Goal: Task Accomplishment & Management: Complete application form

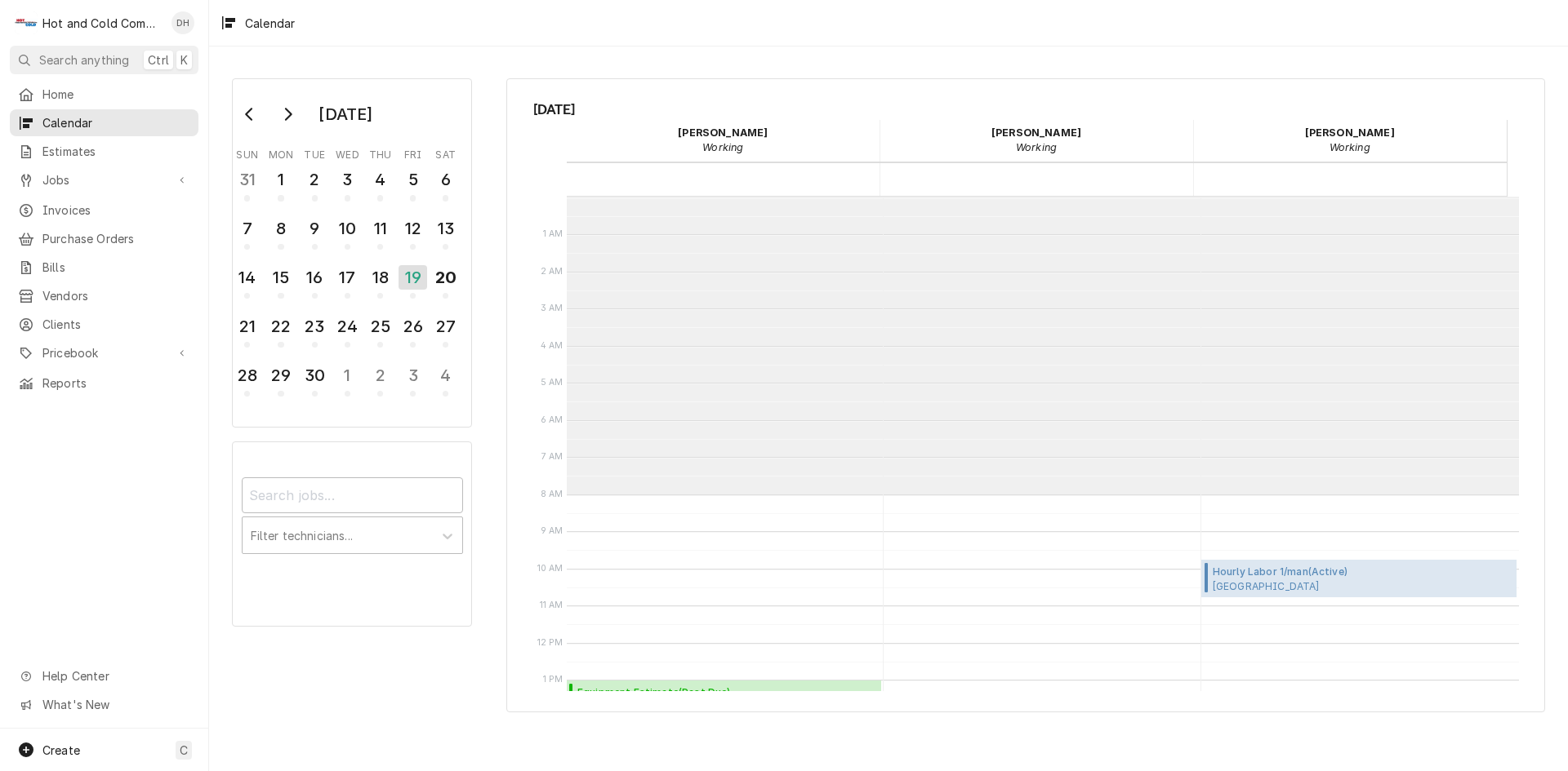
scroll to position [298, 0]
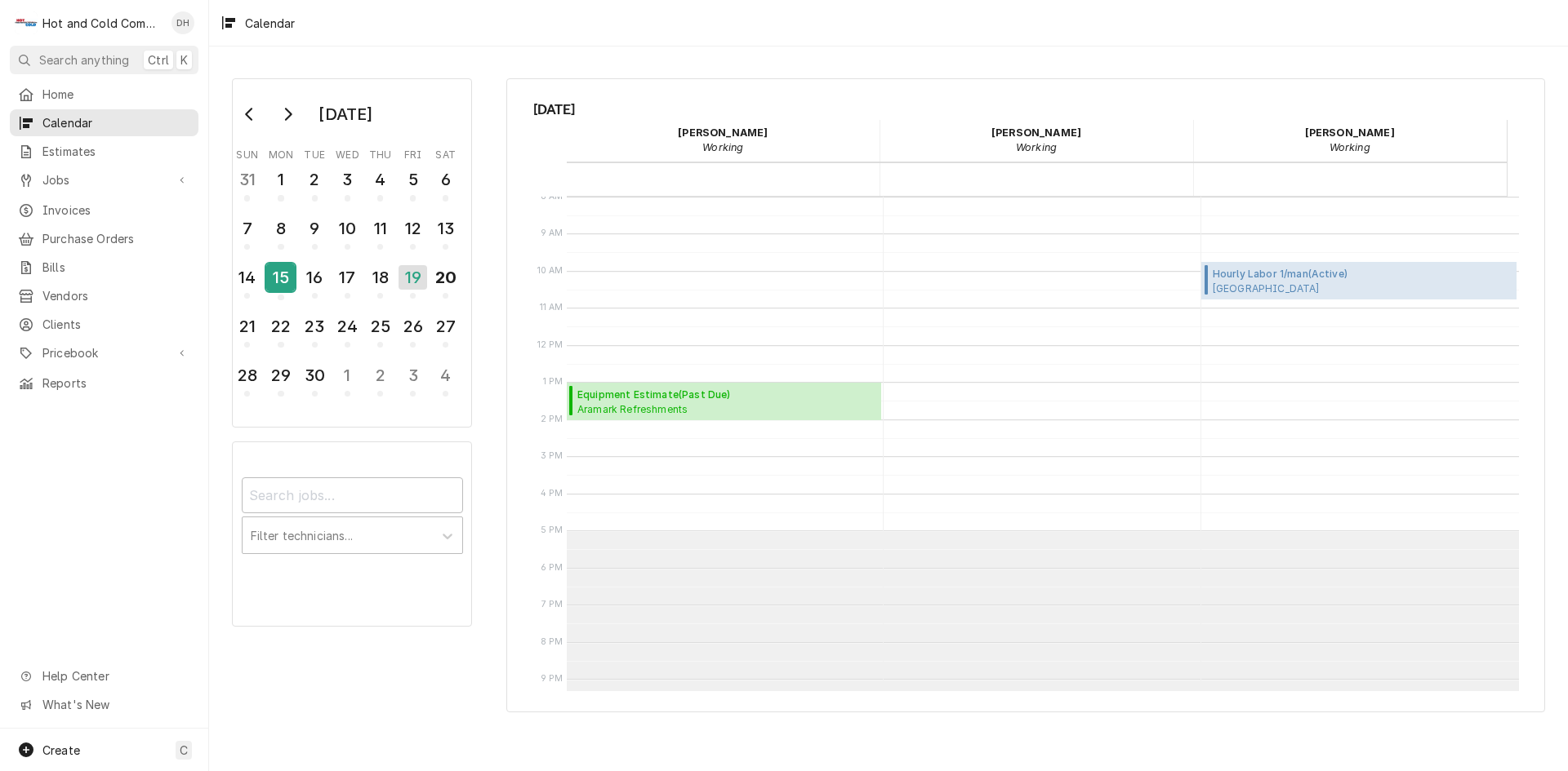
click at [285, 286] on div "15" at bounding box center [280, 277] width 28 height 27
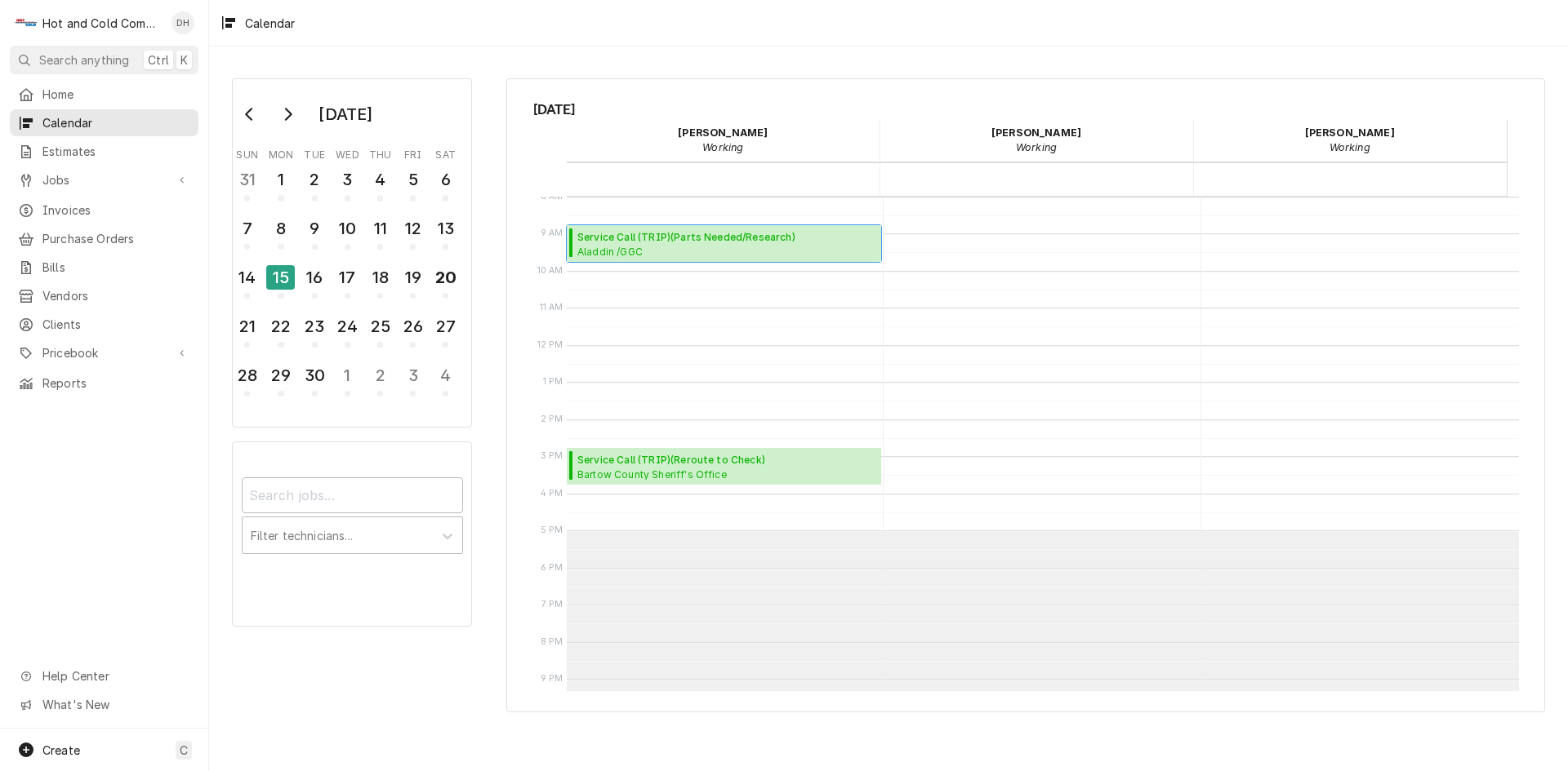
click at [682, 252] on span "Aladdin /GGC Dining / 1000 University Center Ln Bldg. D, Lawrenceville, GA 30043" at bounding box center [726, 251] width 299 height 13
click at [317, 290] on div "16" at bounding box center [315, 277] width 28 height 27
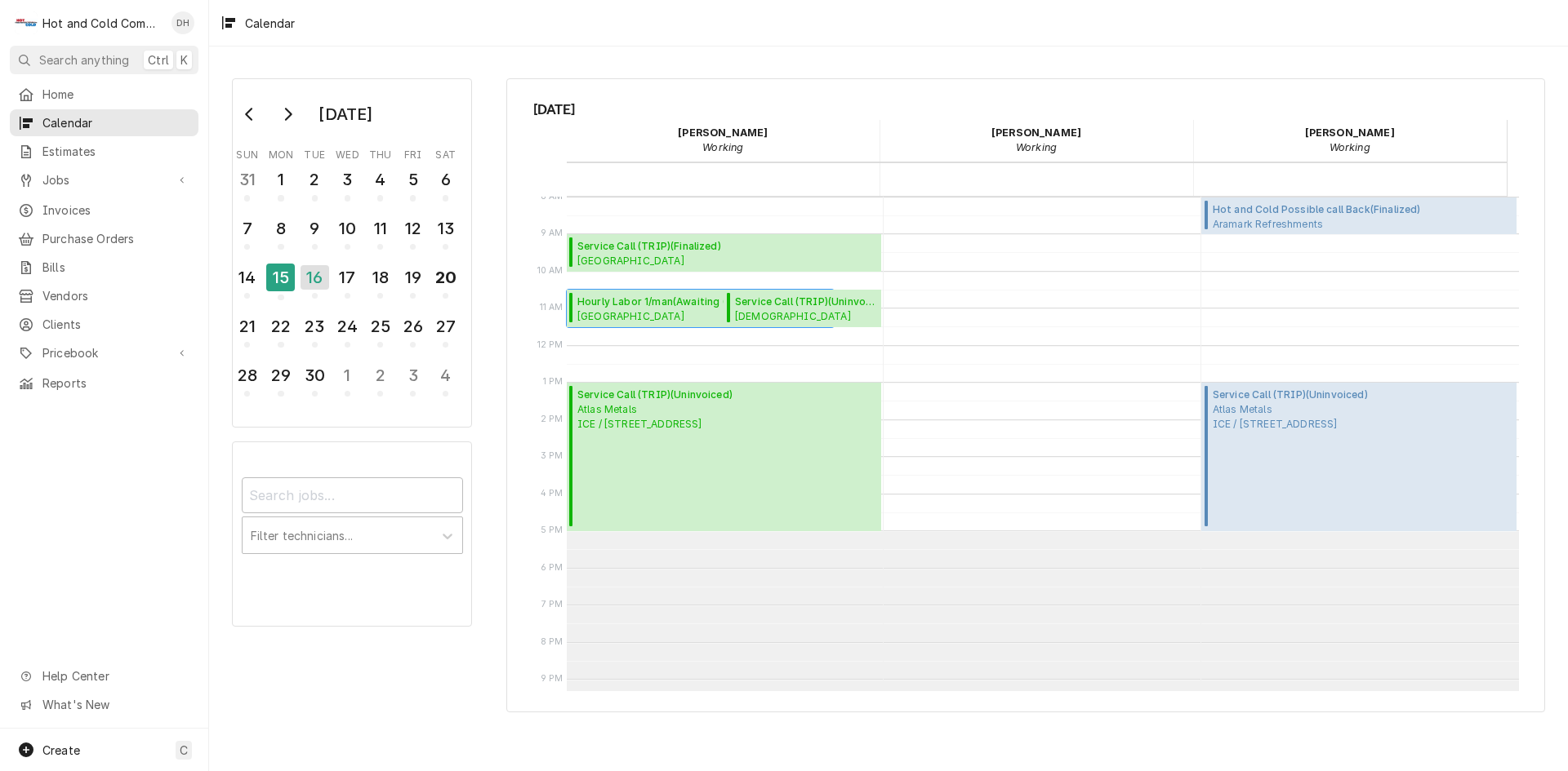
click at [619, 311] on span "Whitefield Academy Lower School / Whitefield Dr SE, Mableton, GA 30126" at bounding box center [691, 315] width 227 height 13
click at [56, 747] on span "Create" at bounding box center [61, 750] width 37 height 14
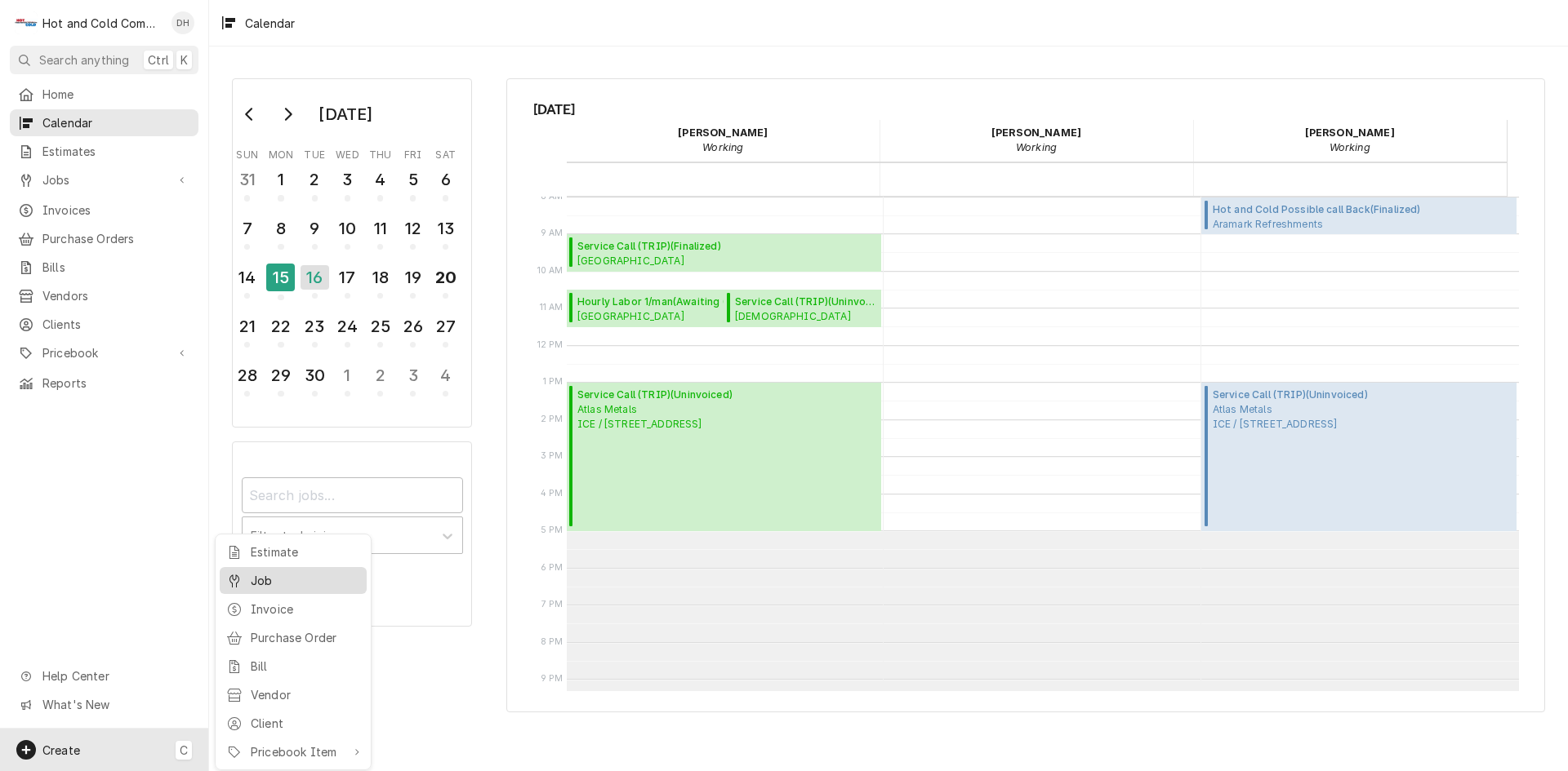
click at [301, 579] on div "Job" at bounding box center [306, 580] width 110 height 17
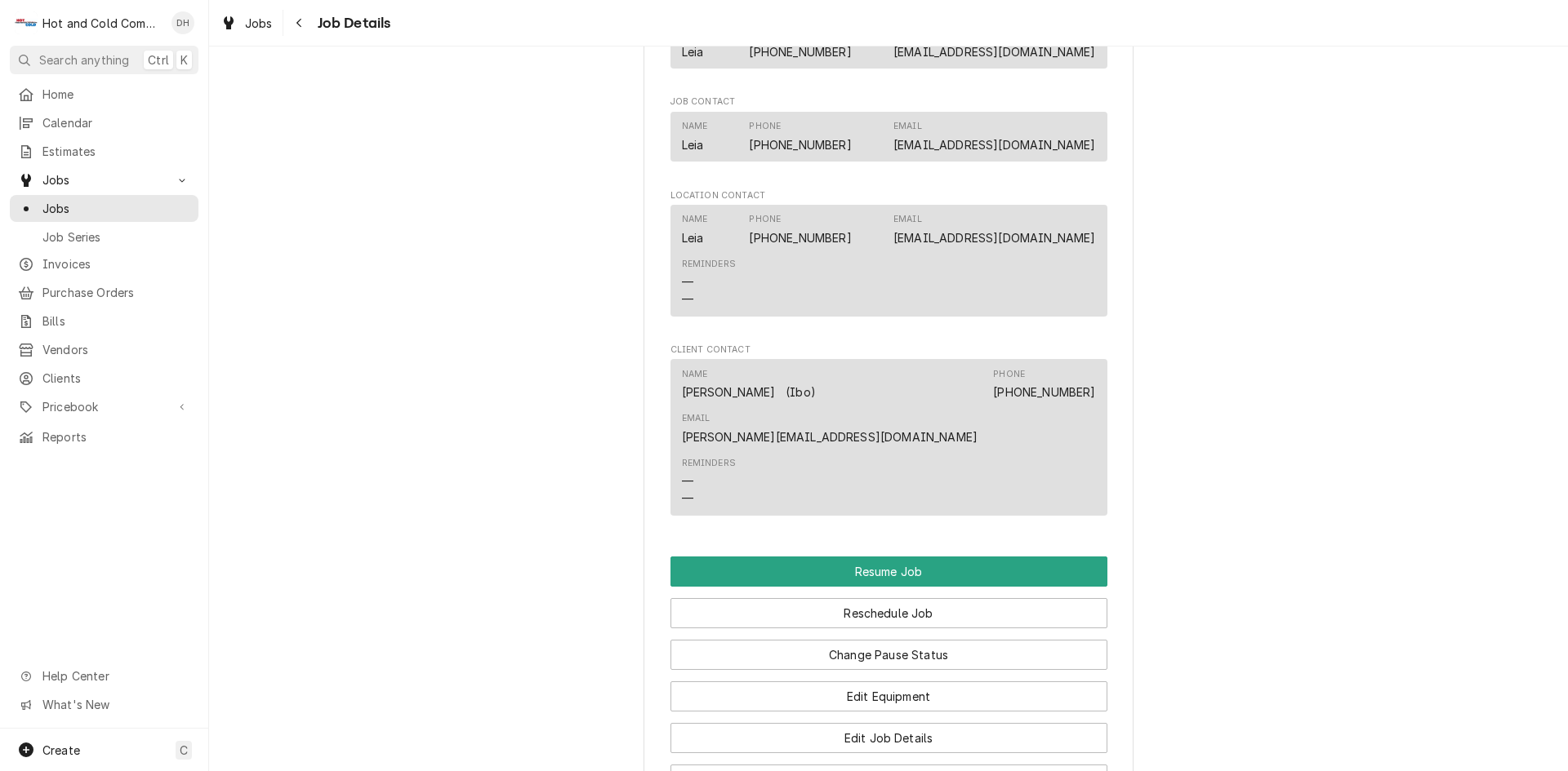
scroll to position [1361, 0]
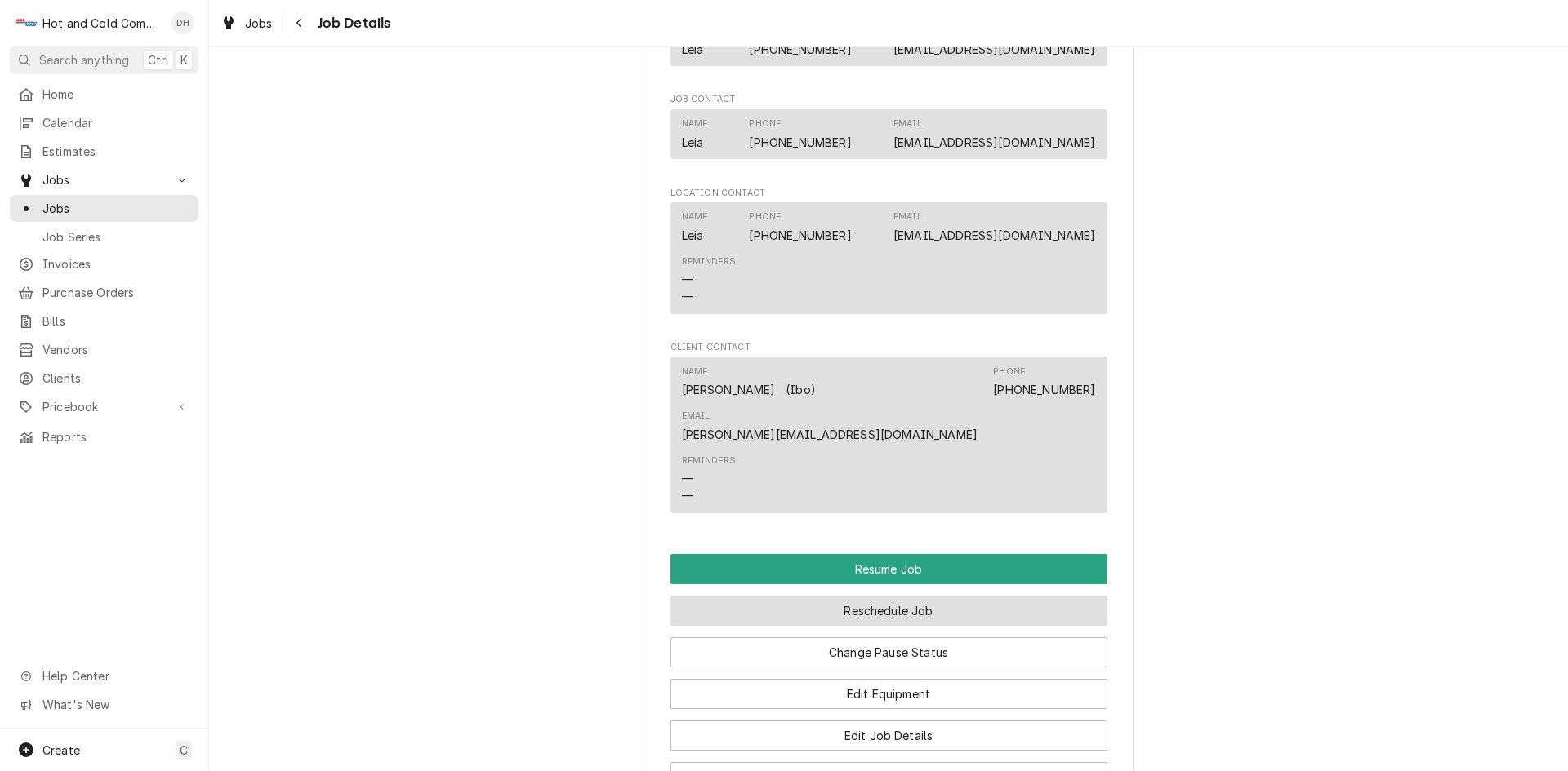
click at [959, 596] on button "Reschedule Job" at bounding box center [889, 610] width 437 height 30
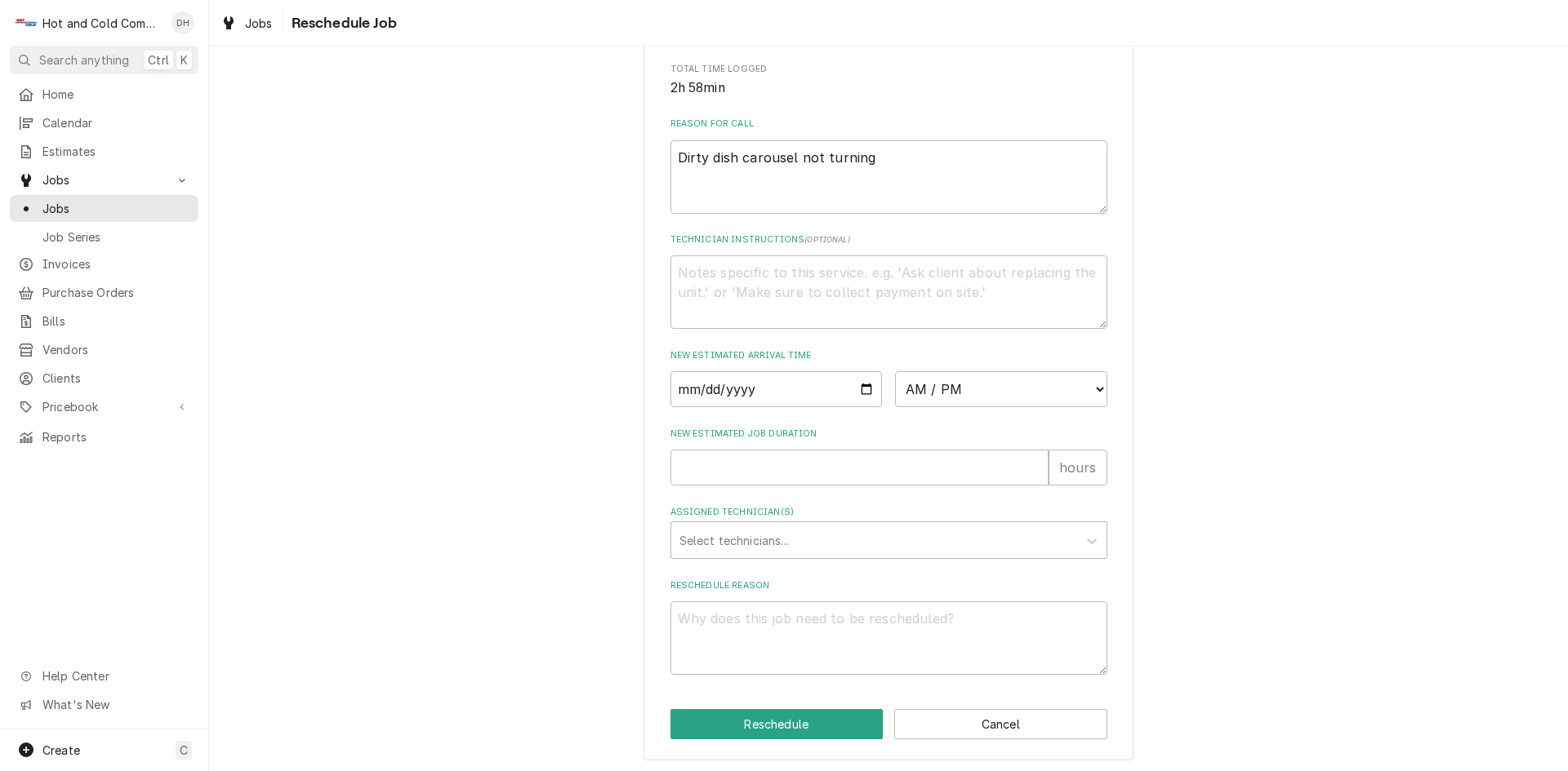
scroll to position [449, 0]
click at [859, 385] on input "Date" at bounding box center [776, 386] width 213 height 36
type textarea "x"
type input "2025-09-22"
click at [1091, 384] on select "AM / PM 6:00 AM 6:15 AM 6:30 AM 6:45 AM 7:00 AM 7:15 AM 7:30 AM 7:45 AM 8:00 AM…" at bounding box center [1001, 386] width 213 height 36
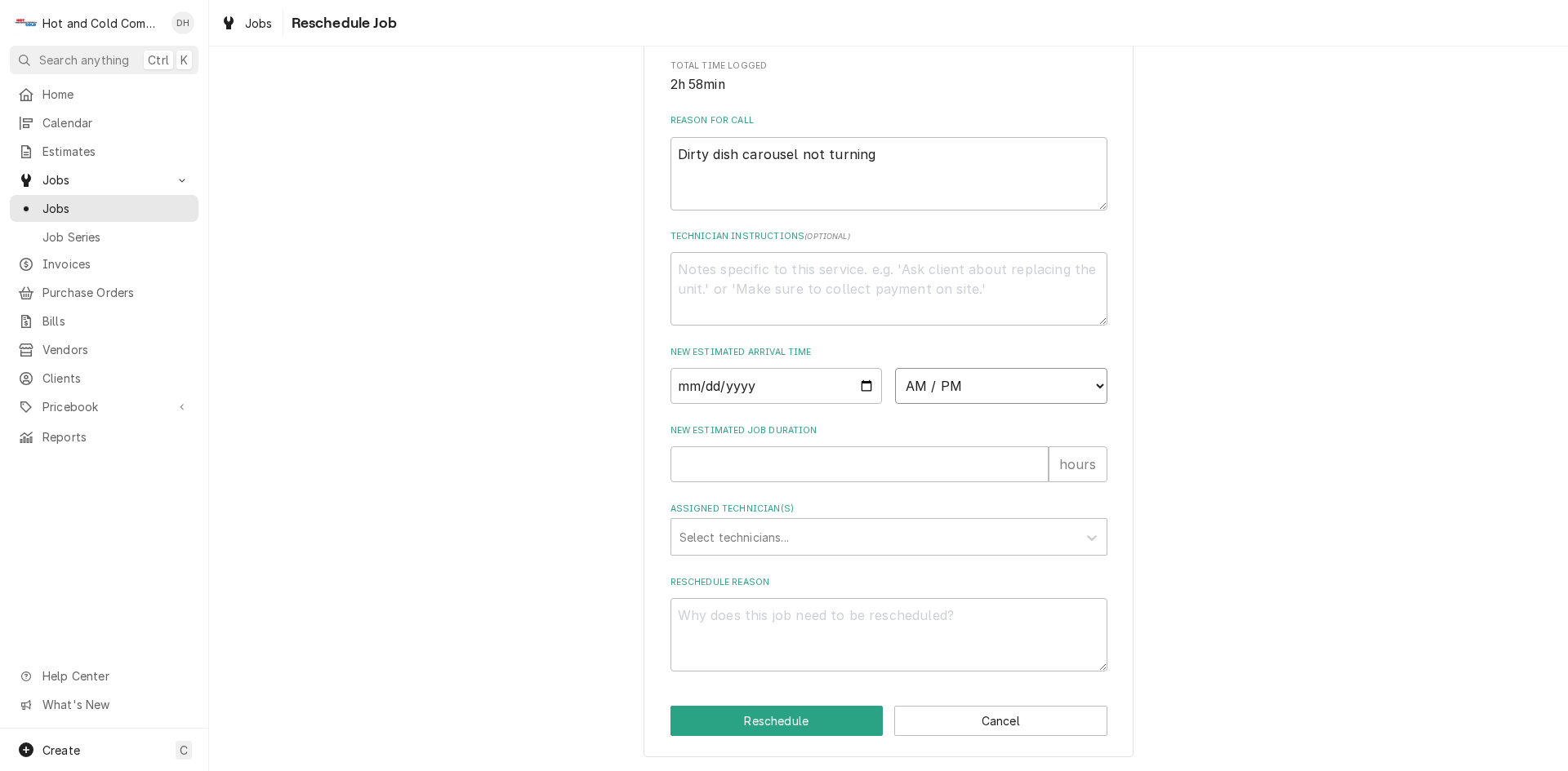
select select "09:00:00"
click at [895, 368] on select "AM / PM 6:00 AM 6:15 AM 6:30 AM 6:45 AM 7:00 AM 7:15 AM 7:30 AM 7:45 AM 8:00 AM…" at bounding box center [1001, 386] width 213 height 36
click at [754, 462] on input "New Estimated Job Duration" at bounding box center [859, 464] width 378 height 36
type textarea "x"
type input "1"
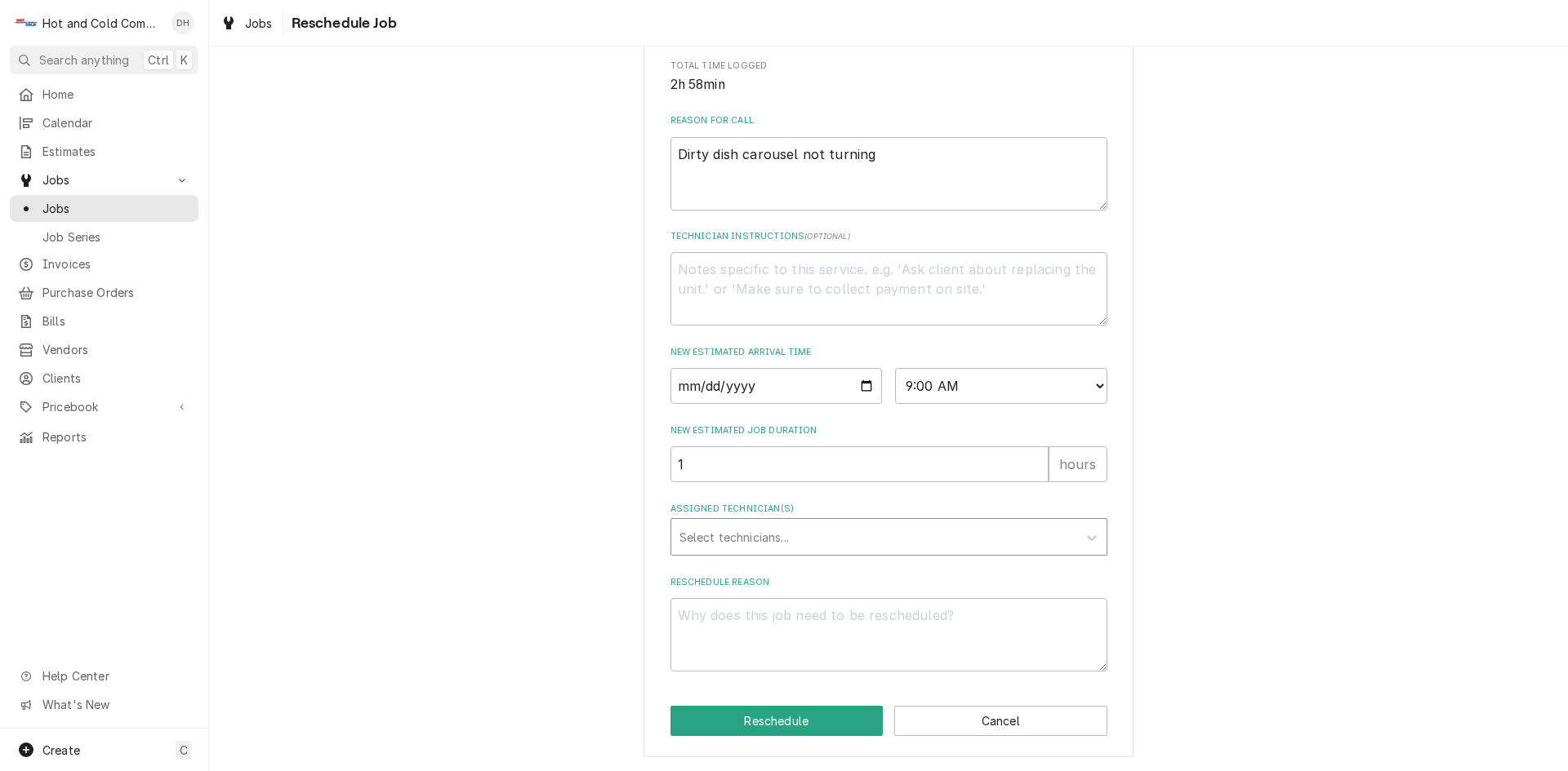
drag, startPoint x: 904, startPoint y: 531, endPoint x: 845, endPoint y: 531, distance: 59.0
click at [904, 531] on div "Assigned Technician(s)" at bounding box center [873, 537] width 389 height 29
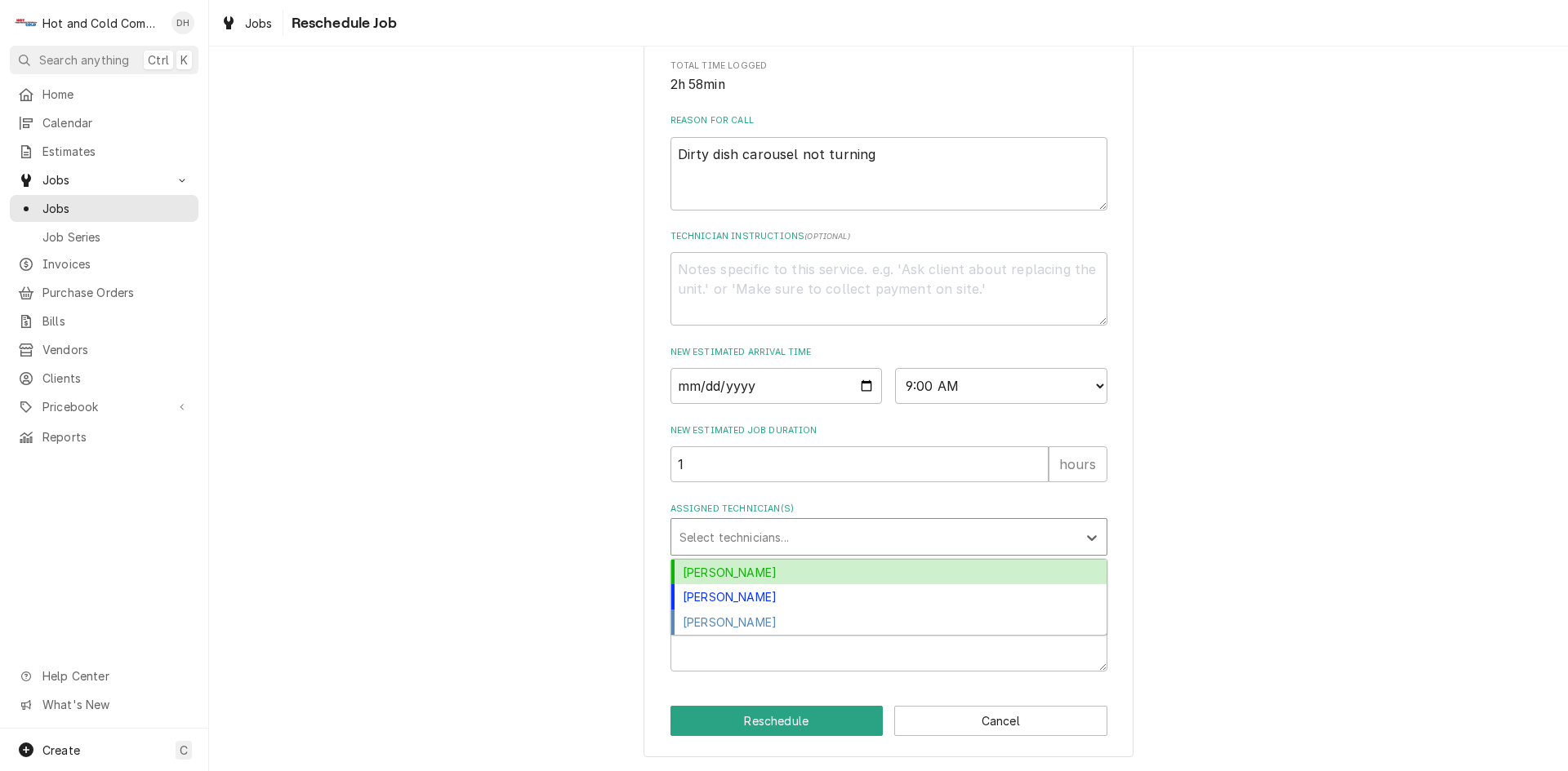
click at [766, 570] on div "[PERSON_NAME]" at bounding box center [889, 573] width 435 height 25
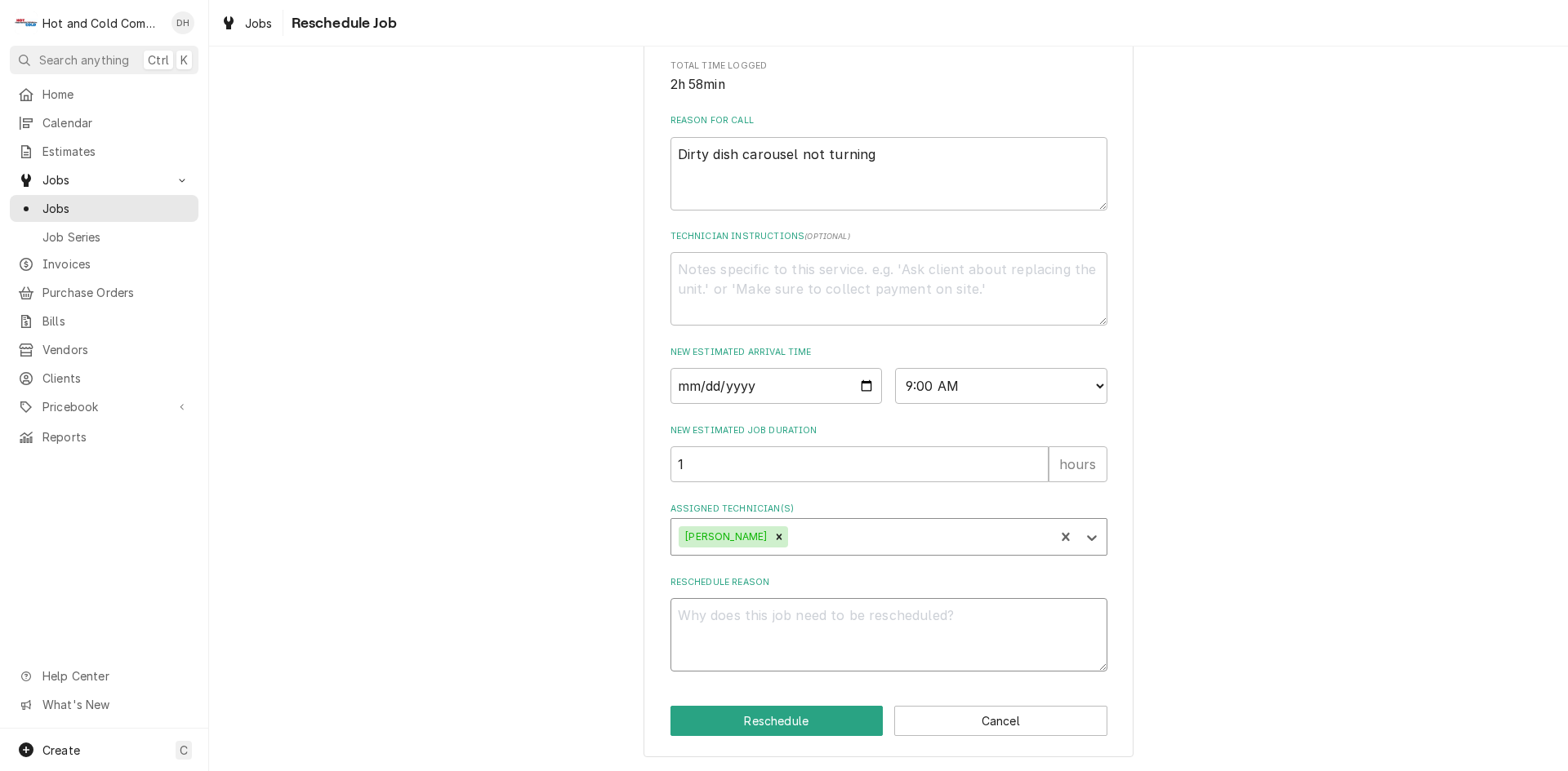
click at [723, 635] on textarea "Reschedule Reason" at bounding box center [889, 635] width 437 height 73
type textarea "x"
type textarea "s"
type textarea "x"
type textarea "se"
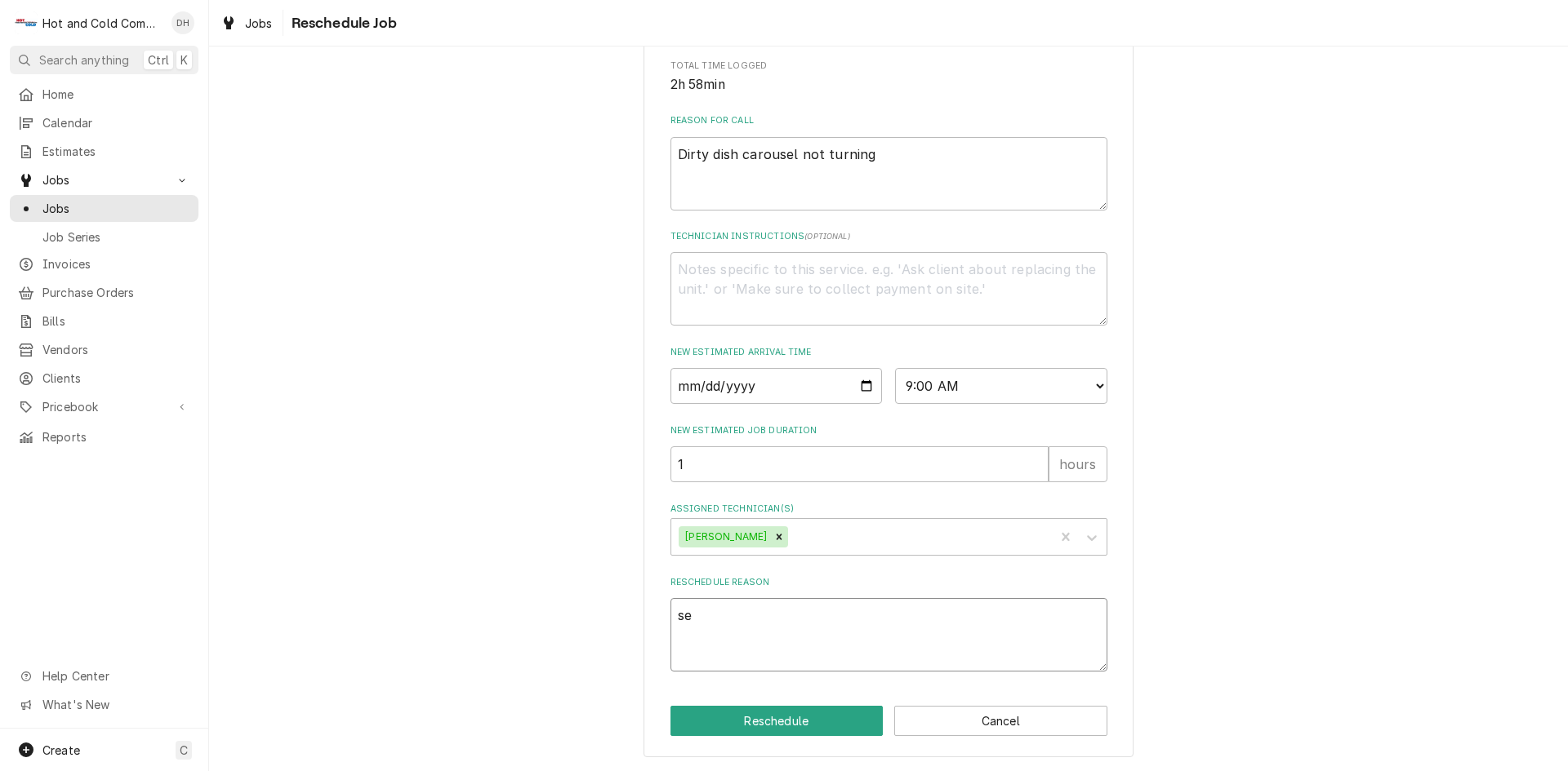
type textarea "x"
type textarea "sen"
type textarea "x"
type textarea "sens"
type textarea "x"
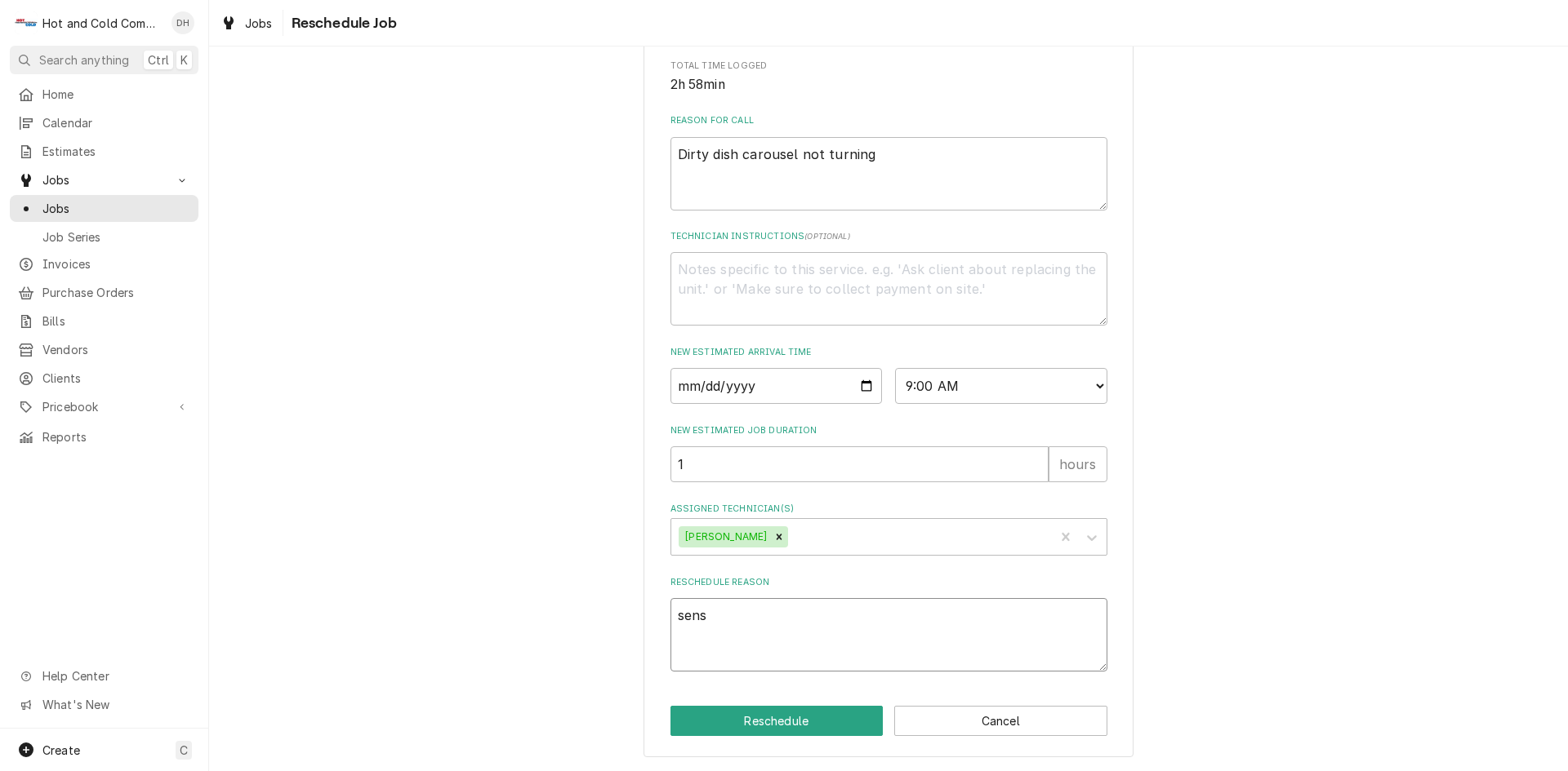
type textarea "senso"
type textarea "x"
type textarea "sensor"
click at [760, 723] on button "Reschedule" at bounding box center [776, 721] width 213 height 30
type textarea "x"
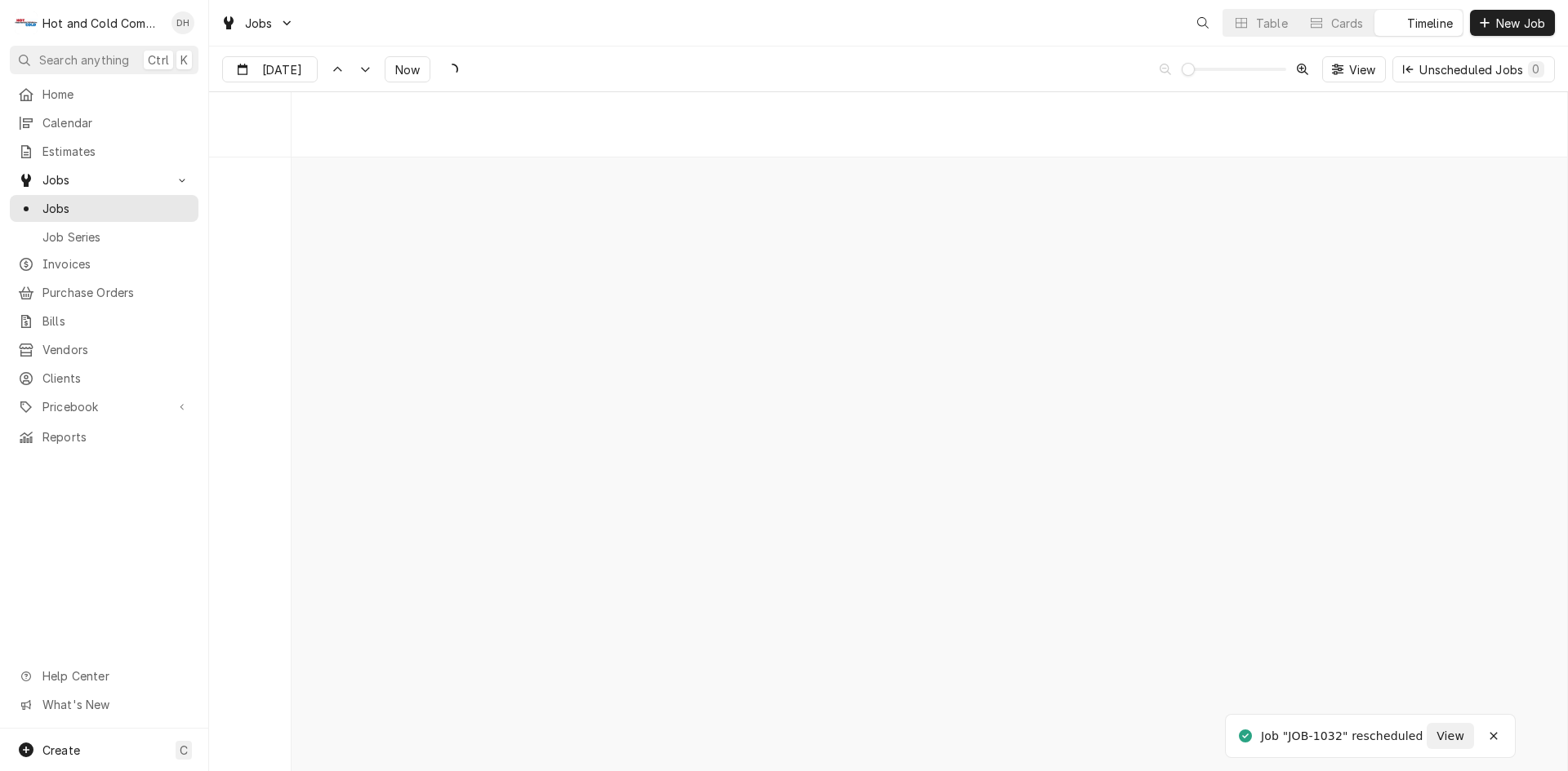
scroll to position [12773, 0]
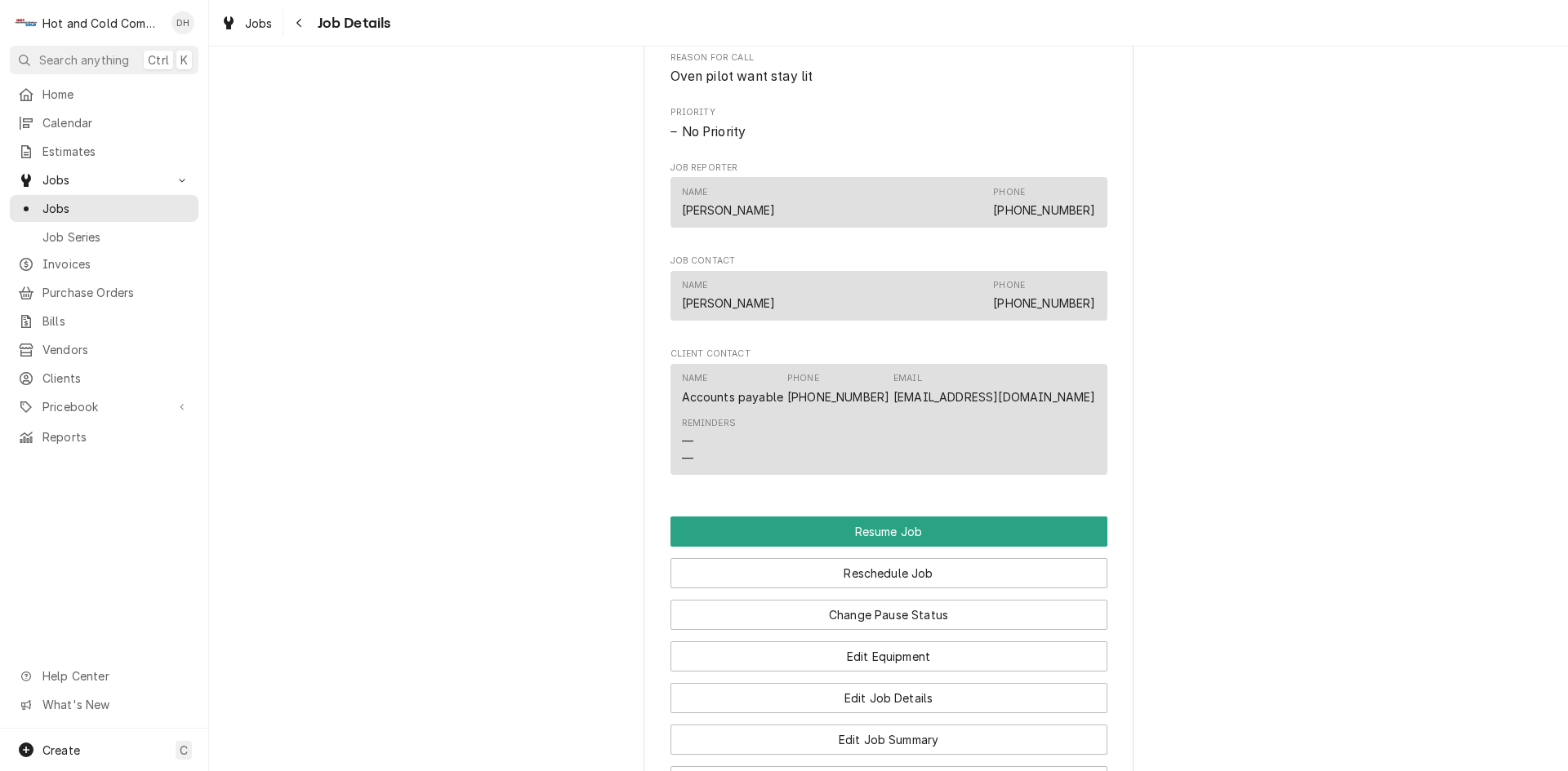
scroll to position [1088, 0]
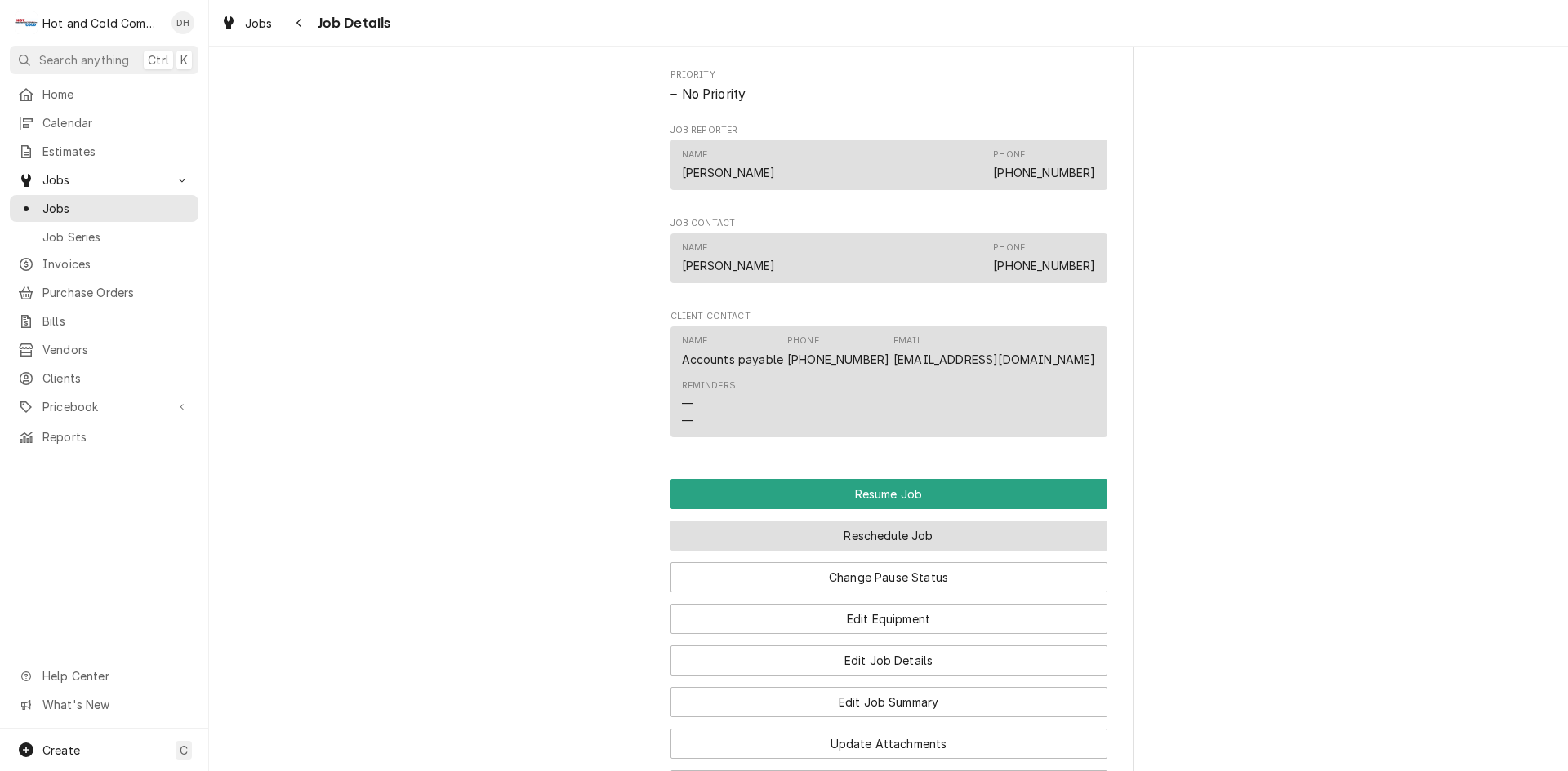
click at [939, 551] on button "Reschedule Job" at bounding box center [889, 536] width 437 height 30
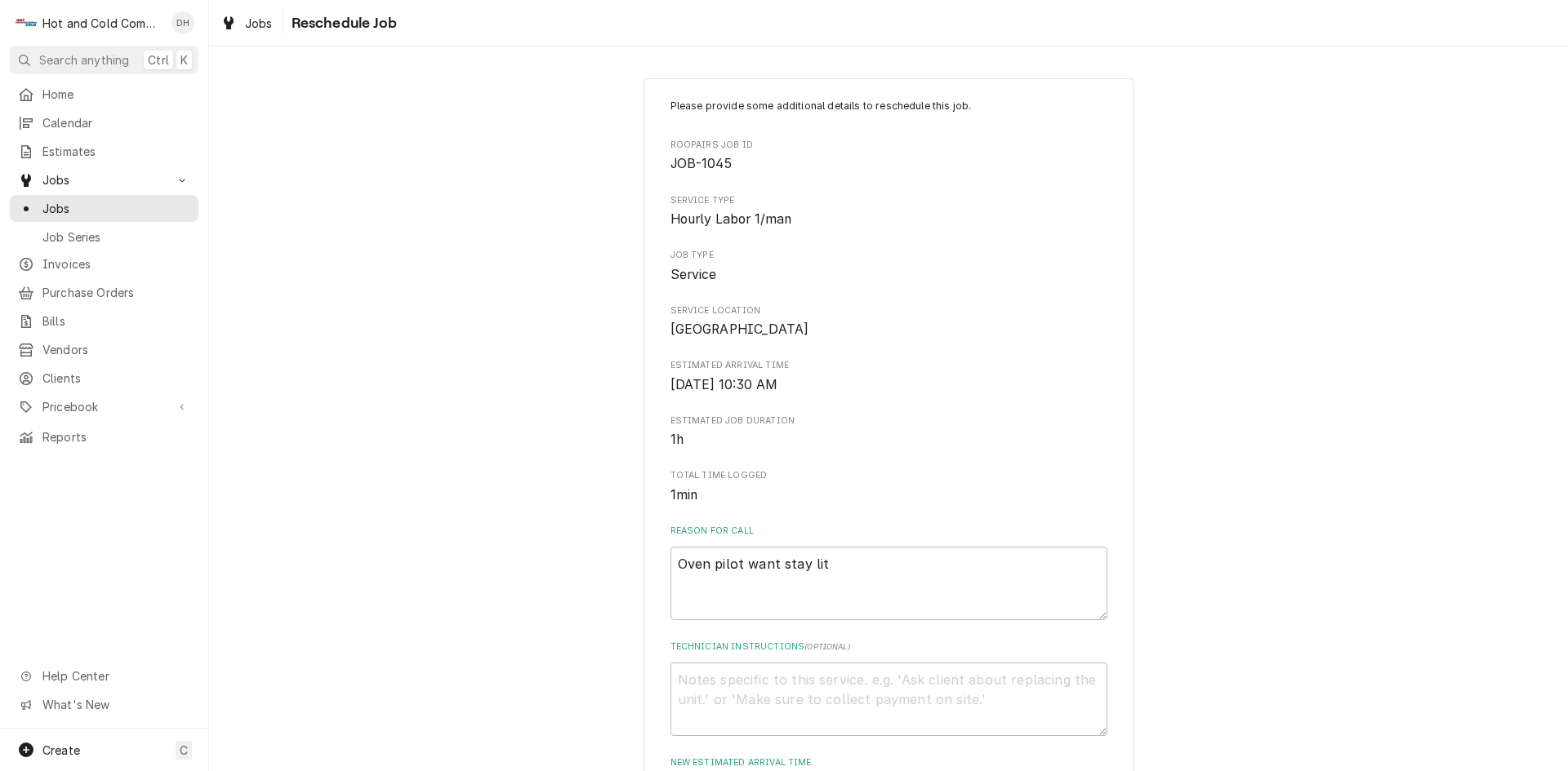
scroll to position [449, 0]
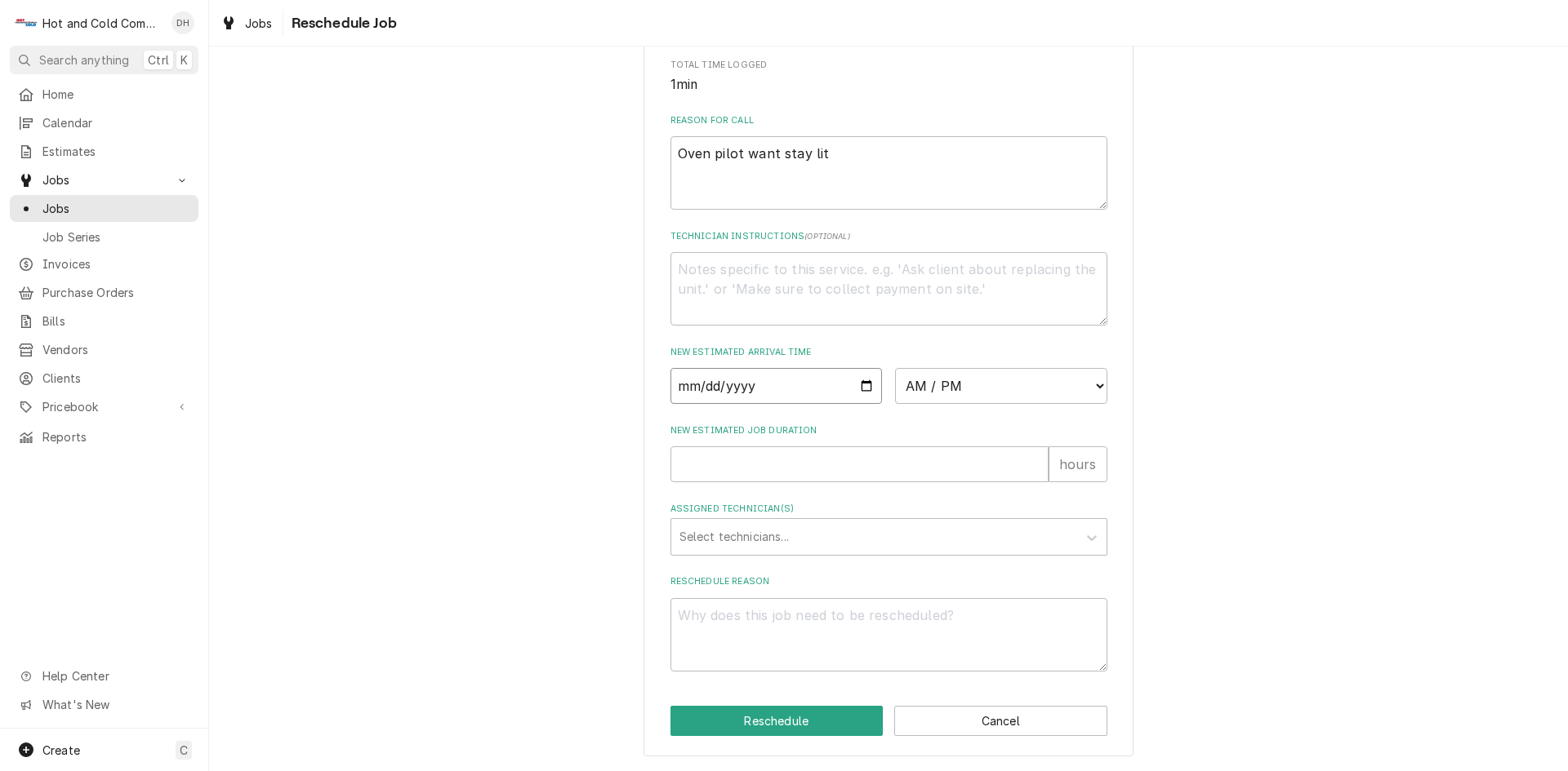
click at [869, 388] on input "Date" at bounding box center [776, 386] width 213 height 36
click at [860, 381] on input "Date" at bounding box center [776, 386] width 213 height 36
type textarea "x"
type input "2025-09-22"
click at [1090, 382] on select "AM / PM 6:00 AM 6:15 AM 6:30 AM 6:45 AM 7:00 AM 7:15 AM 7:30 AM 7:45 AM 8:00 AM…" at bounding box center [1001, 386] width 213 height 36
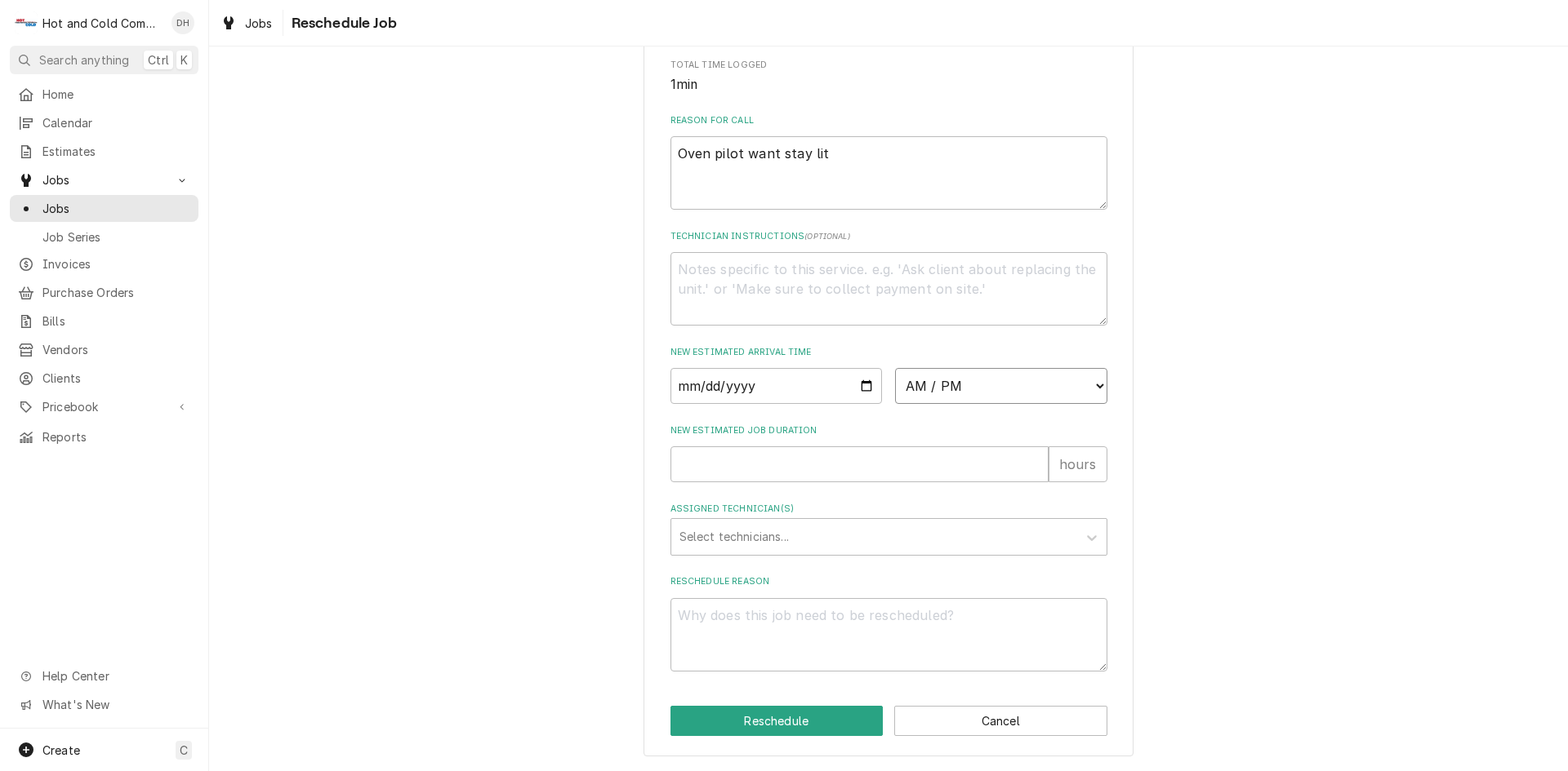
select select "14:30:00"
click at [895, 368] on select "AM / PM 6:00 AM 6:15 AM 6:30 AM 6:45 AM 7:00 AM 7:15 AM 7:30 AM 7:45 AM 8:00 AM…" at bounding box center [1001, 386] width 213 height 36
click at [737, 473] on input "New Estimated Job Duration" at bounding box center [859, 464] width 378 height 36
type textarea "x"
type input "1"
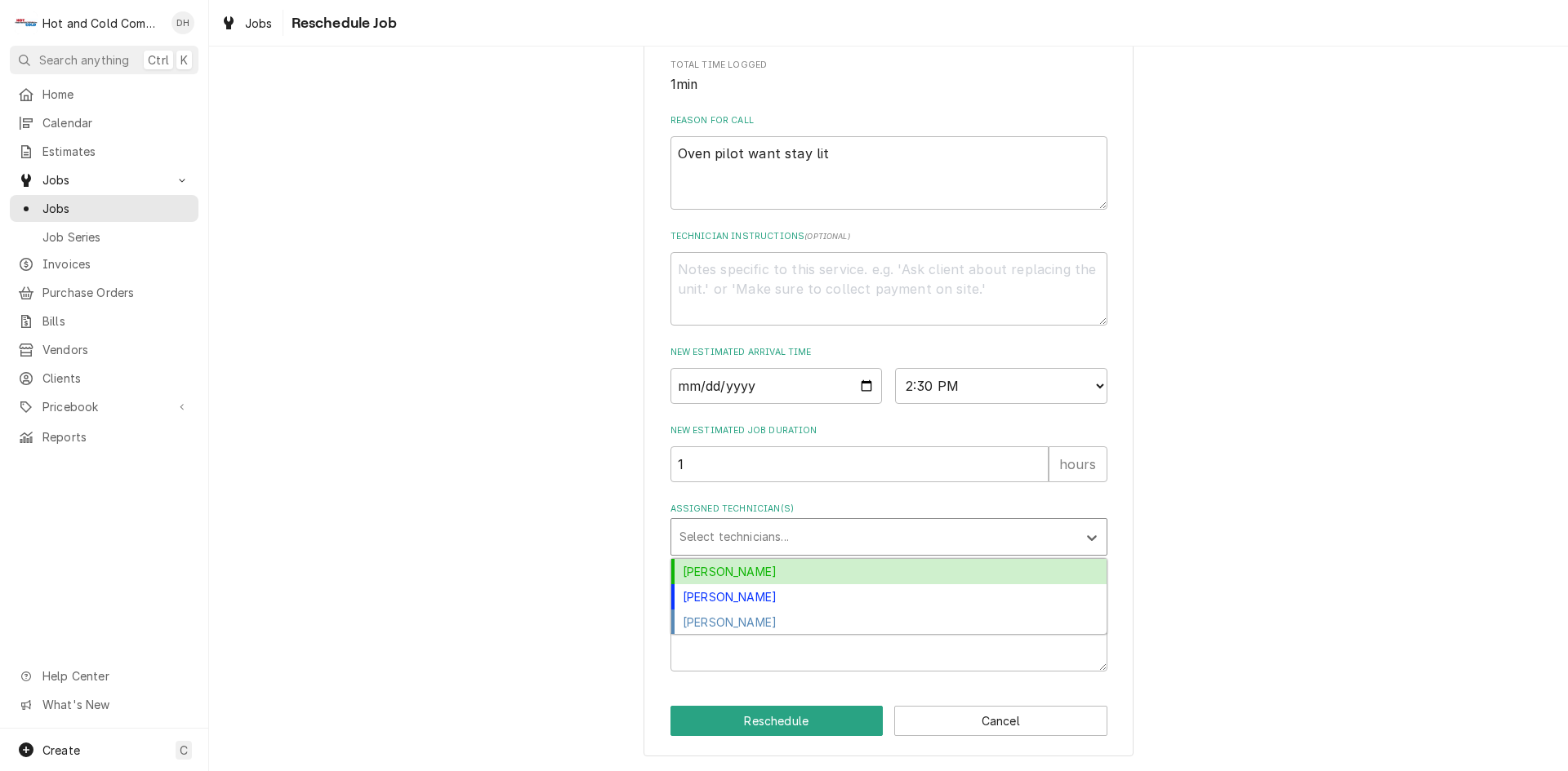
click at [732, 531] on div "Assigned Technician(s)" at bounding box center [873, 537] width 389 height 29
click at [762, 570] on div "[PERSON_NAME]" at bounding box center [889, 572] width 435 height 25
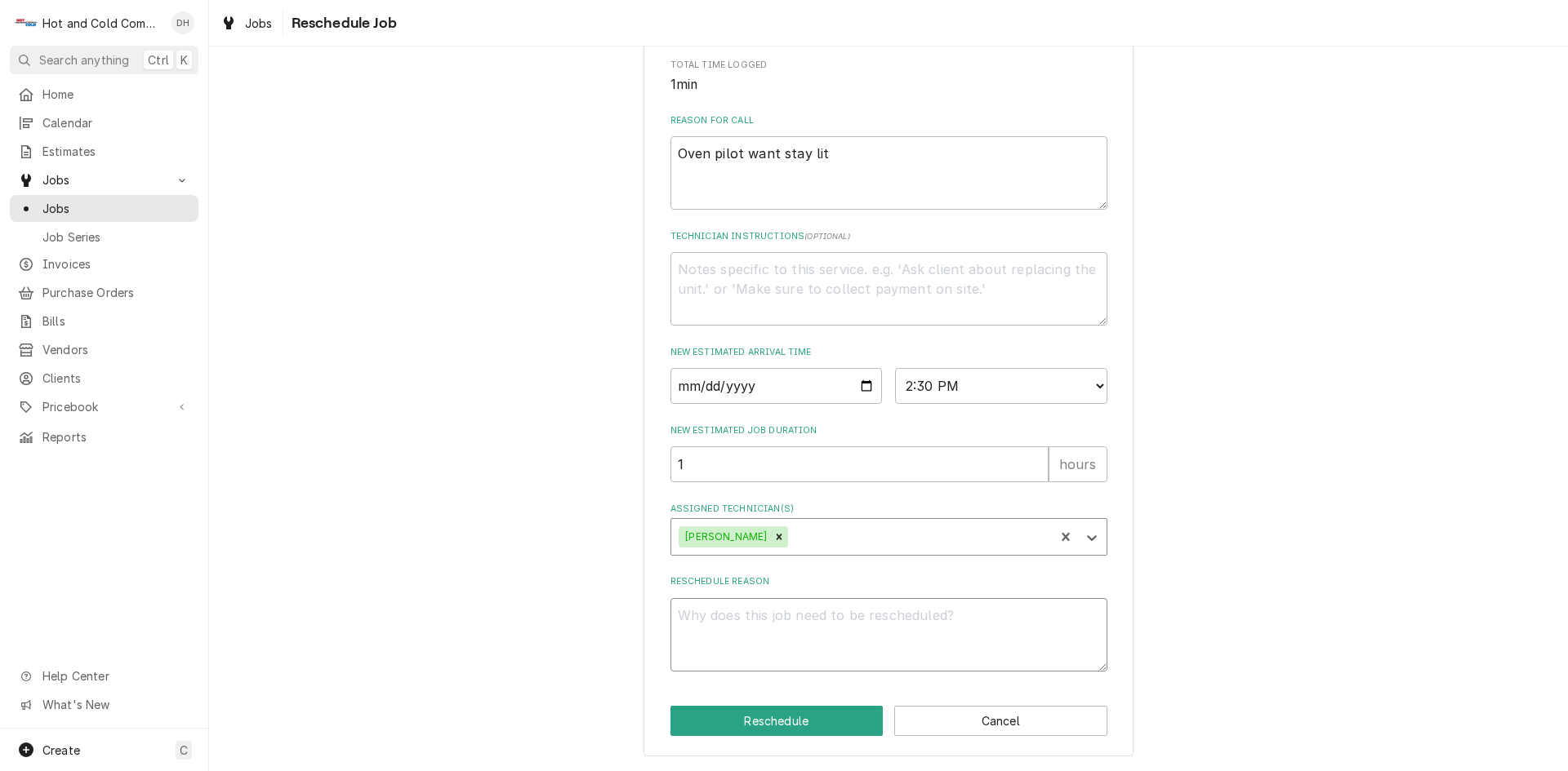
click at [760, 614] on textarea "Reschedule Reason" at bounding box center [889, 635] width 437 height 73
type textarea "x"
type textarea "p"
type textarea "x"
type textarea "pi"
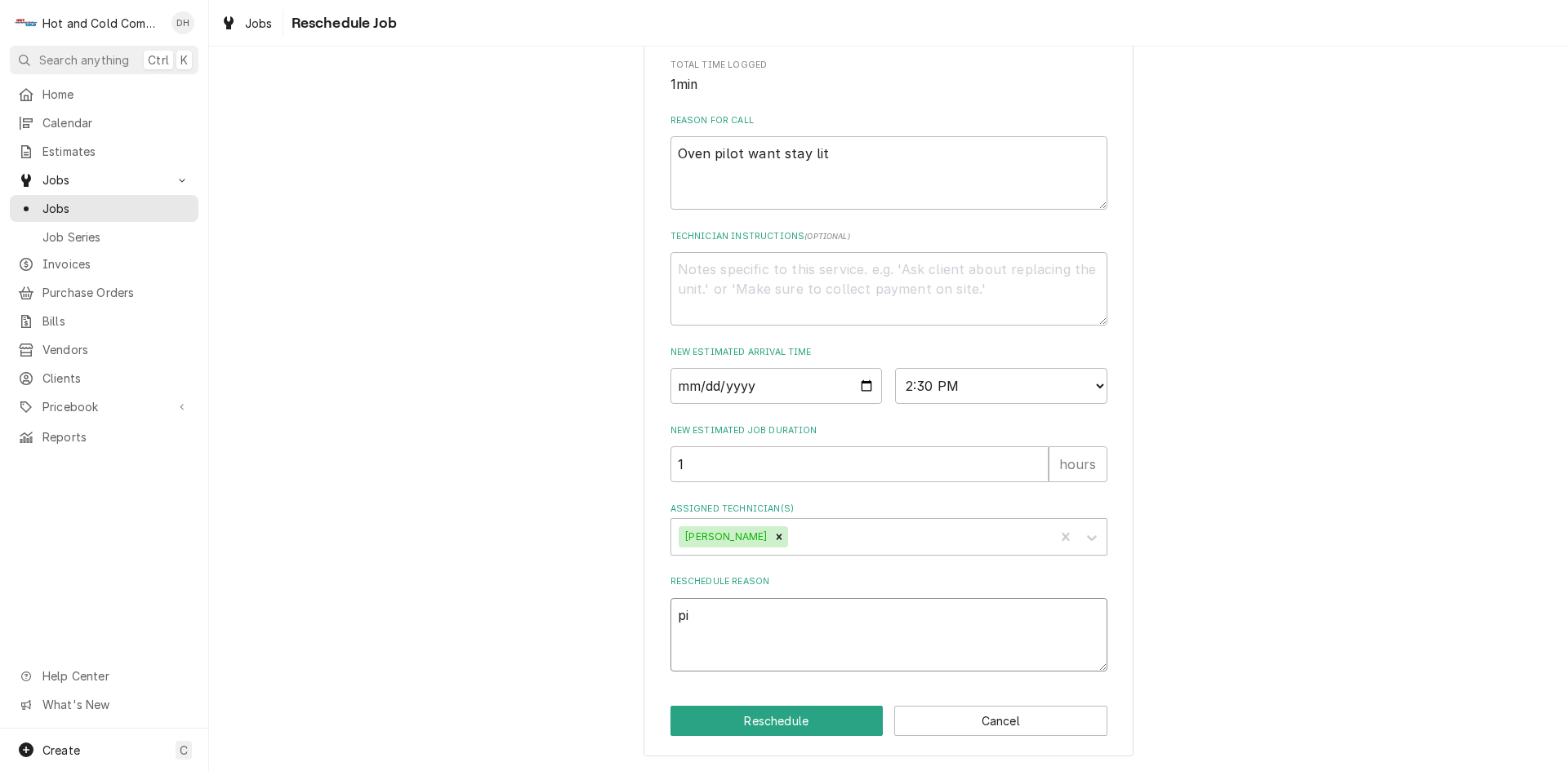
type textarea "x"
type textarea "pil"
type textarea "x"
type textarea "pilo"
type textarea "x"
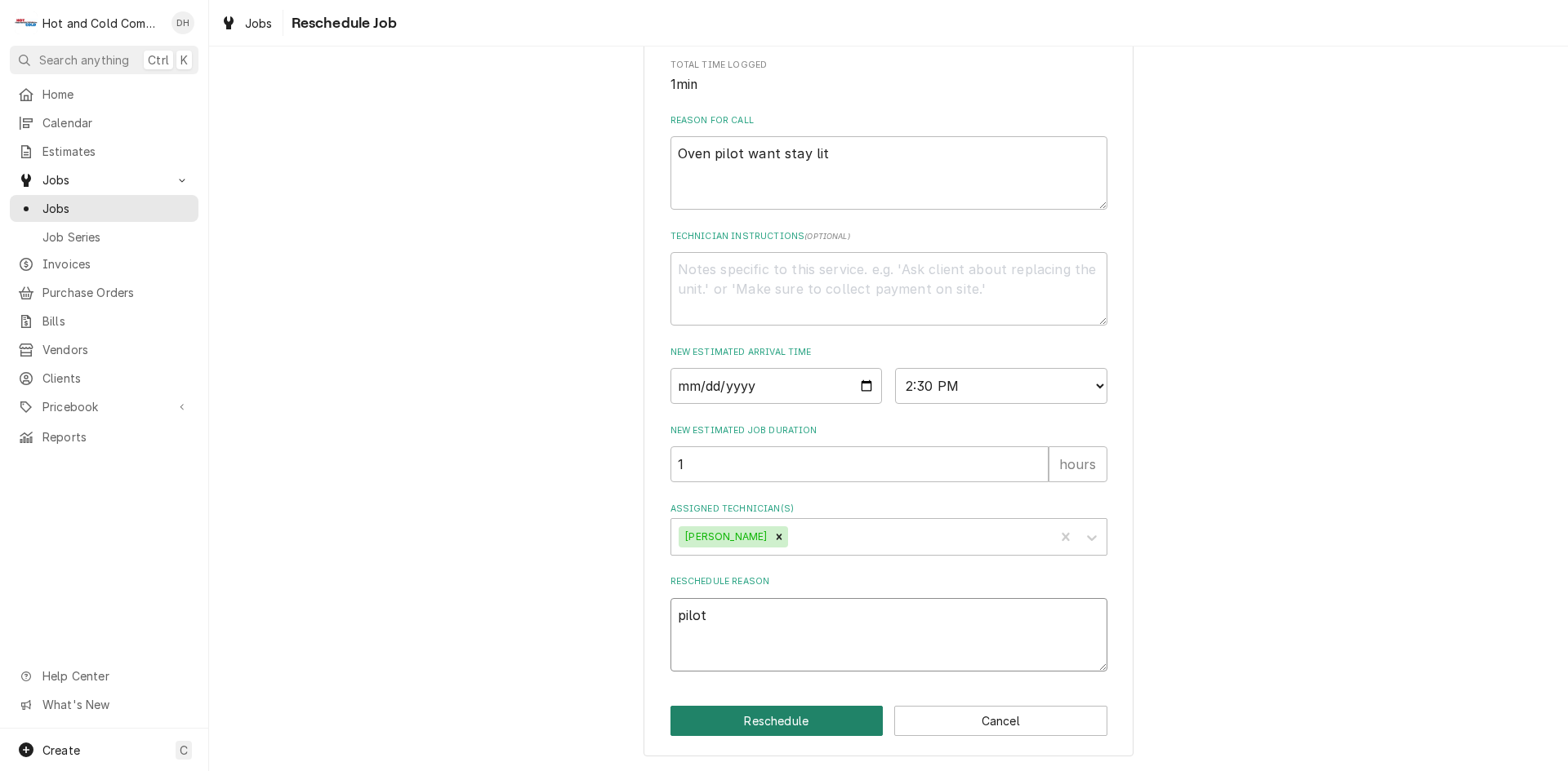
type textarea "pilot"
click at [780, 713] on button "Reschedule" at bounding box center [776, 721] width 213 height 30
type textarea "x"
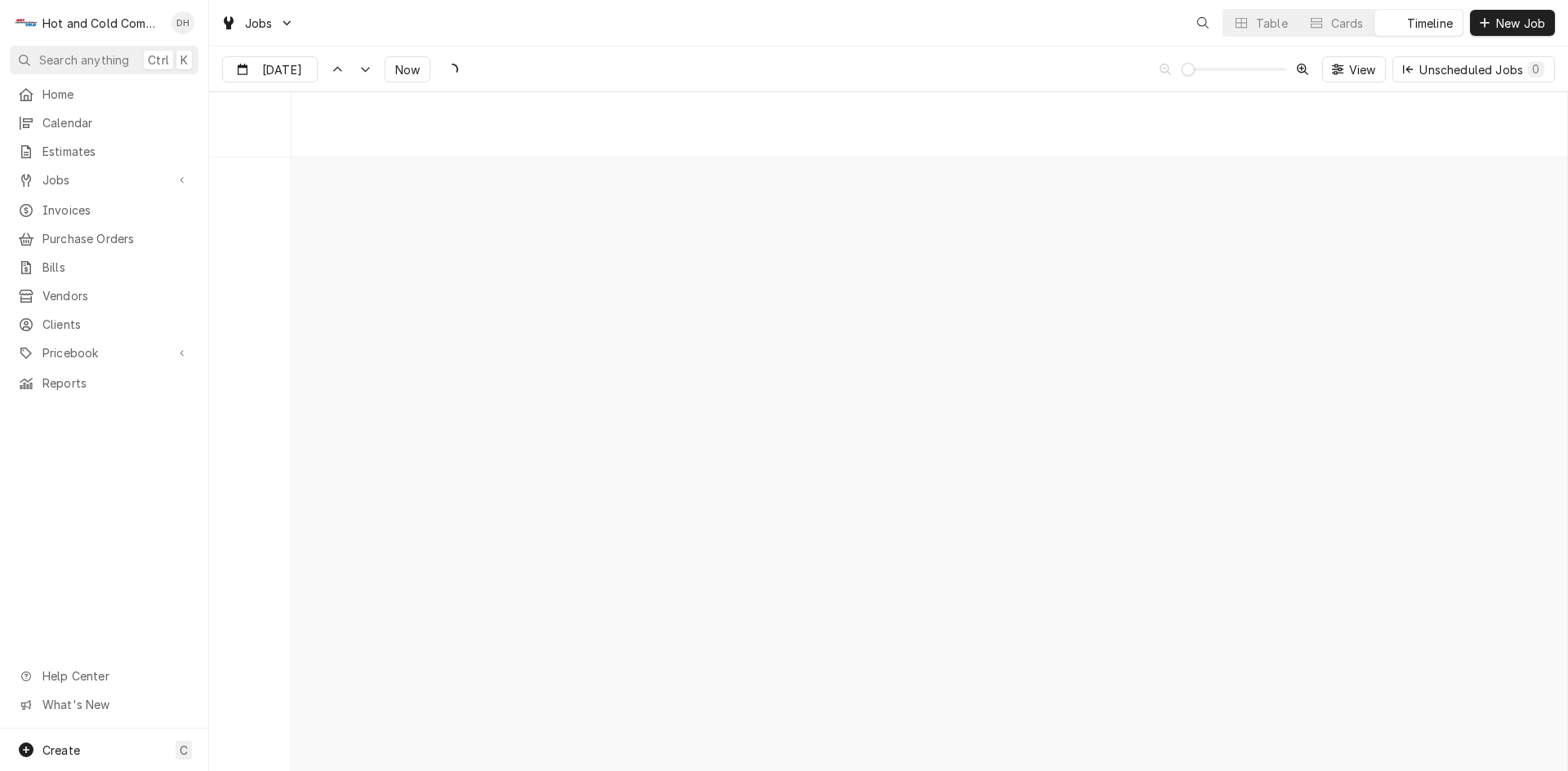
scroll to position [12773, 0]
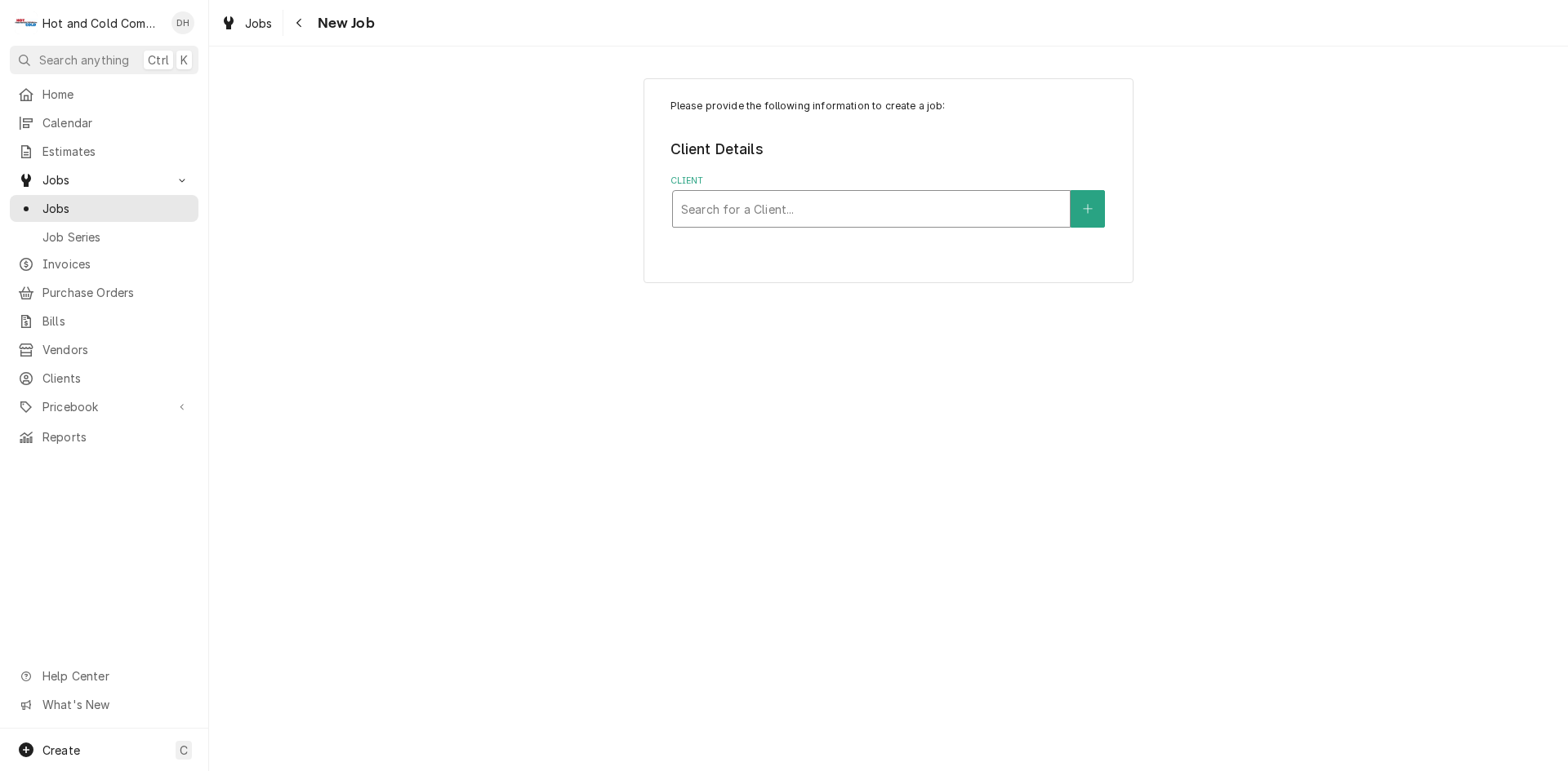
click at [856, 215] on div "Client" at bounding box center [871, 209] width 380 height 29
type input "al"
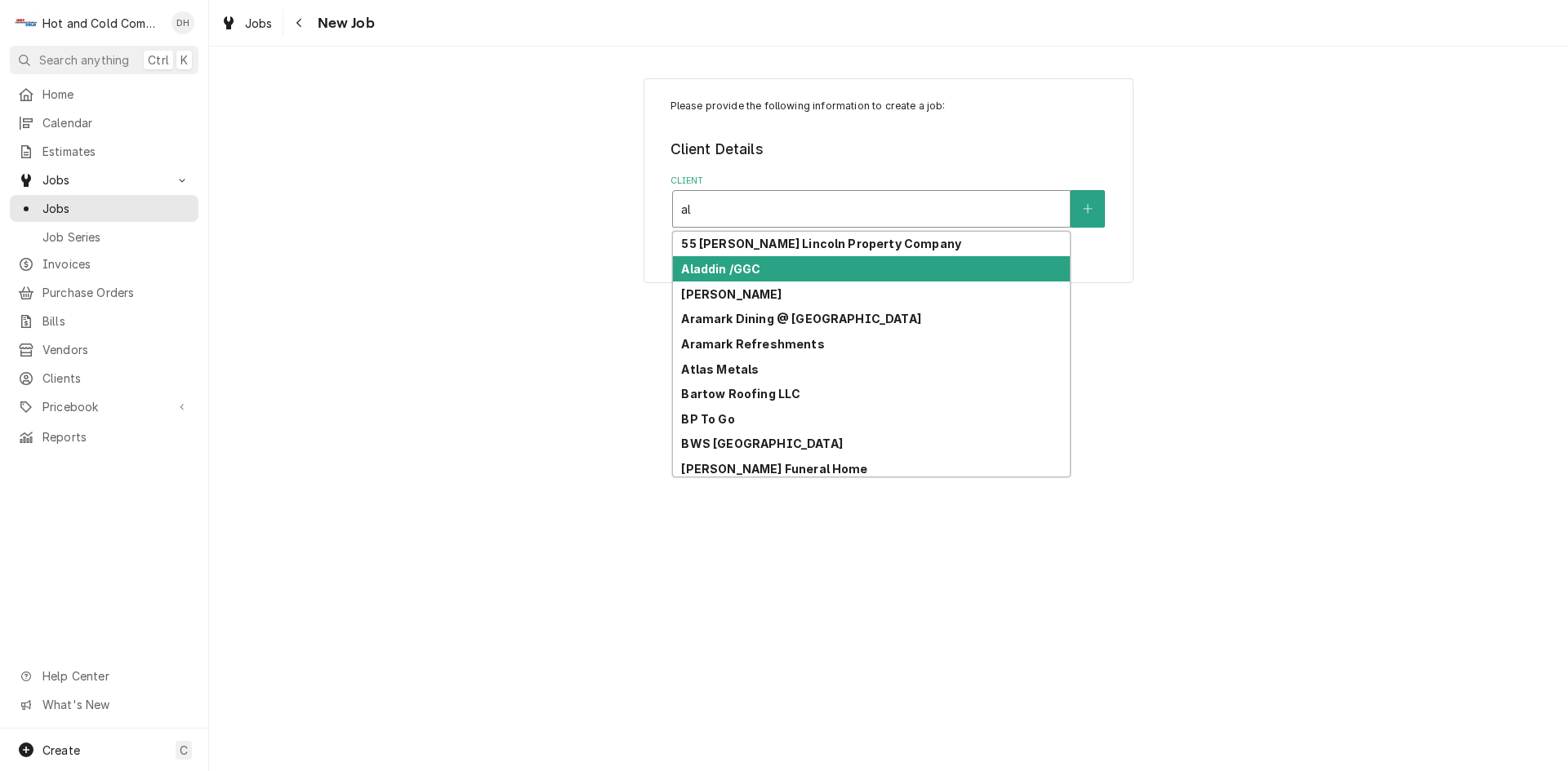
drag, startPoint x: 862, startPoint y: 260, endPoint x: 874, endPoint y: 262, distance: 12.2
click at [862, 261] on div "Aladdin /GGC" at bounding box center [871, 269] width 397 height 25
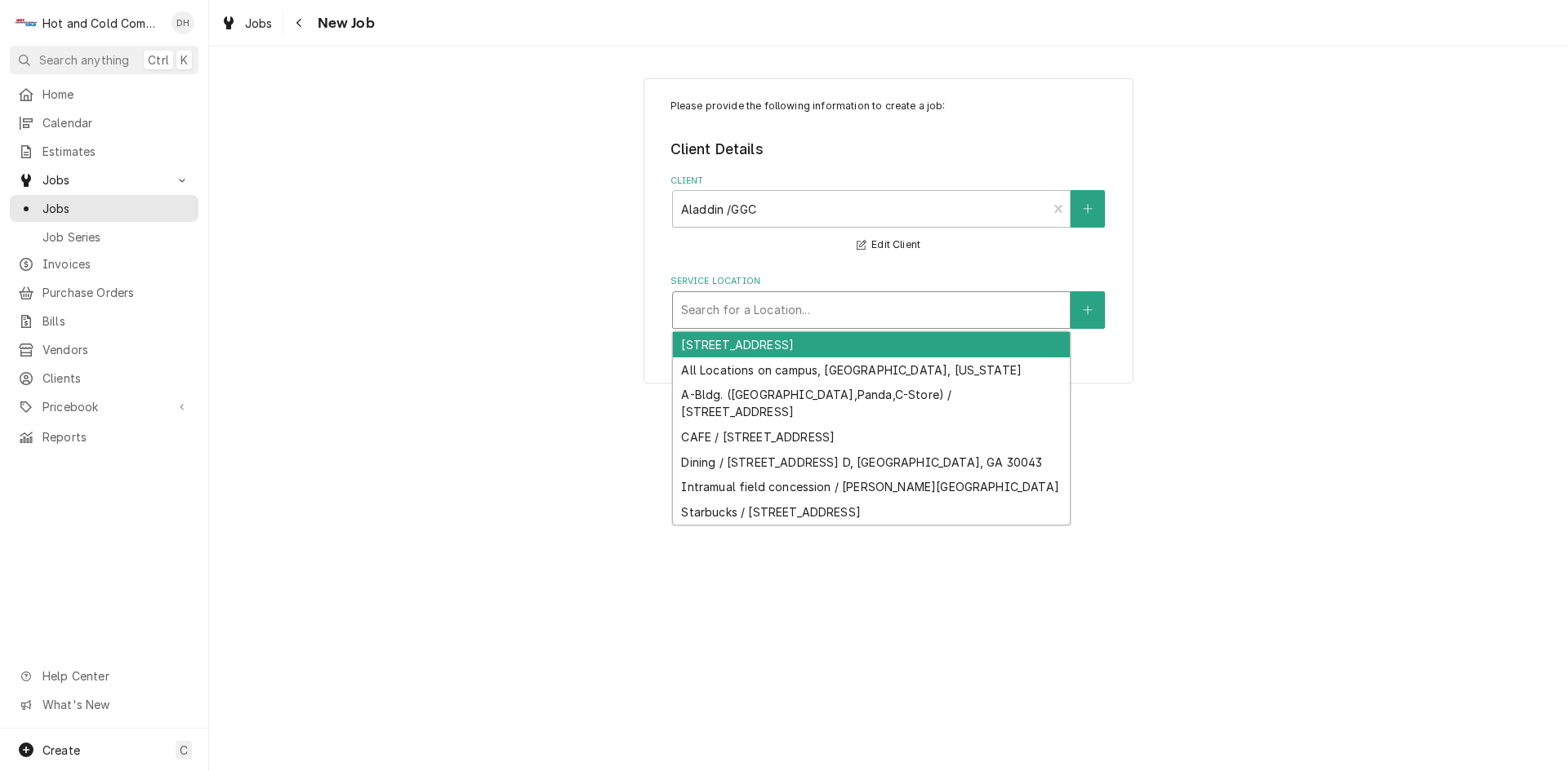
click at [989, 311] on div "Service Location" at bounding box center [871, 311] width 380 height 29
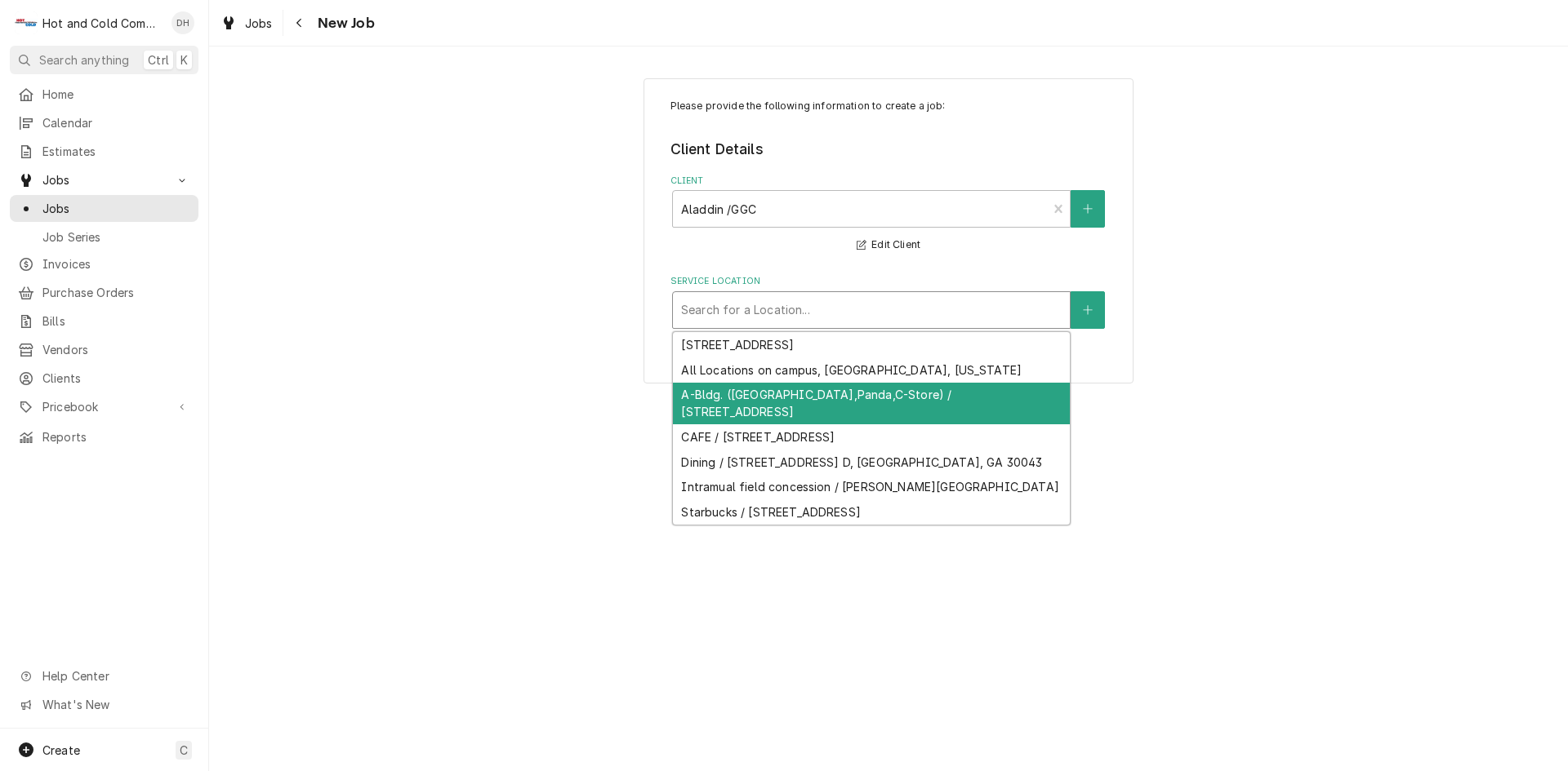
click at [937, 410] on div "A-Bldg. ([GEOGRAPHIC_DATA],Panda,C-Store) / [STREET_ADDRESS]" at bounding box center [871, 404] width 397 height 42
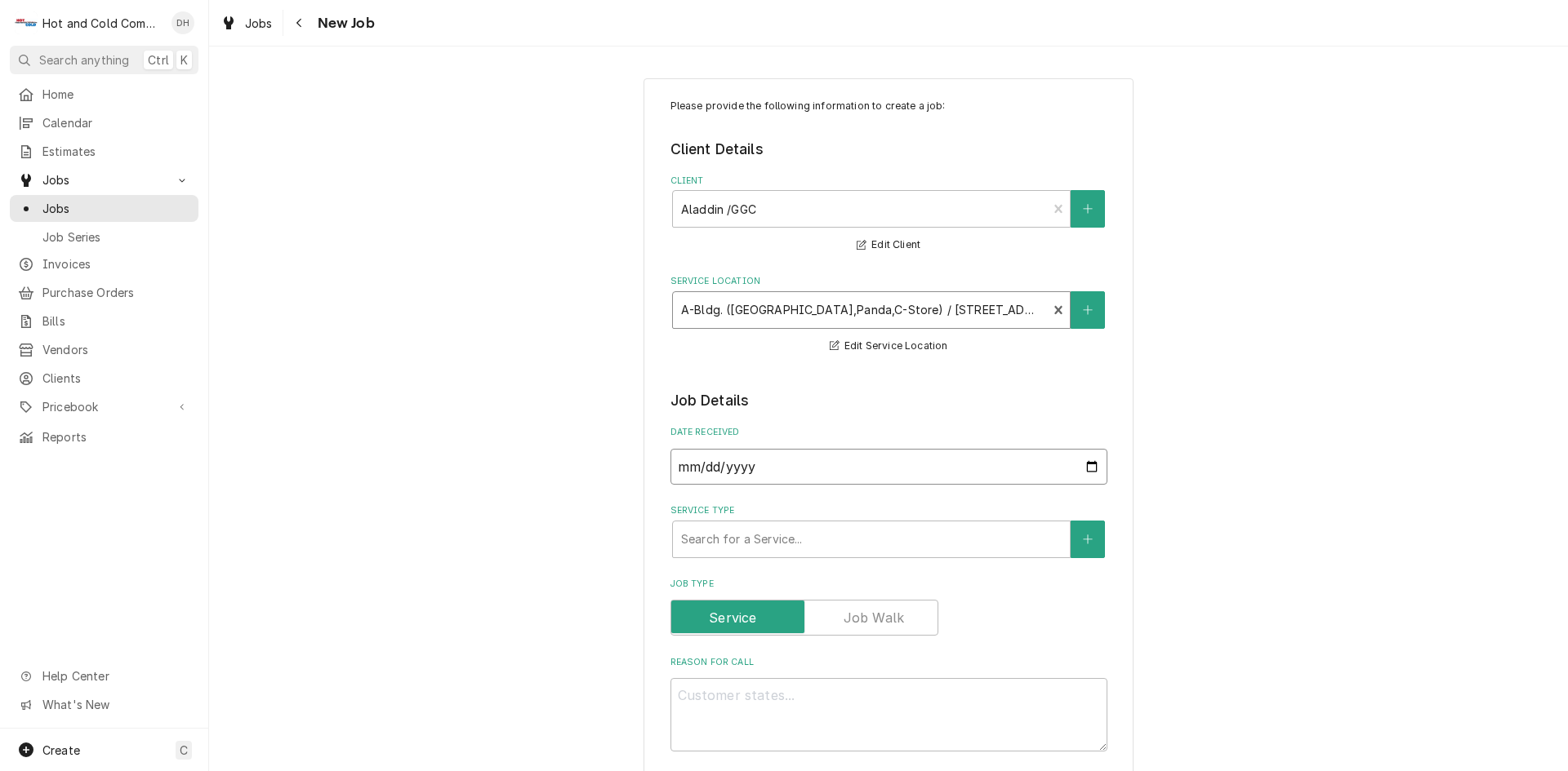
click at [1085, 465] on input "2025-09-20" at bounding box center [889, 466] width 437 height 36
type textarea "x"
type input "2025-09-18"
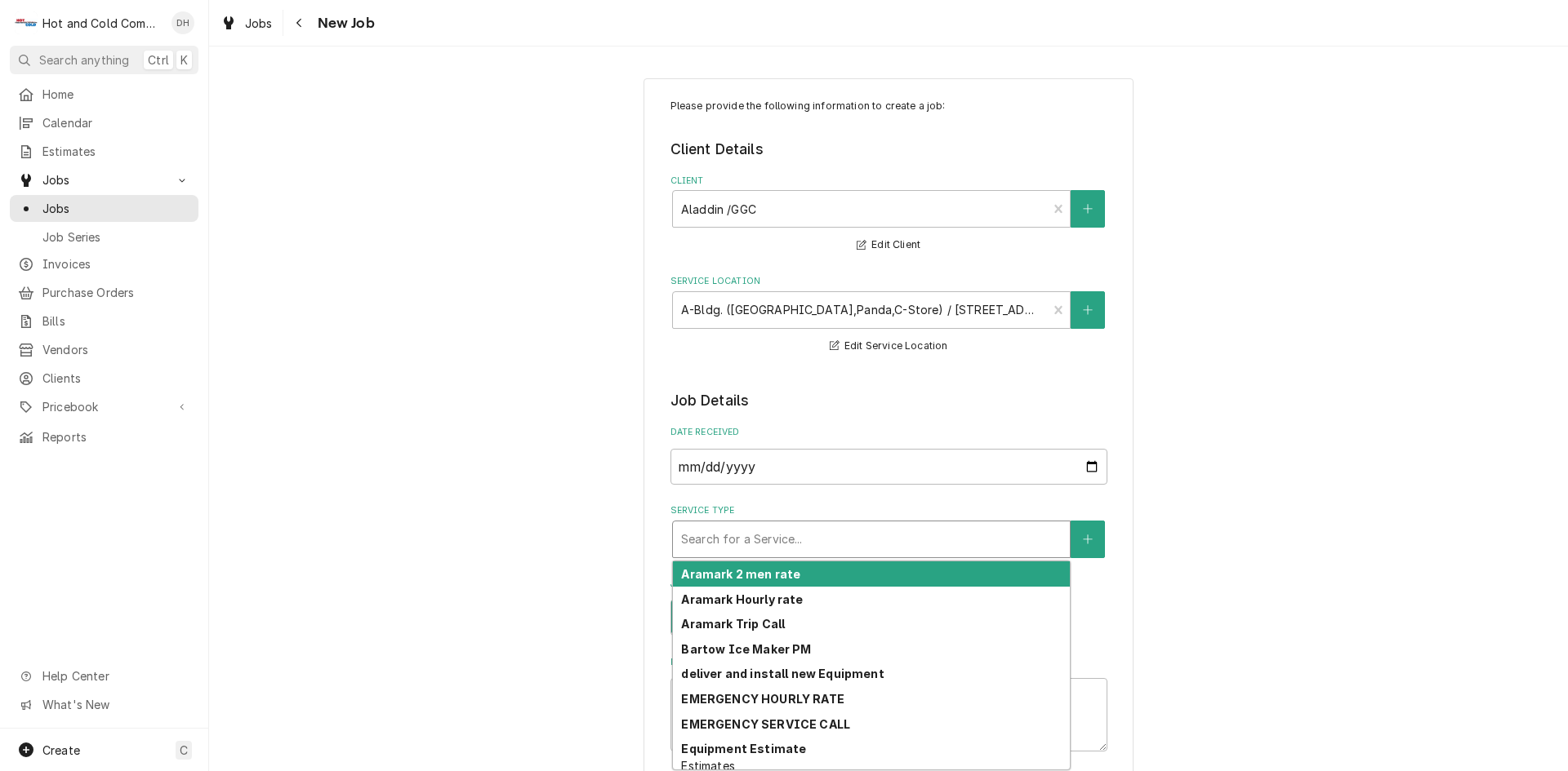
click at [830, 544] on div "Service Type" at bounding box center [871, 540] width 380 height 29
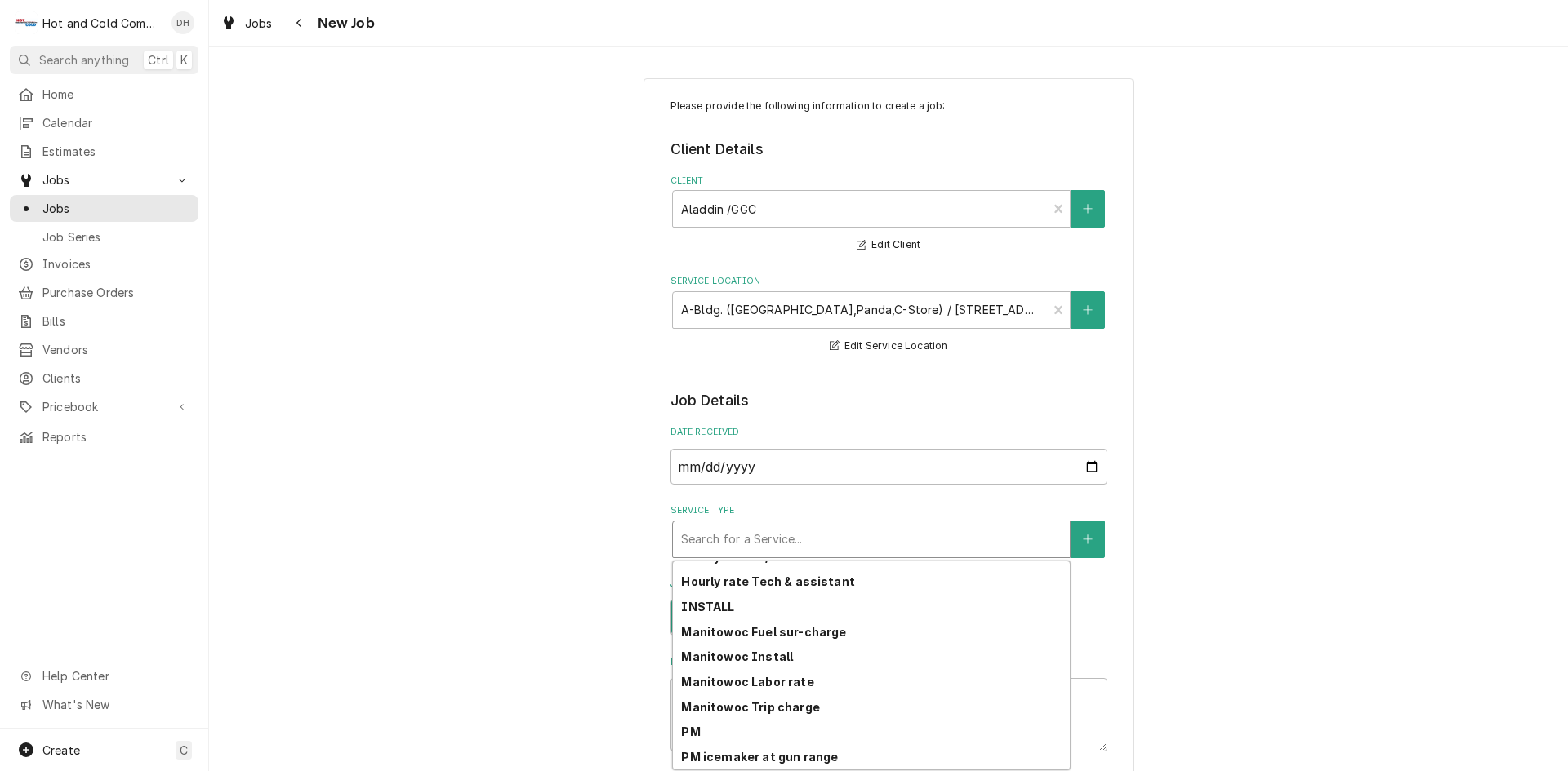
scroll to position [458, 0]
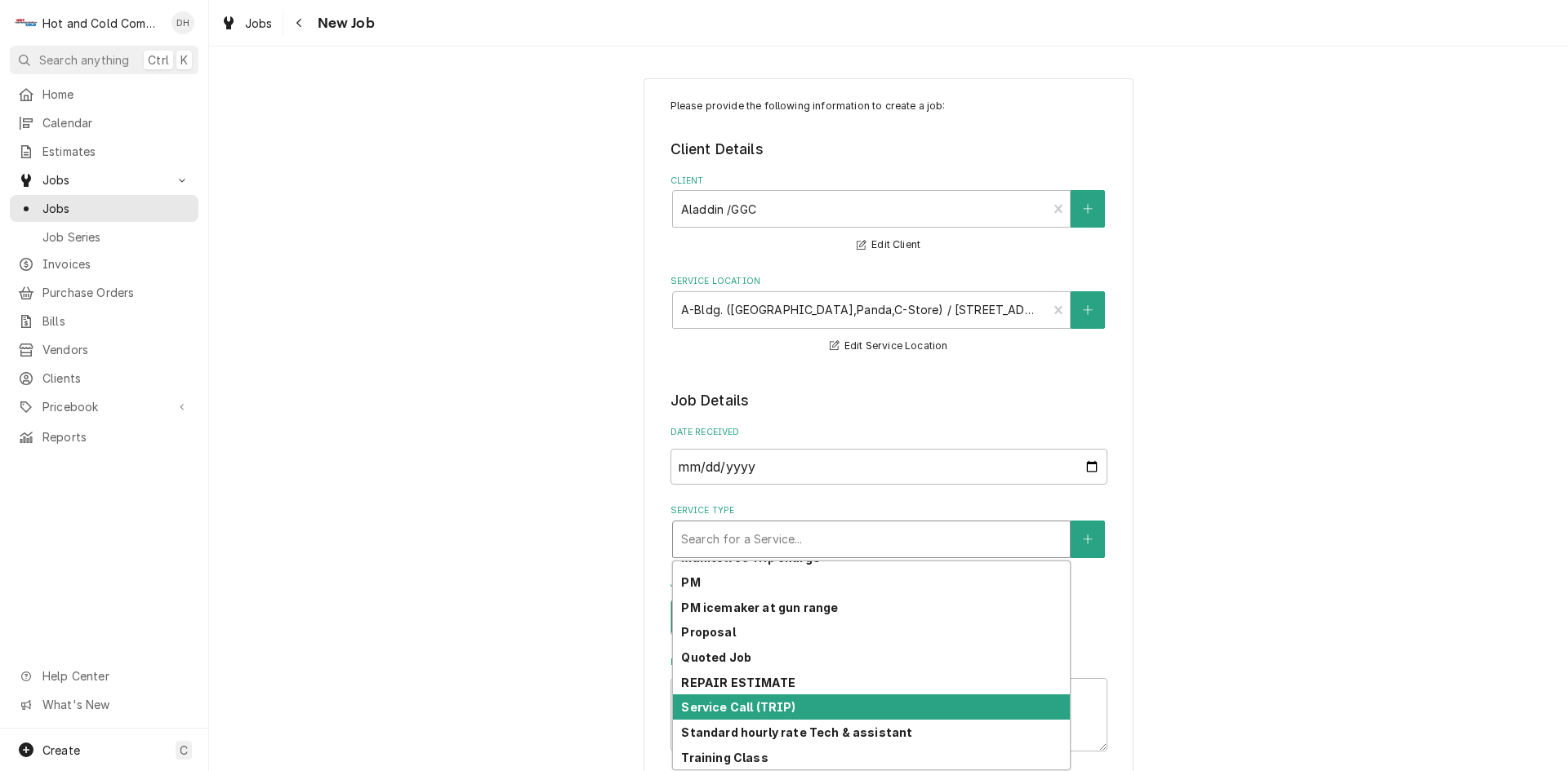
click at [826, 709] on div "Service Call (TRIP)" at bounding box center [871, 707] width 397 height 25
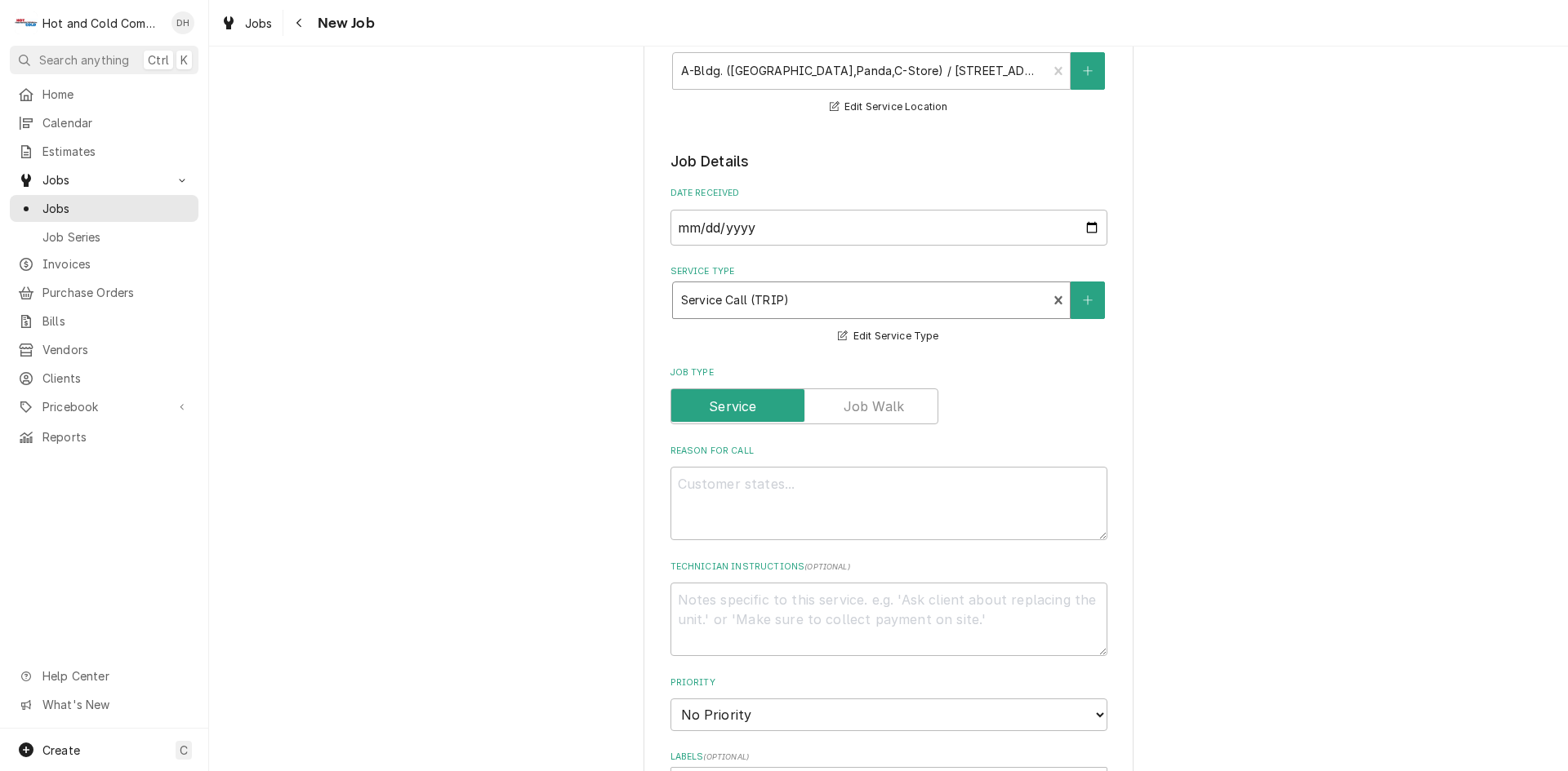
scroll to position [271, 0]
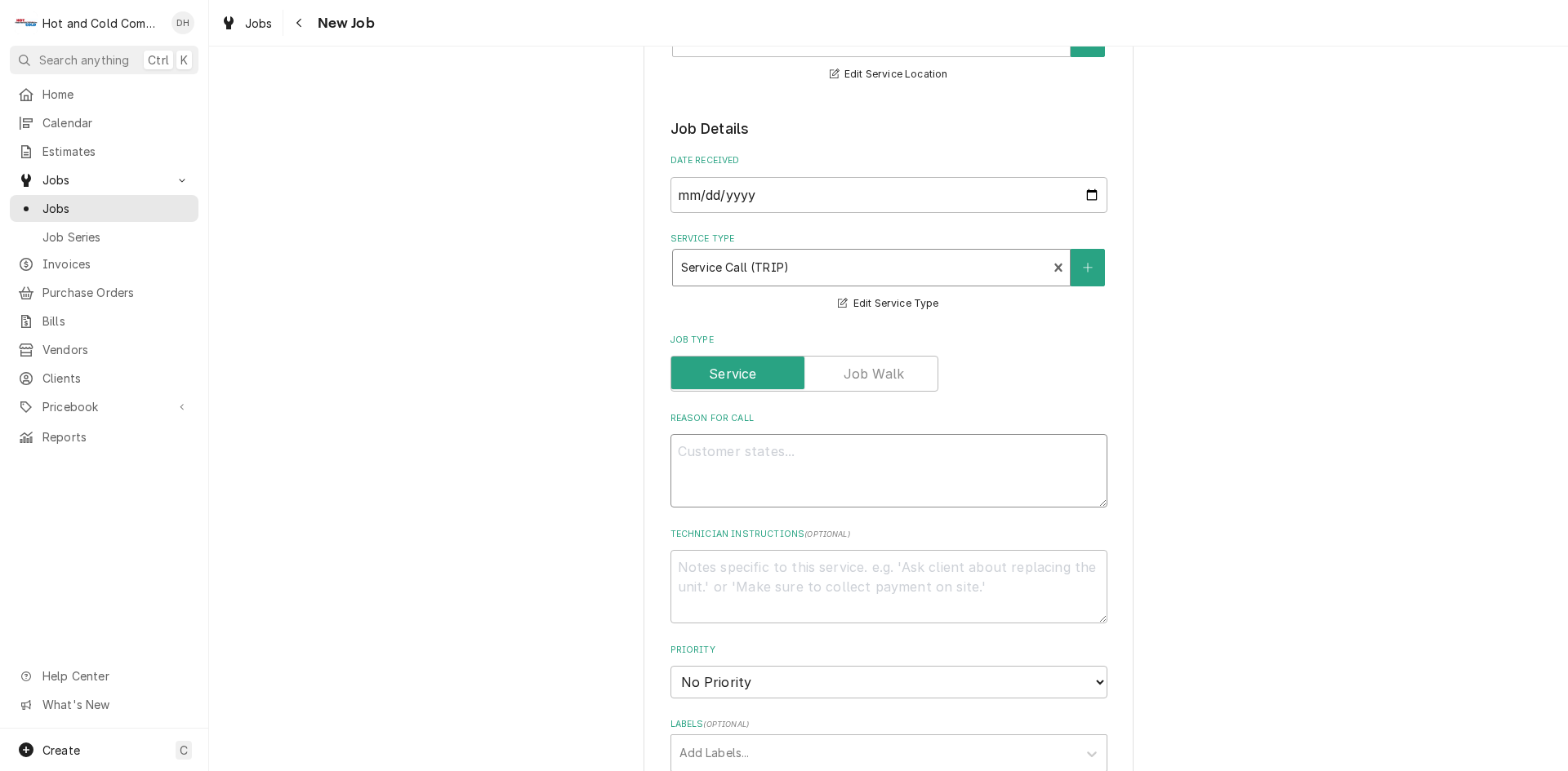
click at [825, 485] on textarea "Reason For Call" at bounding box center [889, 470] width 437 height 73
type textarea "x"
type textarea "F"
type textarea "x"
type textarea "Fr"
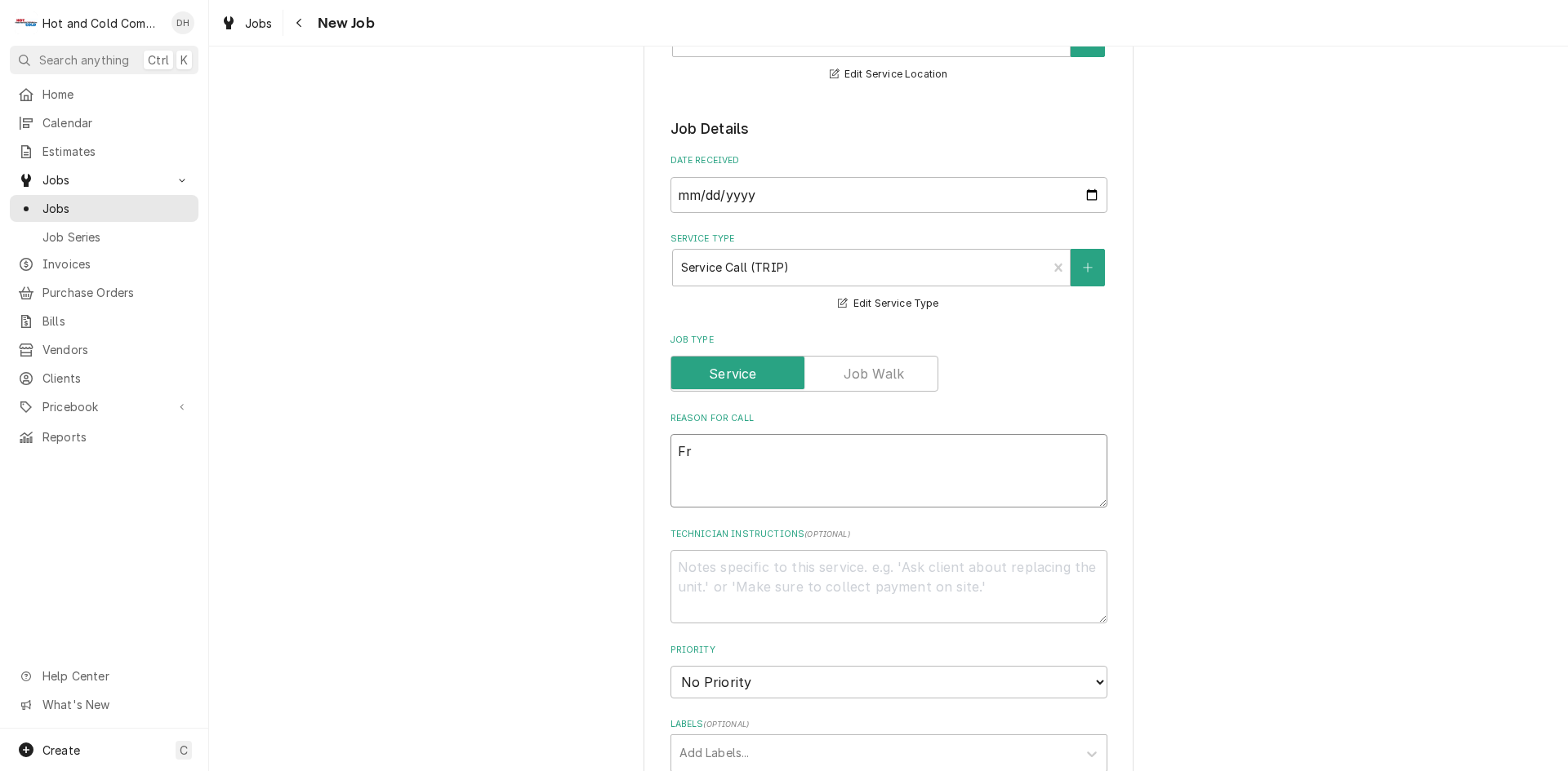
type textarea "x"
type textarea "Fry"
type textarea "x"
type textarea "Frye"
type textarea "x"
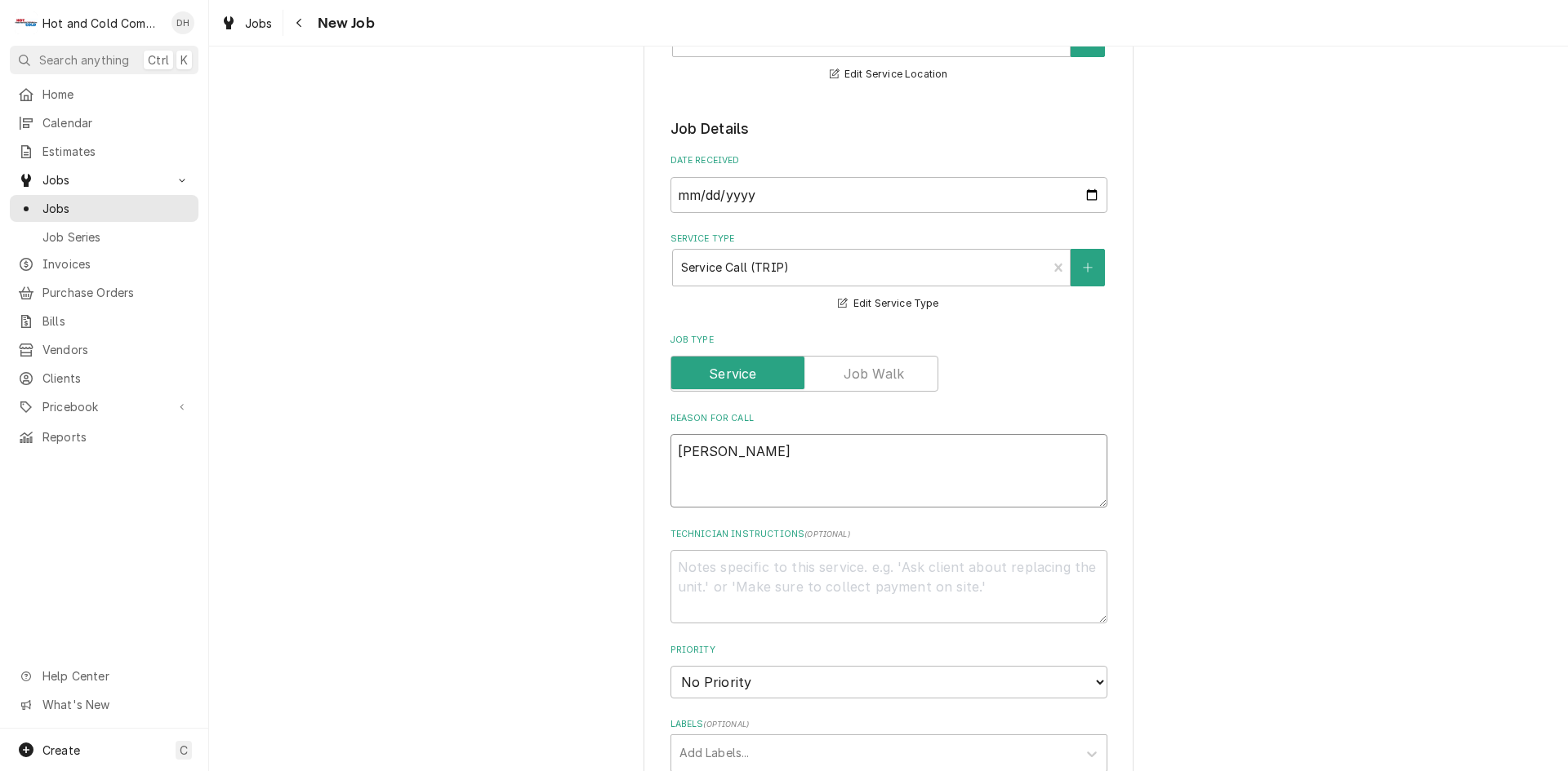
type textarea "Fryer"
type textarea "x"
type textarea "Fryers"
type textarea "x"
type textarea "Fryers"
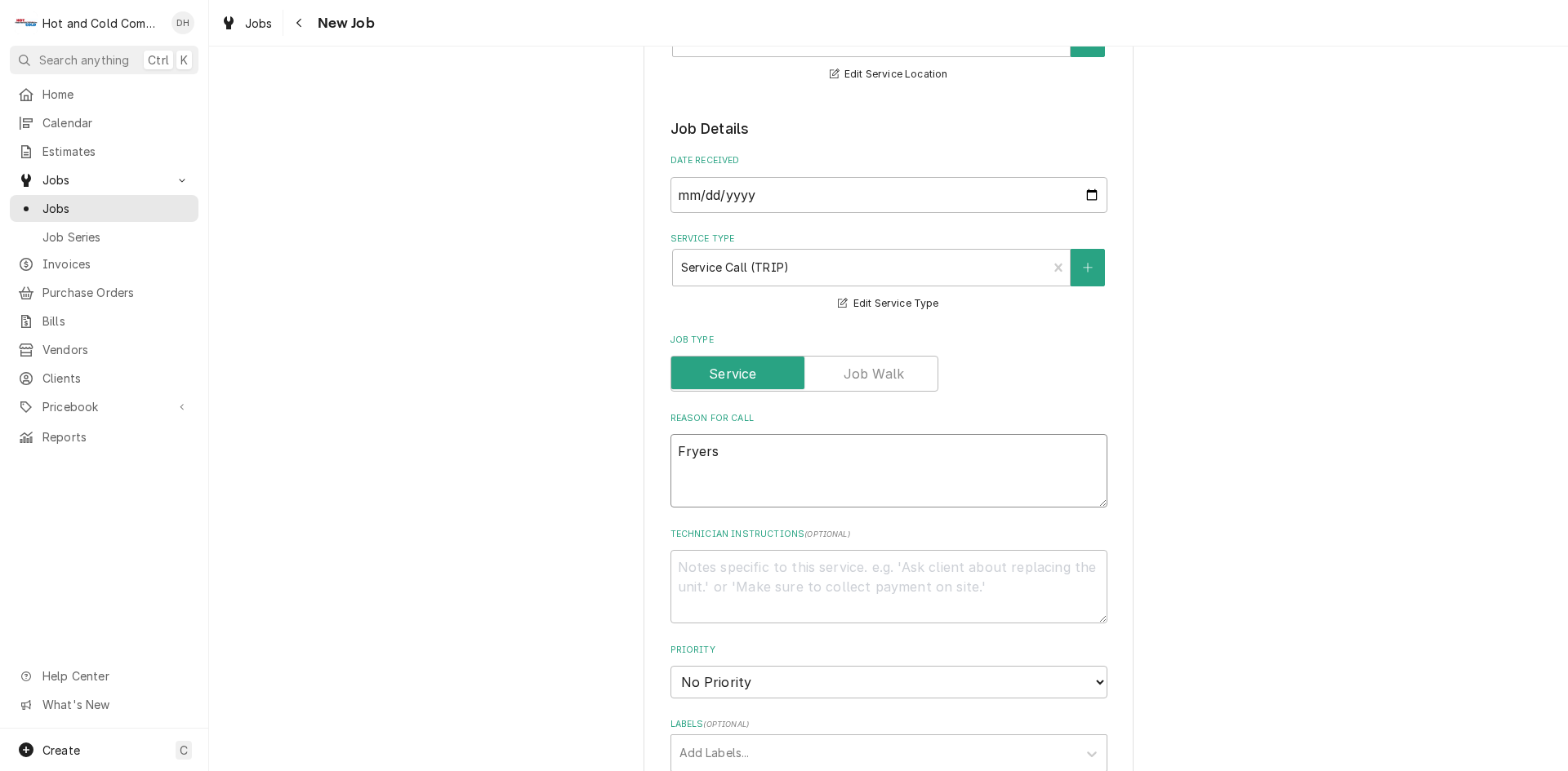
type textarea "x"
type textarea "Fryers a"
type textarea "x"
type textarea "Fryers ar"
type textarea "x"
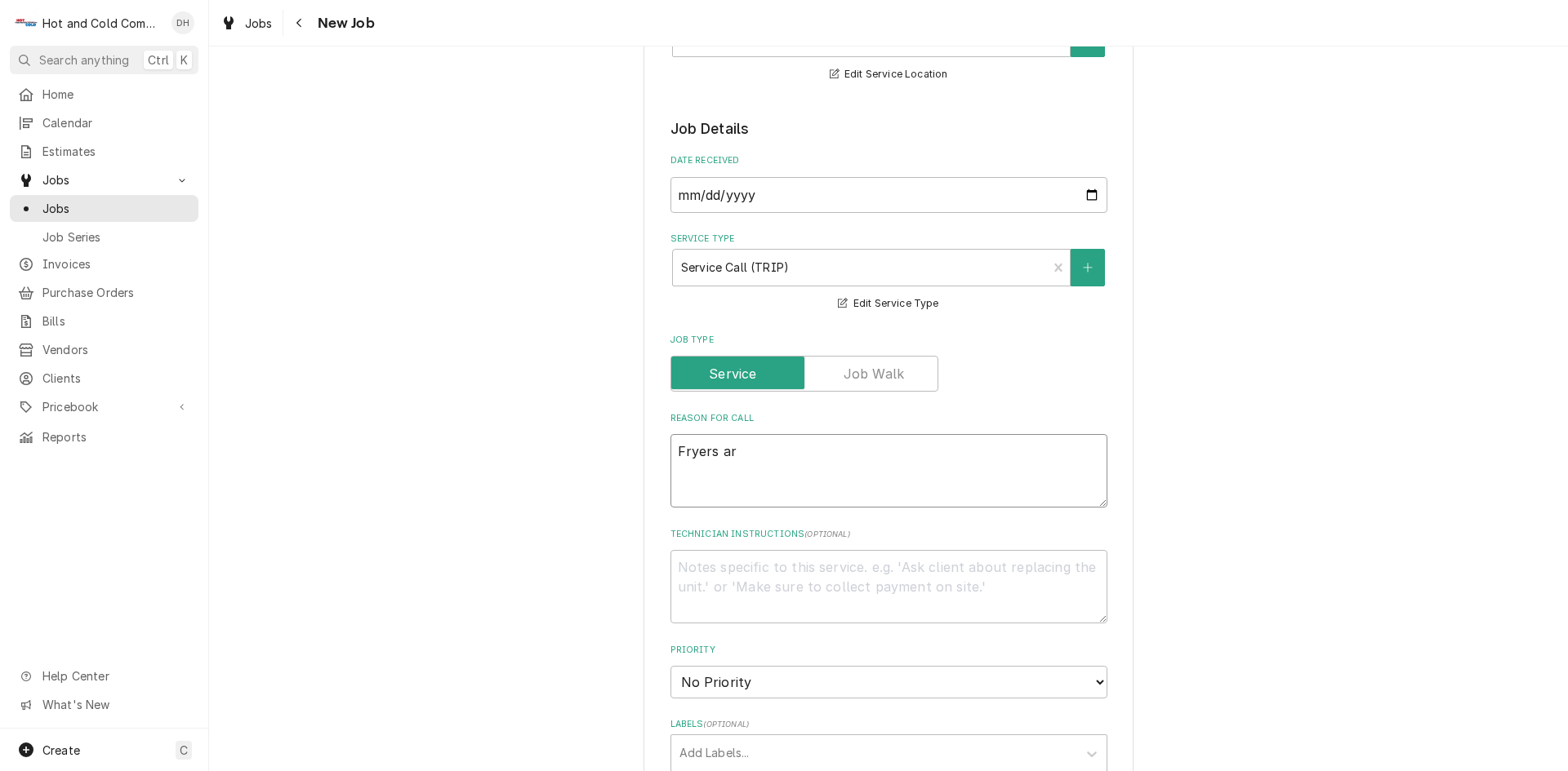
type textarea "Fryers are"
type textarea "x"
type textarea "Fryers are"
type textarea "x"
type textarea "Fryers are d"
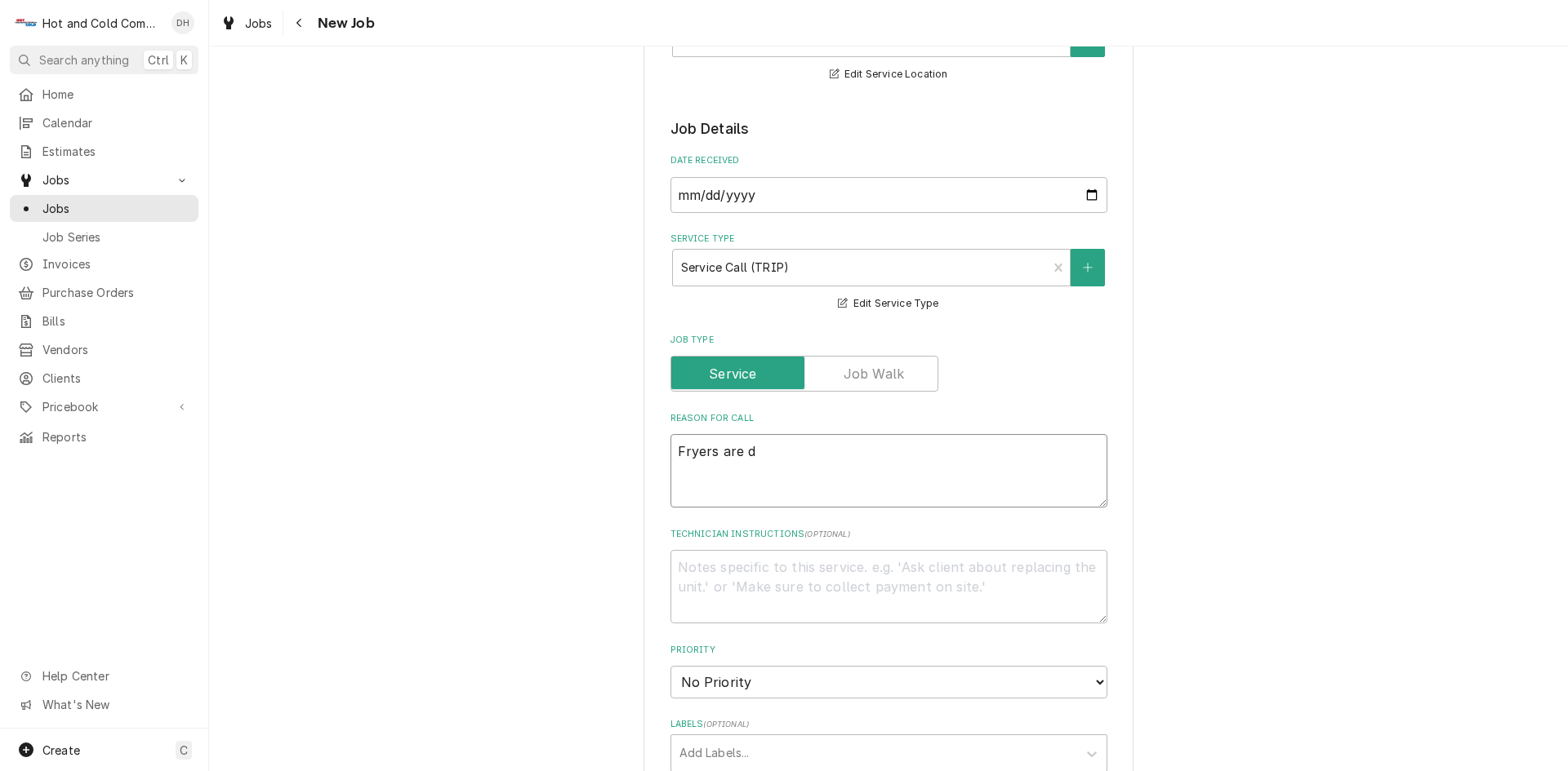
type textarea "x"
type textarea "Fryers are do"
type textarea "x"
type textarea "Fryers are dow"
type textarea "x"
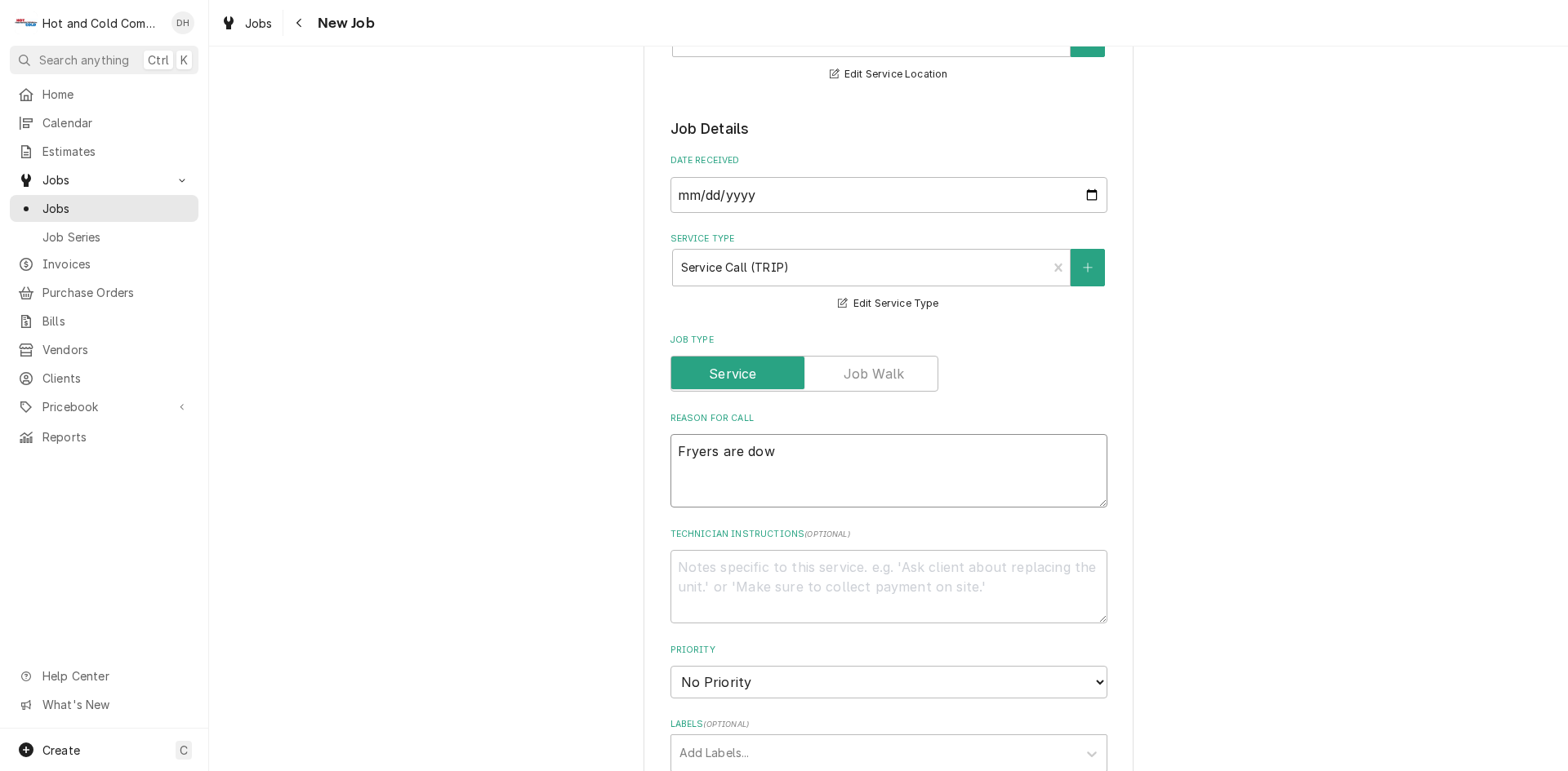
type textarea "Fryers are down"
type textarea "x"
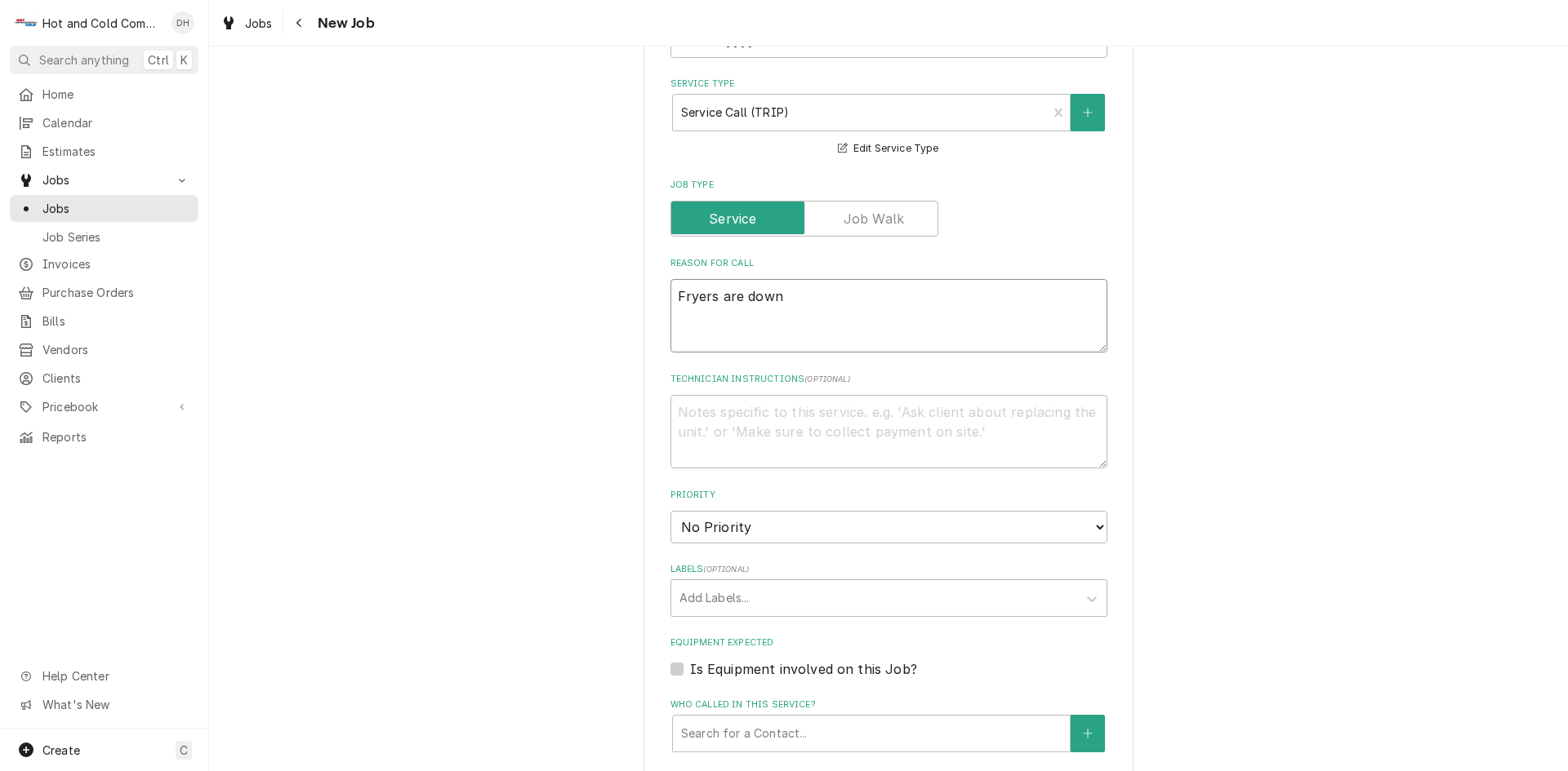
scroll to position [816, 0]
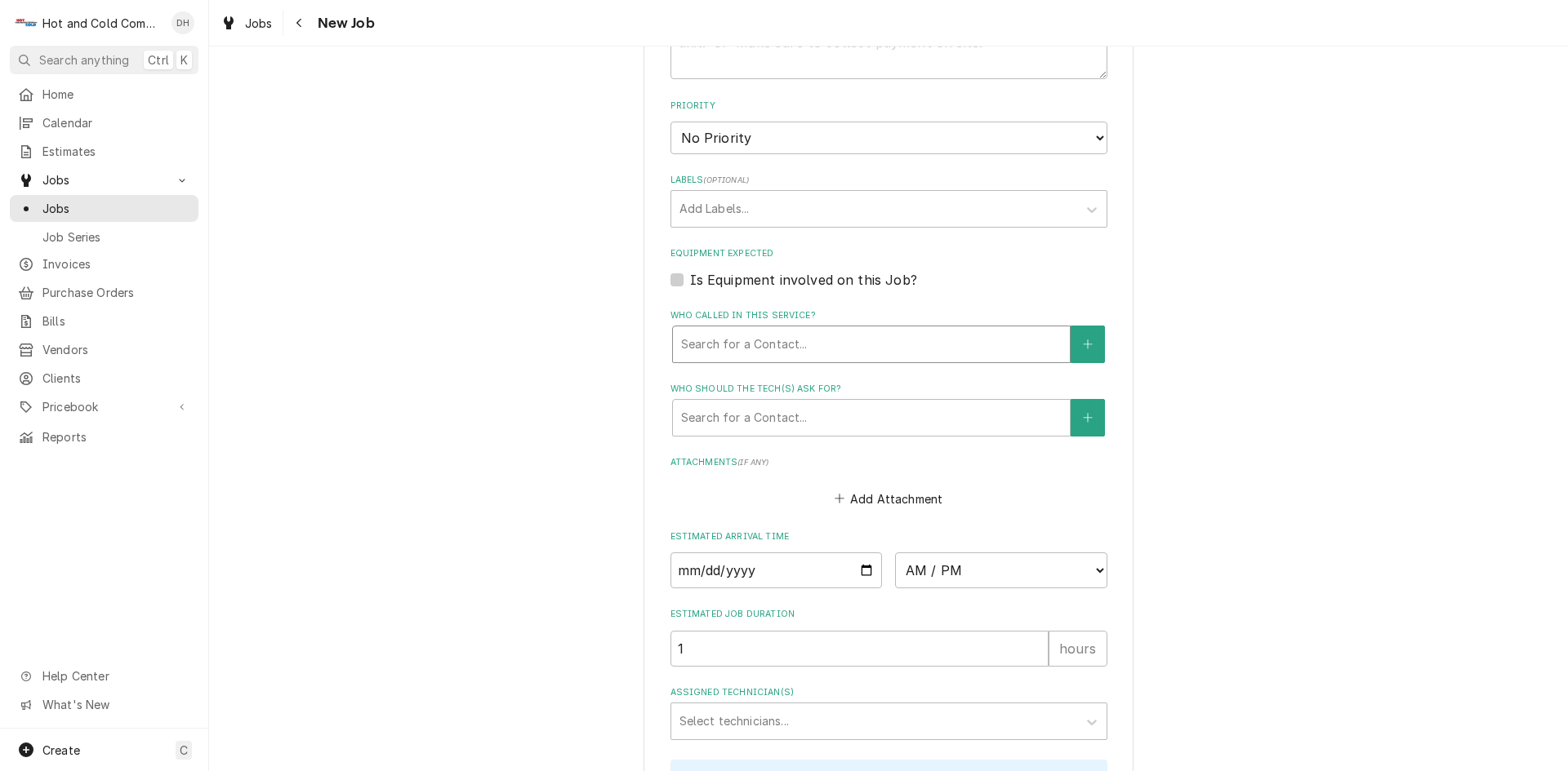
type textarea "Fryers are down"
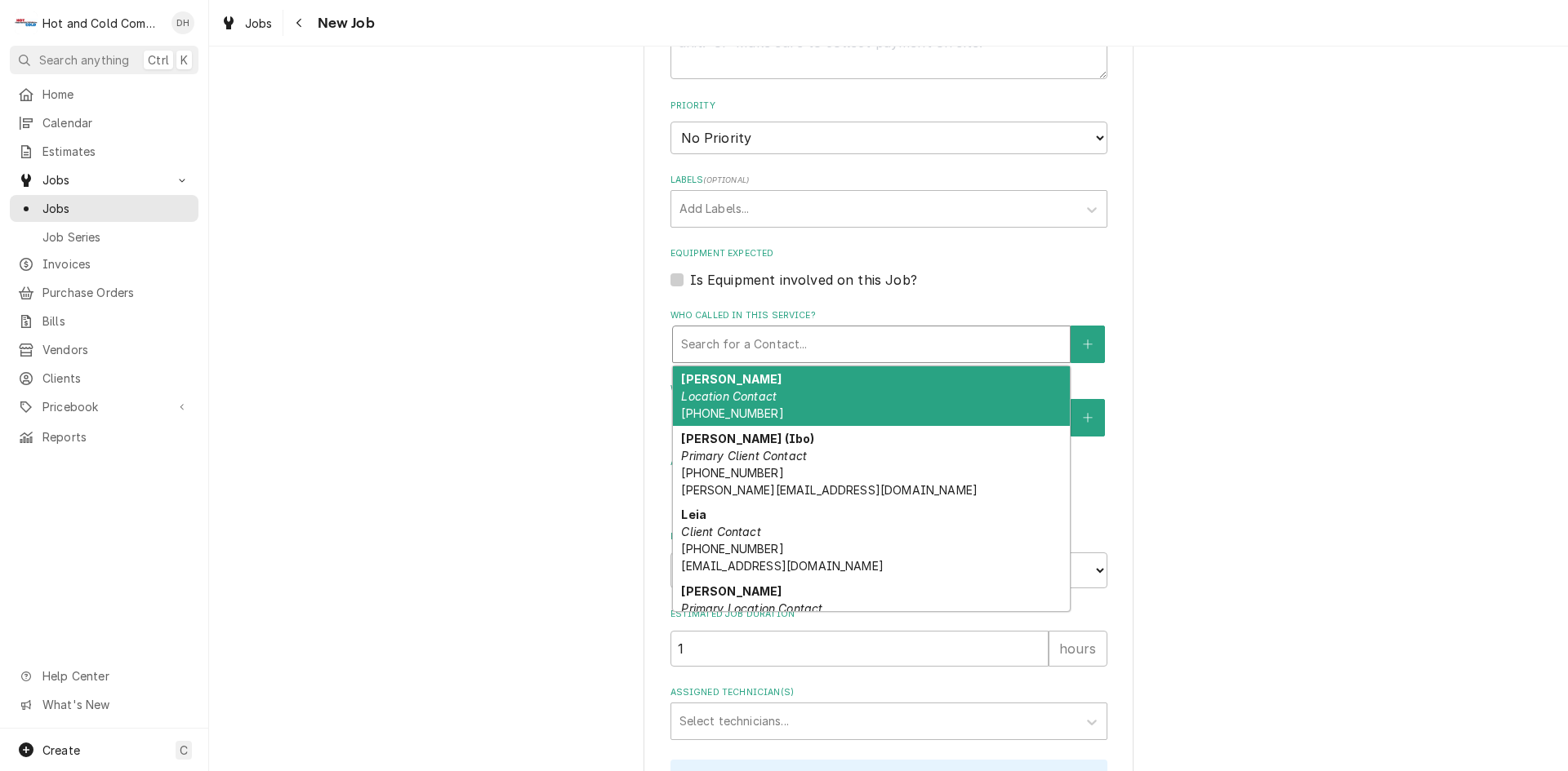
click at [742, 343] on div "Who called in this service?" at bounding box center [871, 345] width 380 height 29
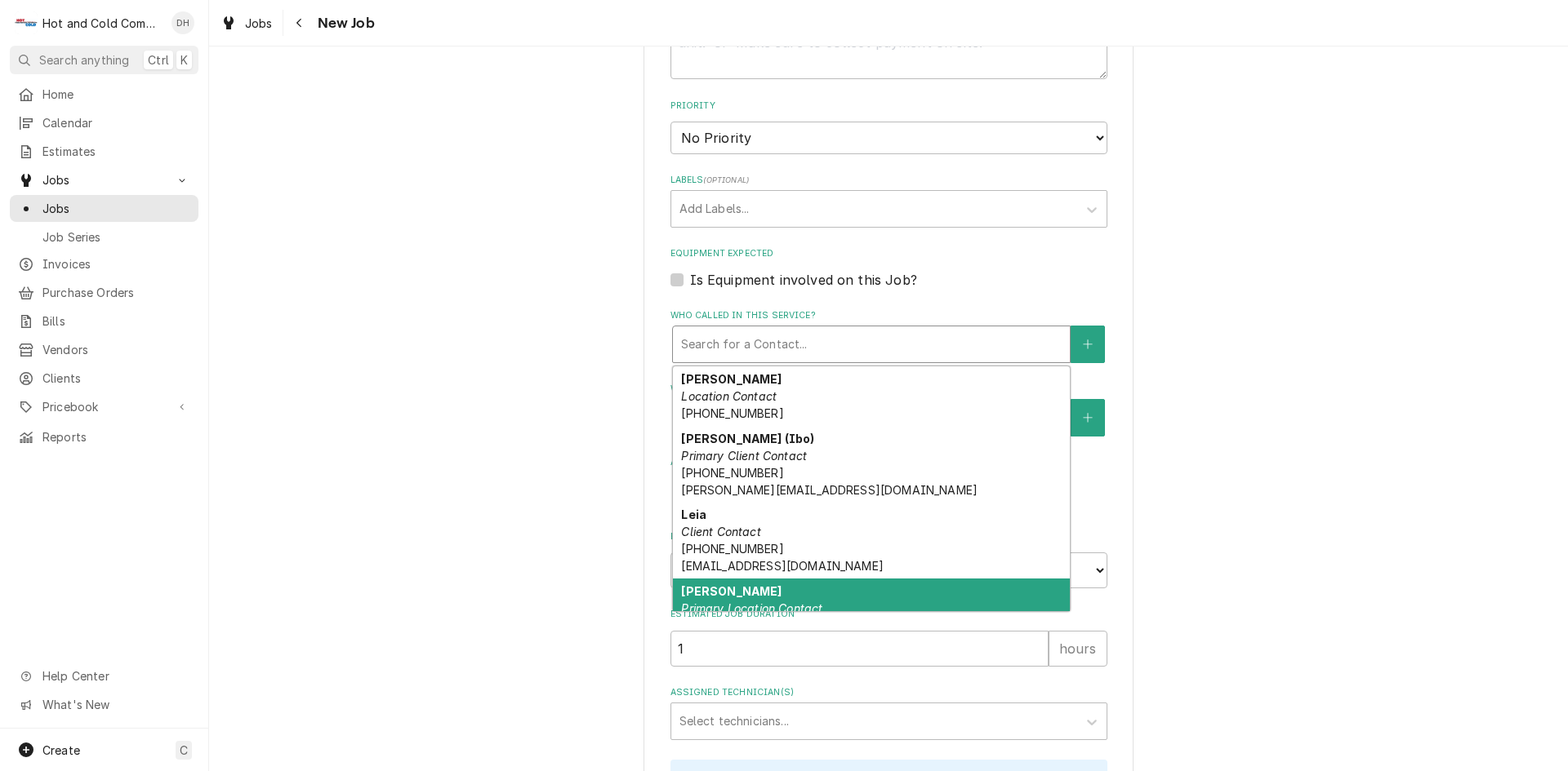
click at [753, 581] on div "Marisol Primary Location Contact (716) 812-8842" at bounding box center [871, 608] width 397 height 60
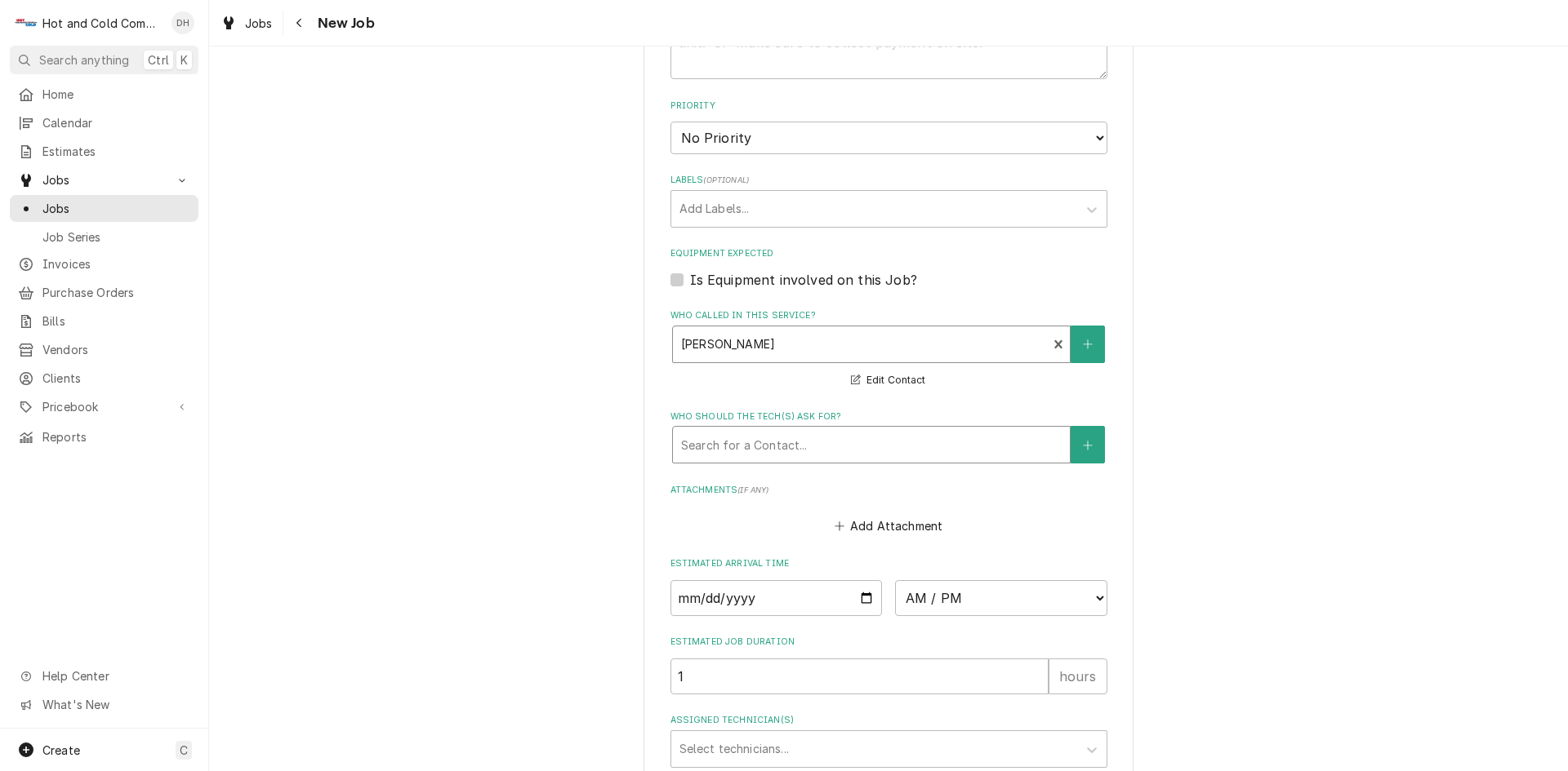
click at [853, 443] on div "Who should the tech(s) ask for?" at bounding box center [871, 445] width 380 height 29
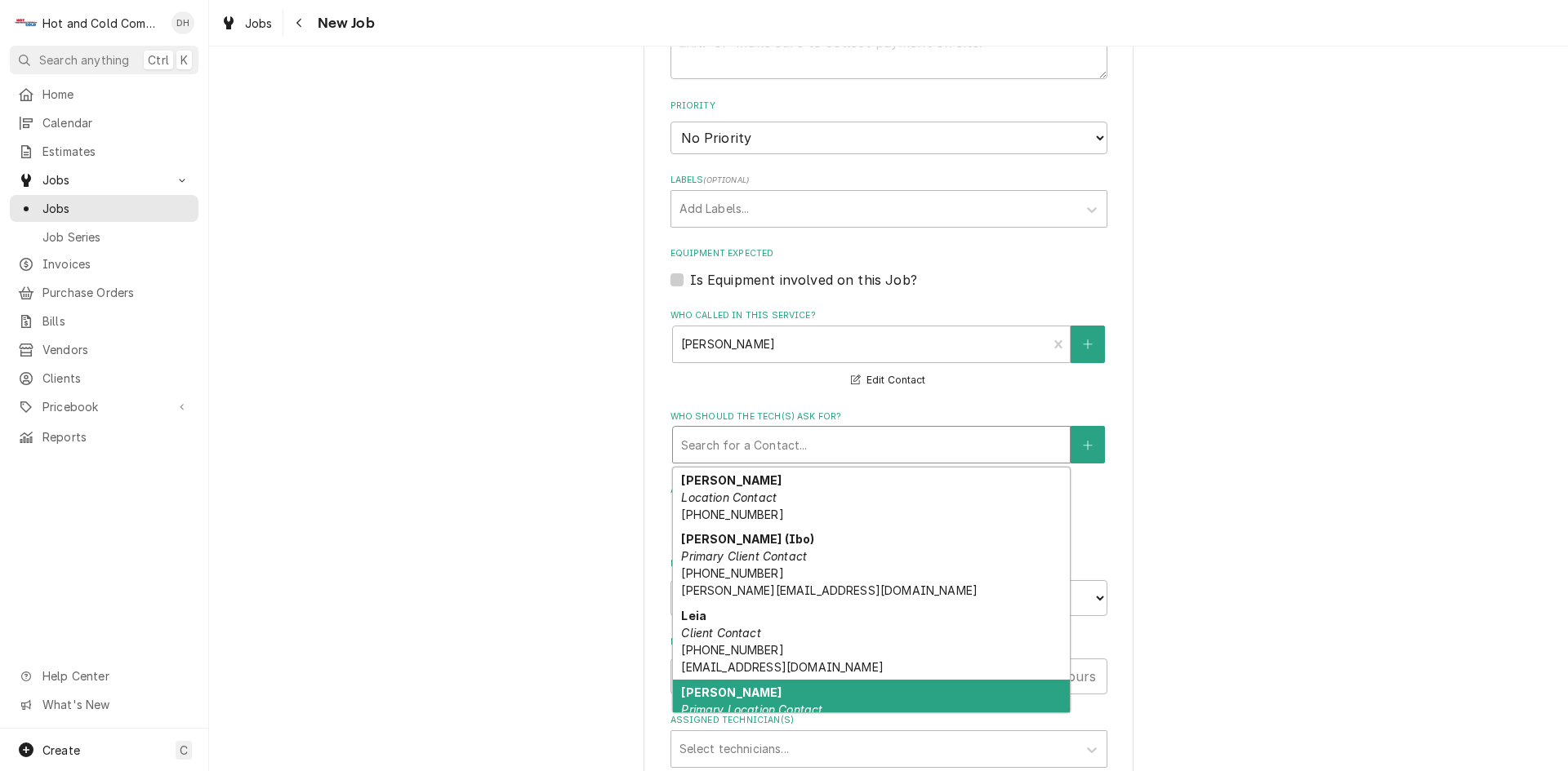
click at [775, 705] on em "Primary Location Contact" at bounding box center [752, 709] width 141 height 14
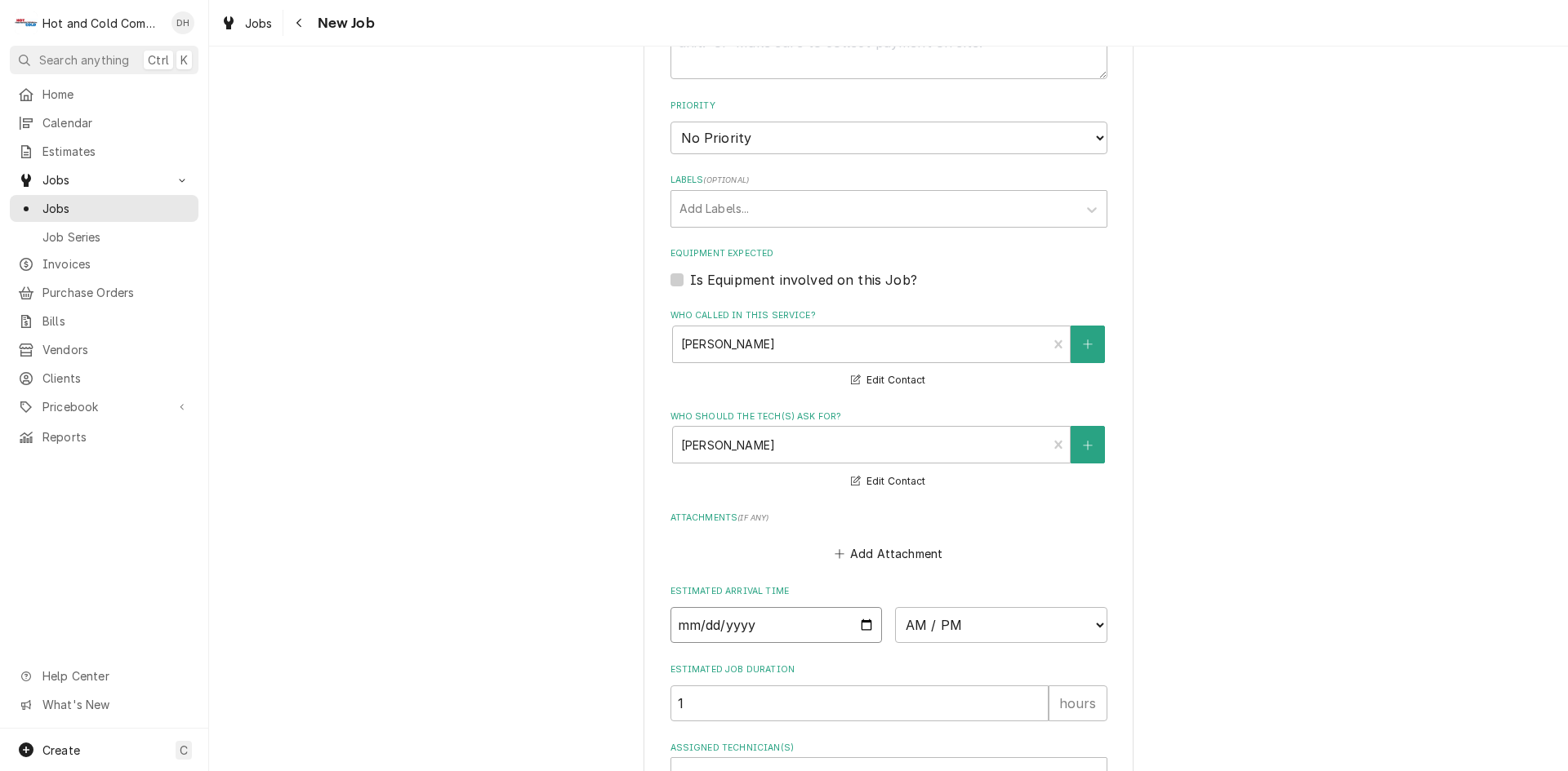
click at [856, 622] on input "Date" at bounding box center [776, 625] width 213 height 36
type textarea "x"
type input "2025-09-22"
type textarea "x"
click at [1090, 624] on select "AM / PM 6:00 AM 6:15 AM 6:30 AM 6:45 AM 7:00 AM 7:15 AM 7:30 AM 7:45 AM 8:00 AM…" at bounding box center [1001, 625] width 213 height 36
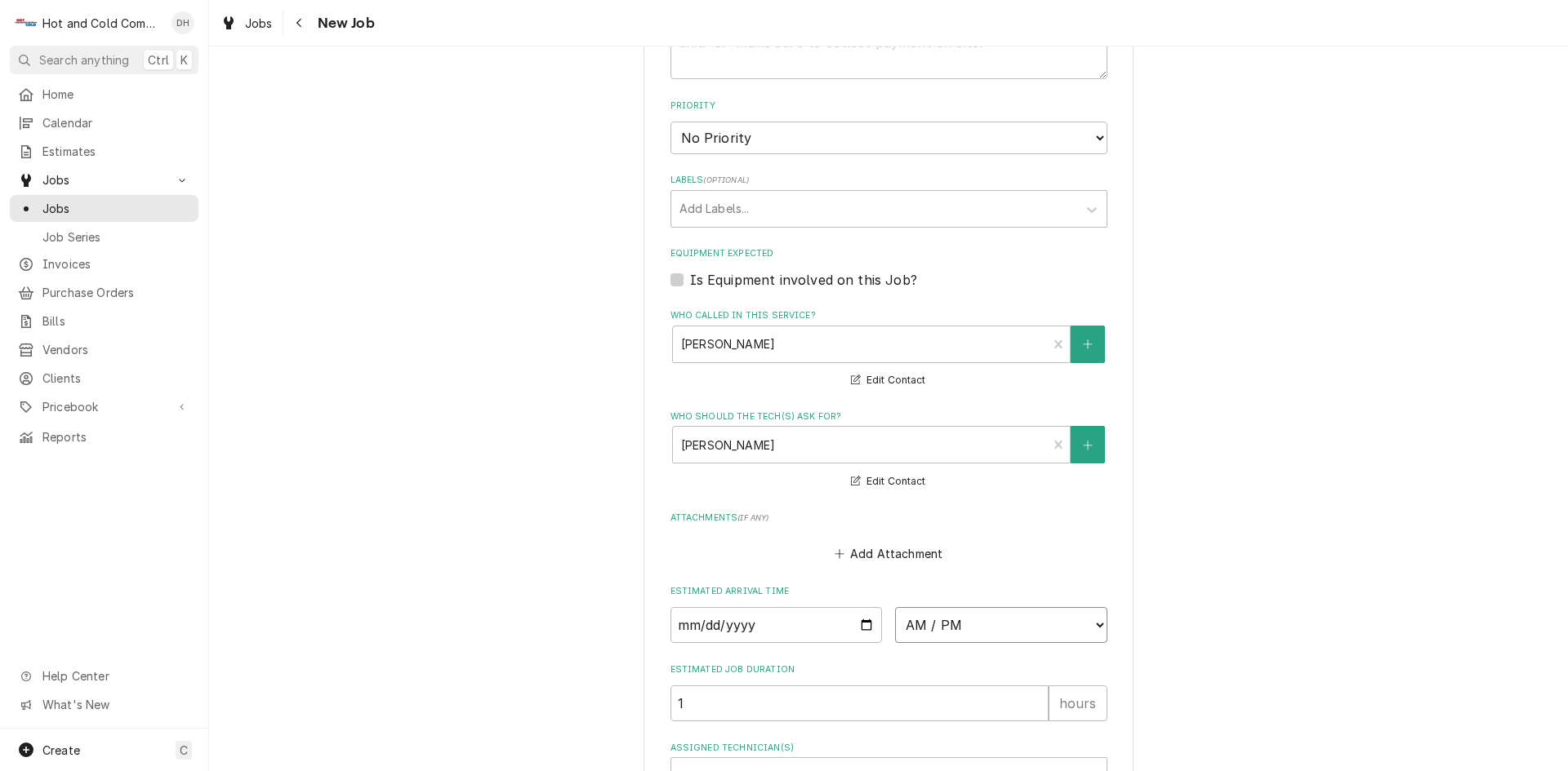
select select "08:00:00"
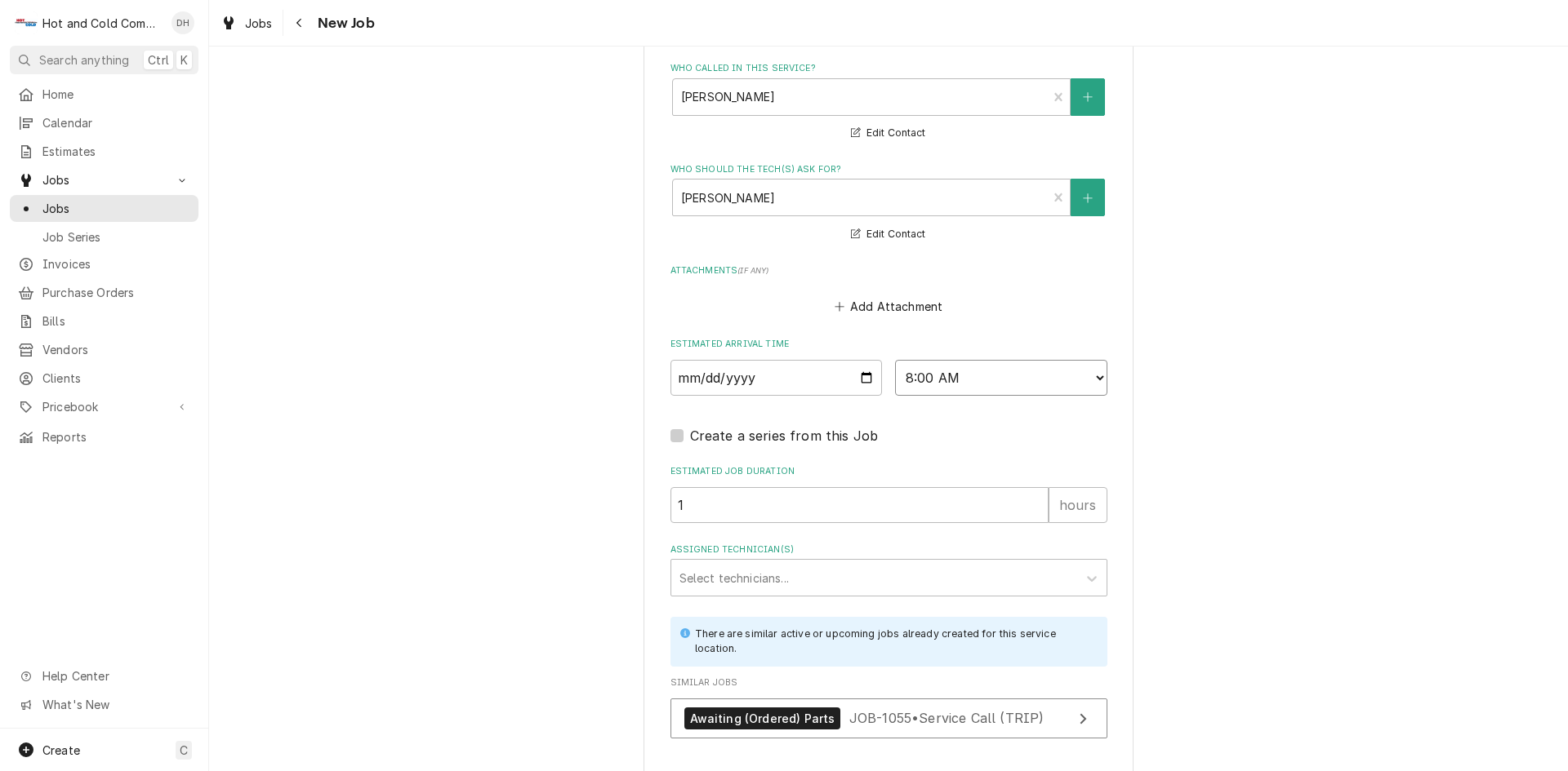
scroll to position [1181, 0]
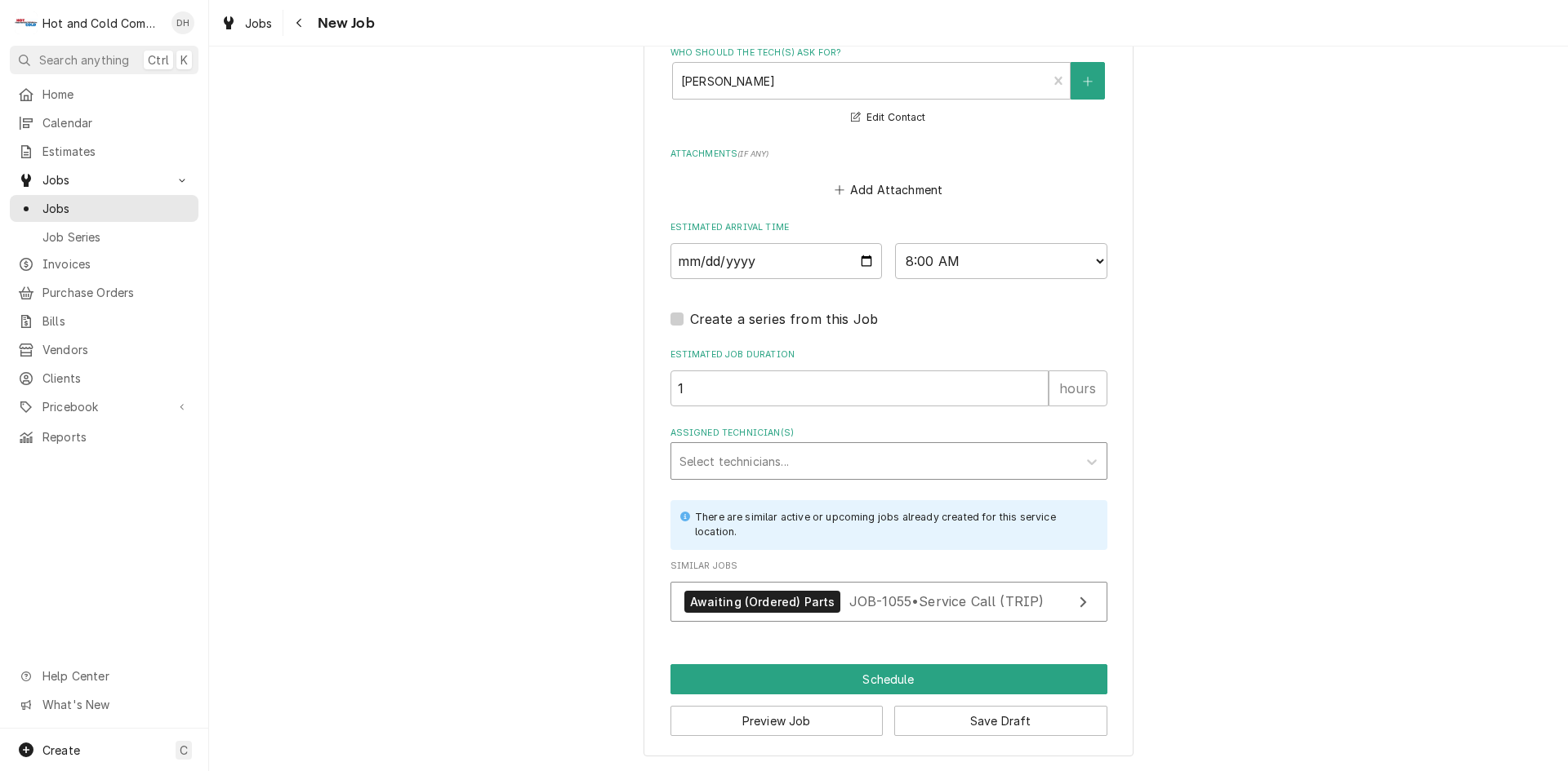
click at [781, 465] on div "Assigned Technician(s)" at bounding box center [873, 461] width 389 height 29
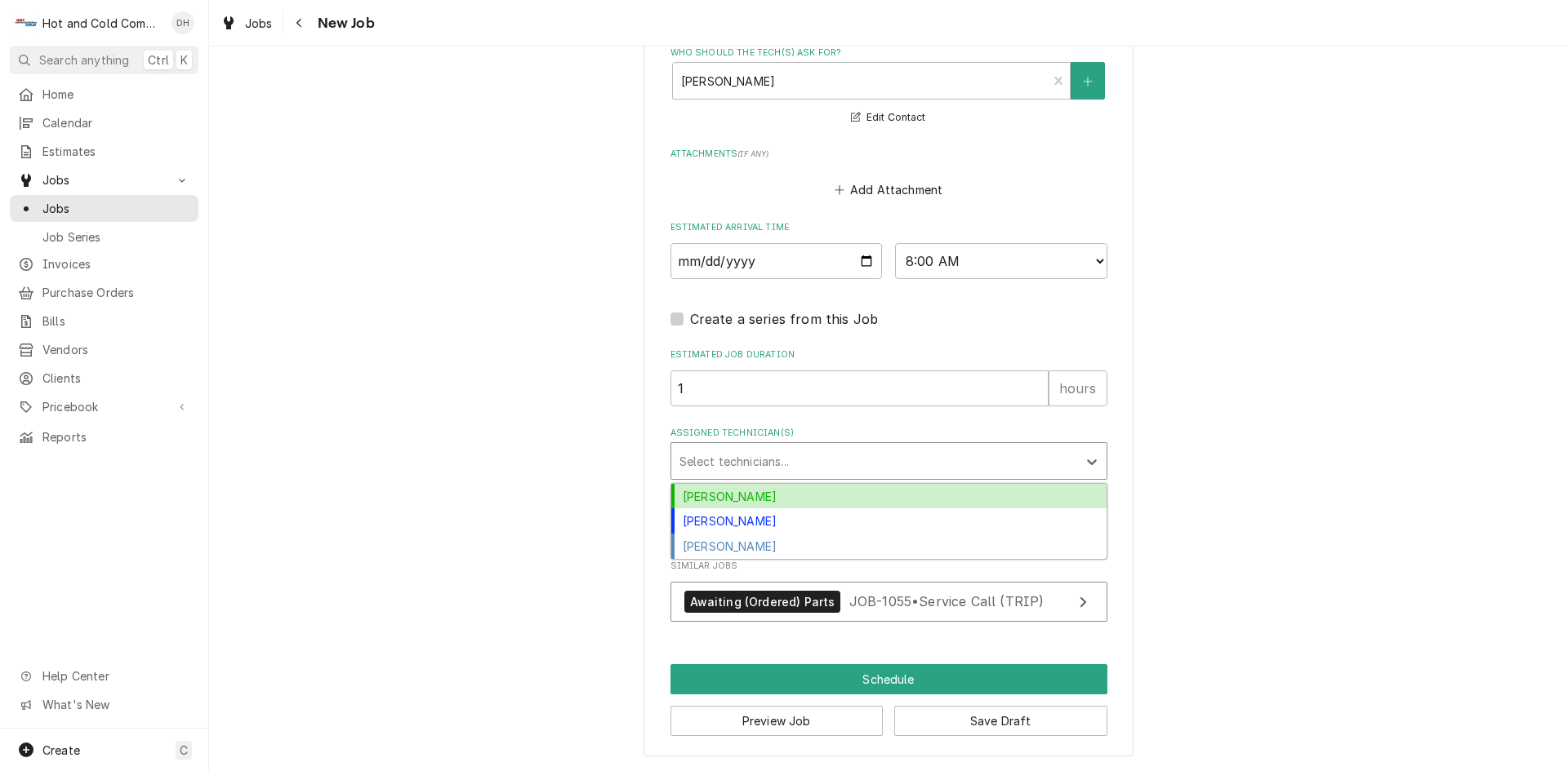
click at [750, 492] on div "[PERSON_NAME]" at bounding box center [889, 497] width 435 height 25
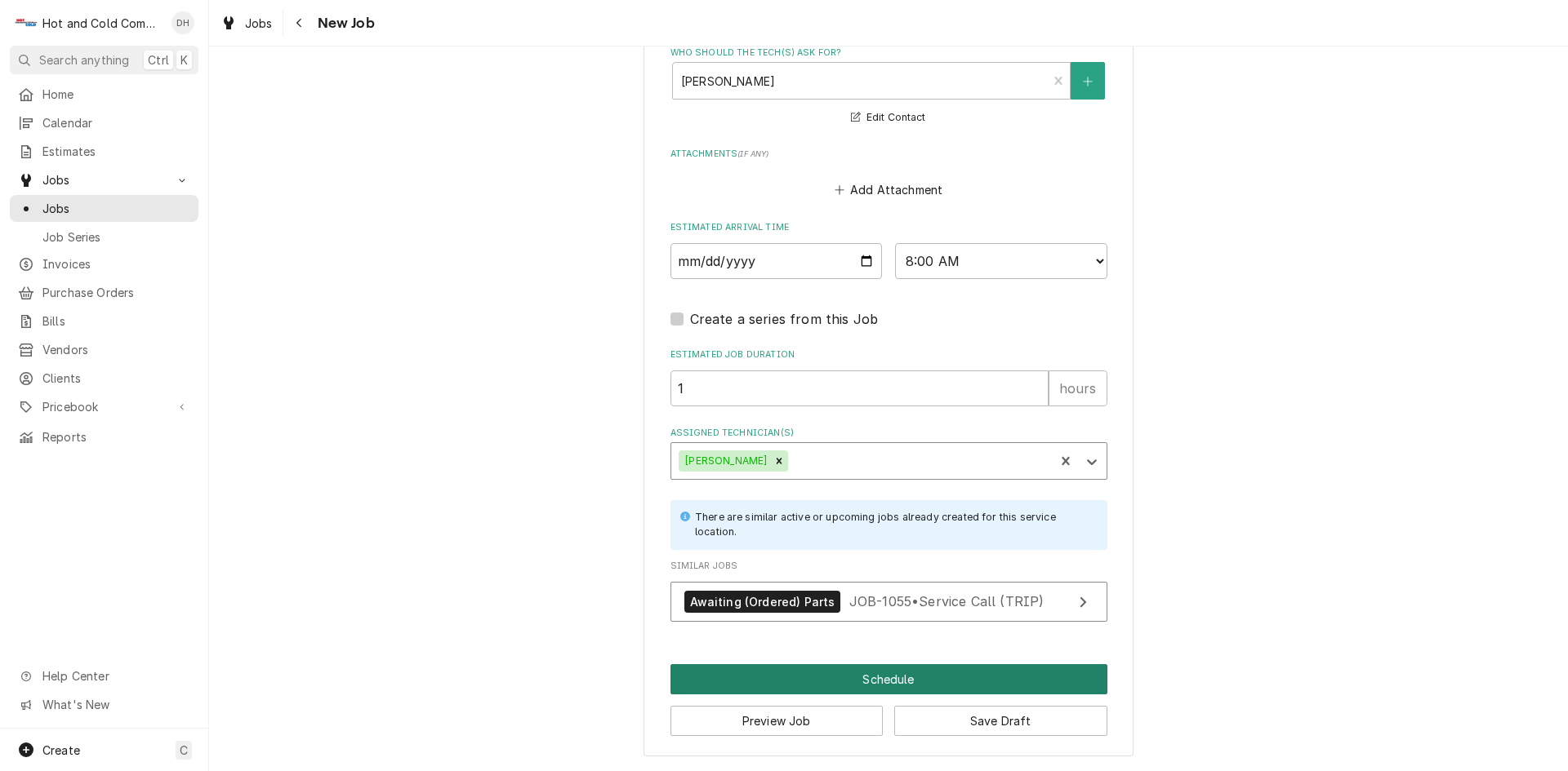
click at [862, 676] on button "Schedule" at bounding box center [889, 679] width 437 height 30
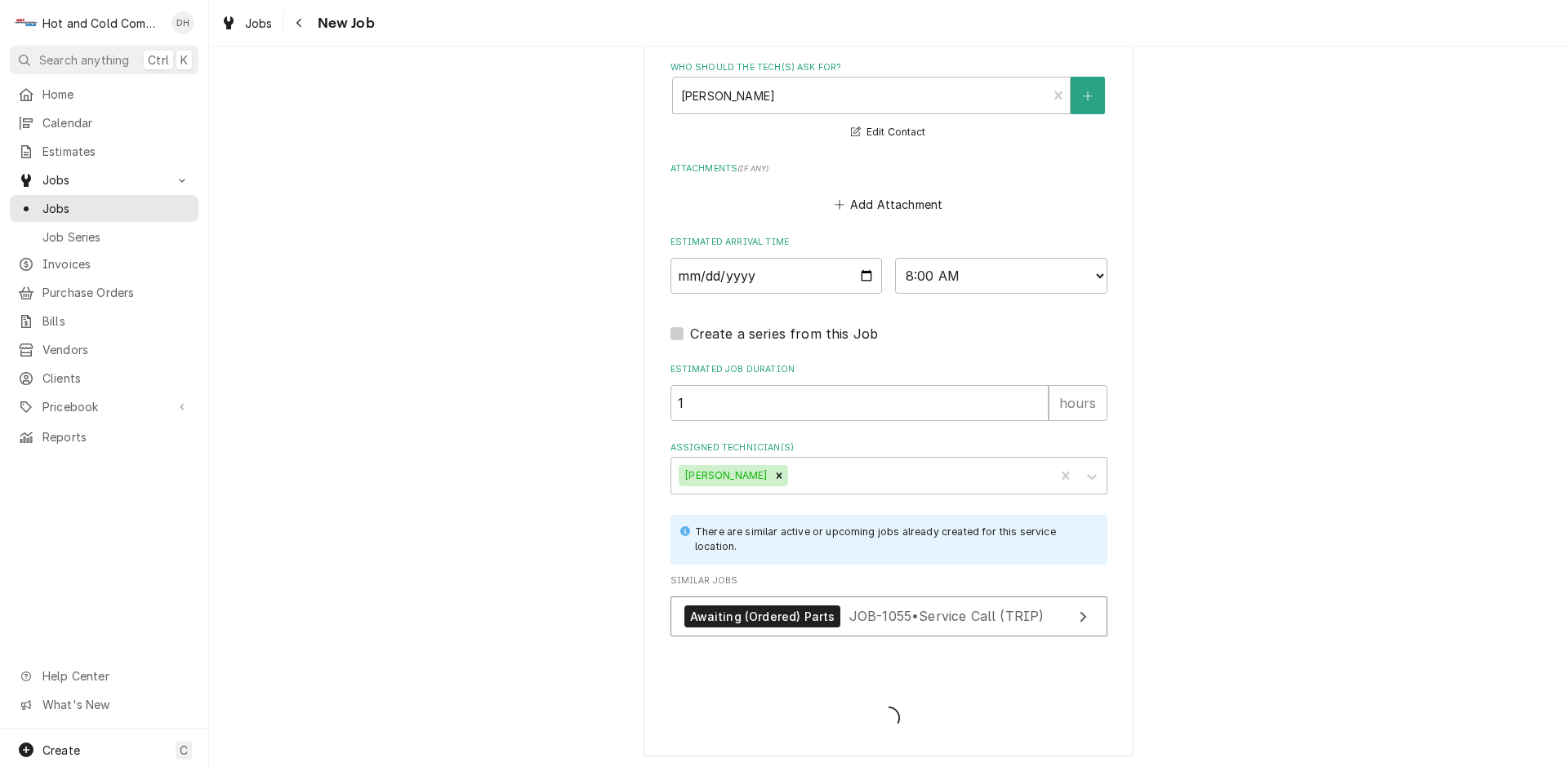
scroll to position [1166, 0]
type textarea "x"
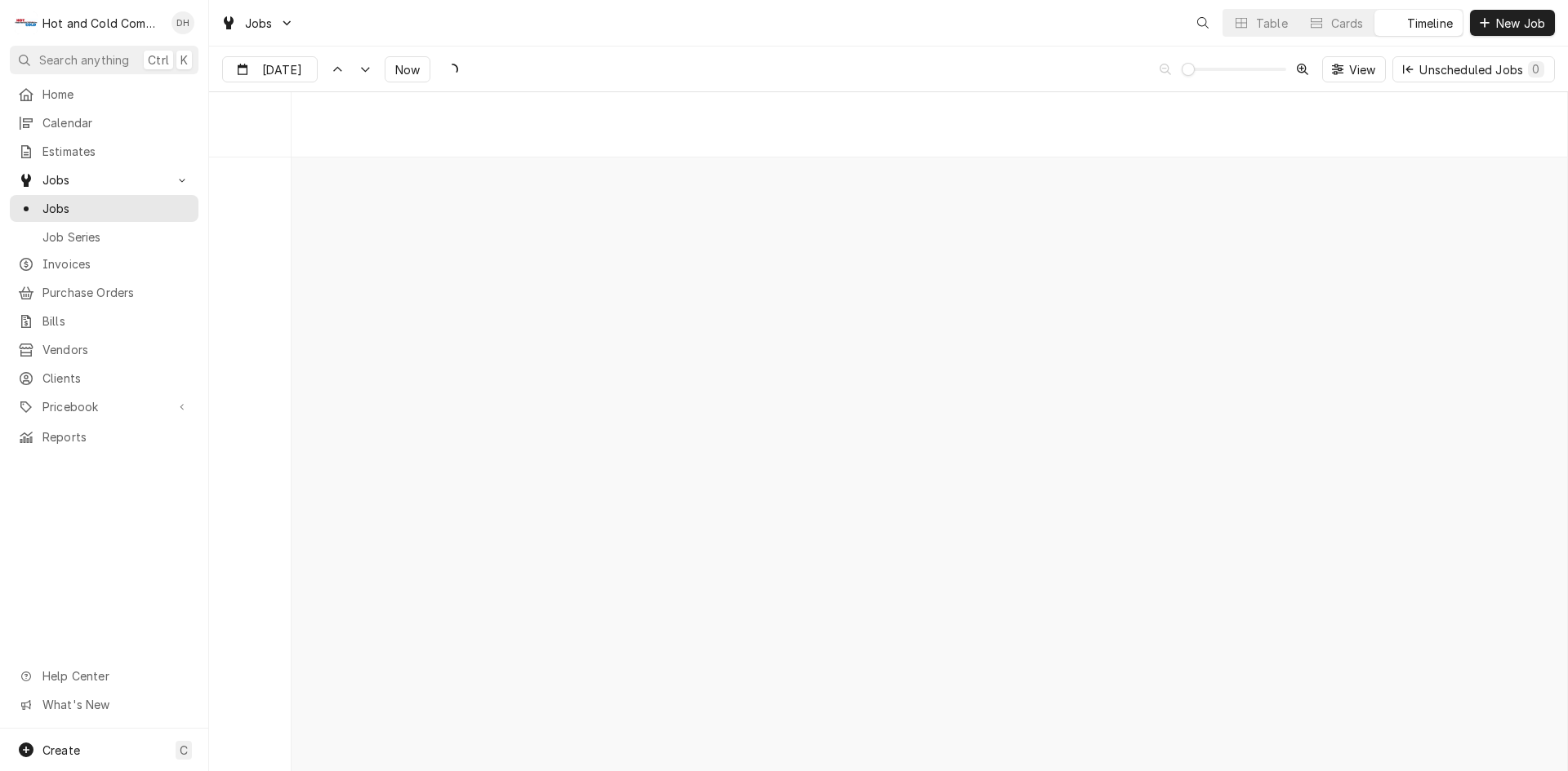
scroll to position [12773, 0]
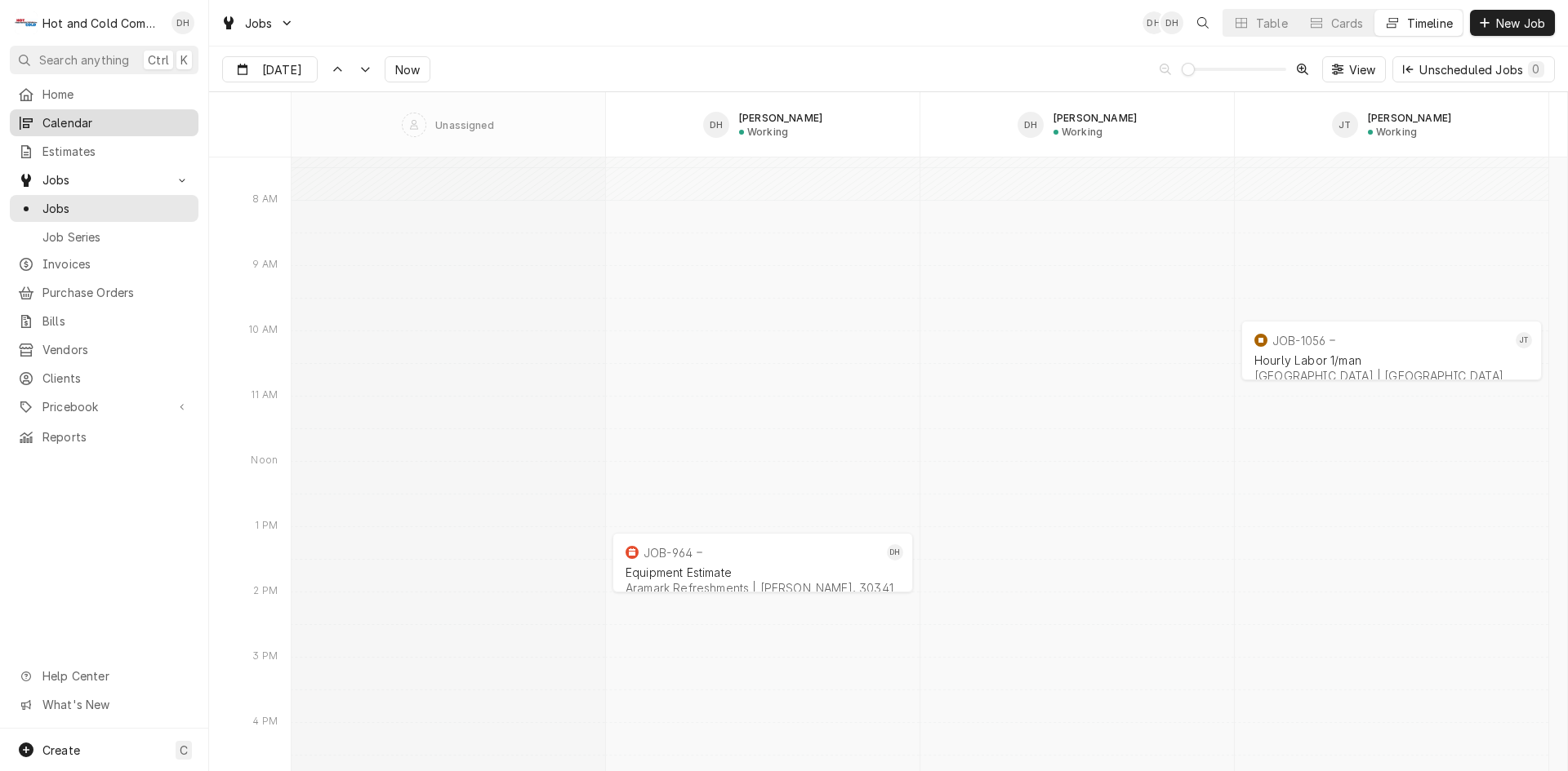
click at [94, 124] on span "Calendar" at bounding box center [116, 122] width 148 height 17
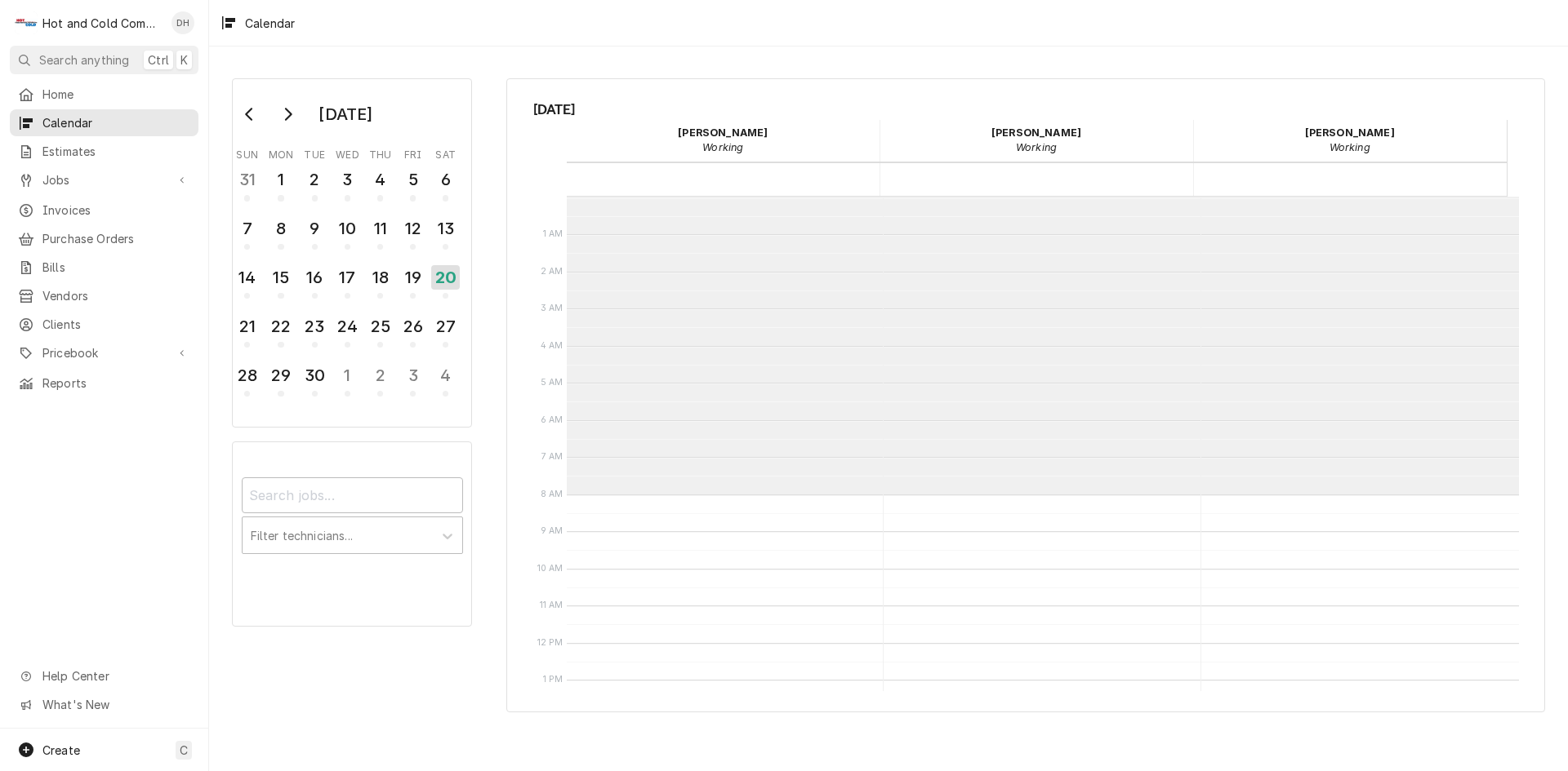
scroll to position [298, 0]
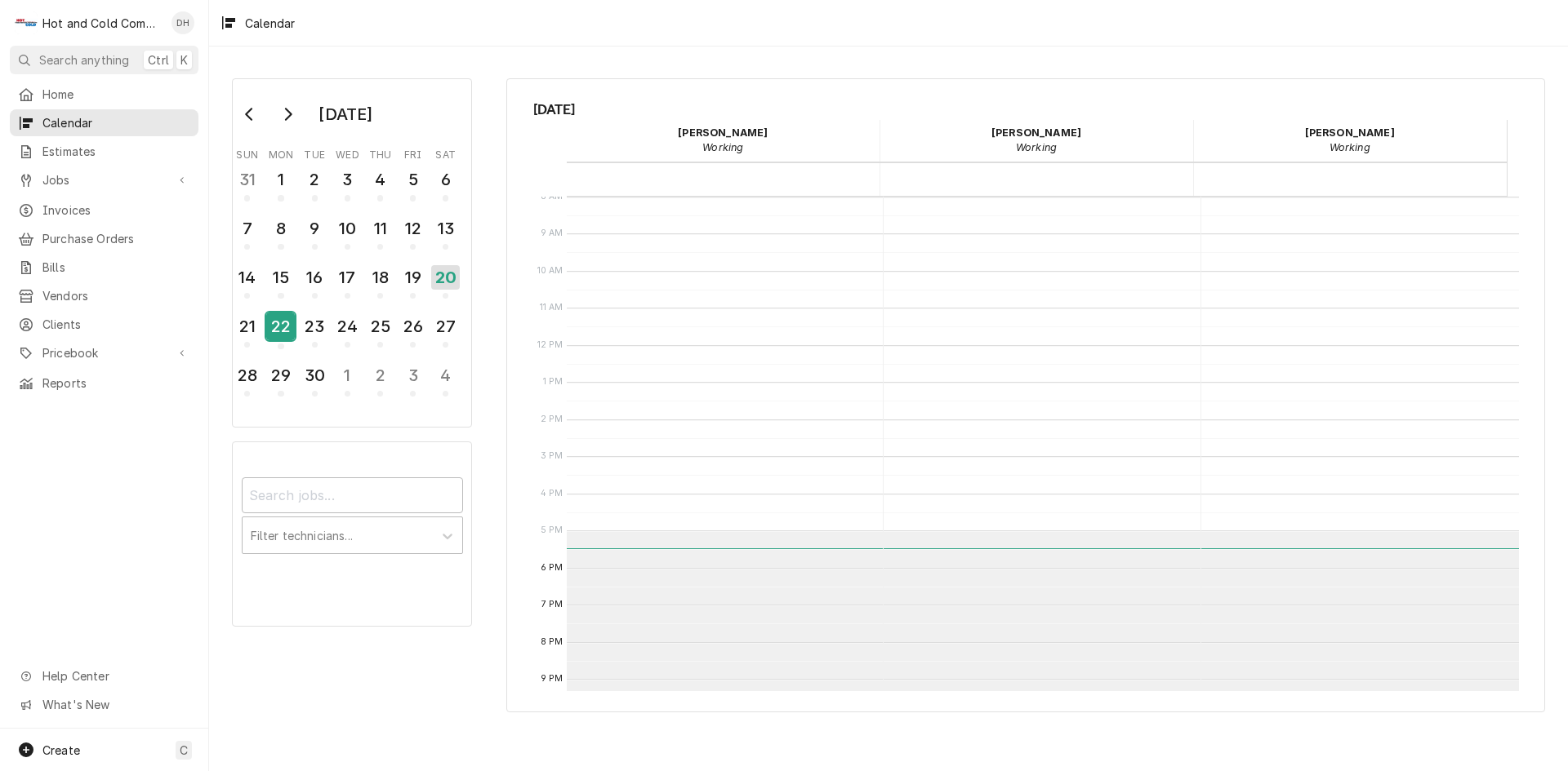
click at [277, 325] on div "22" at bounding box center [280, 326] width 28 height 27
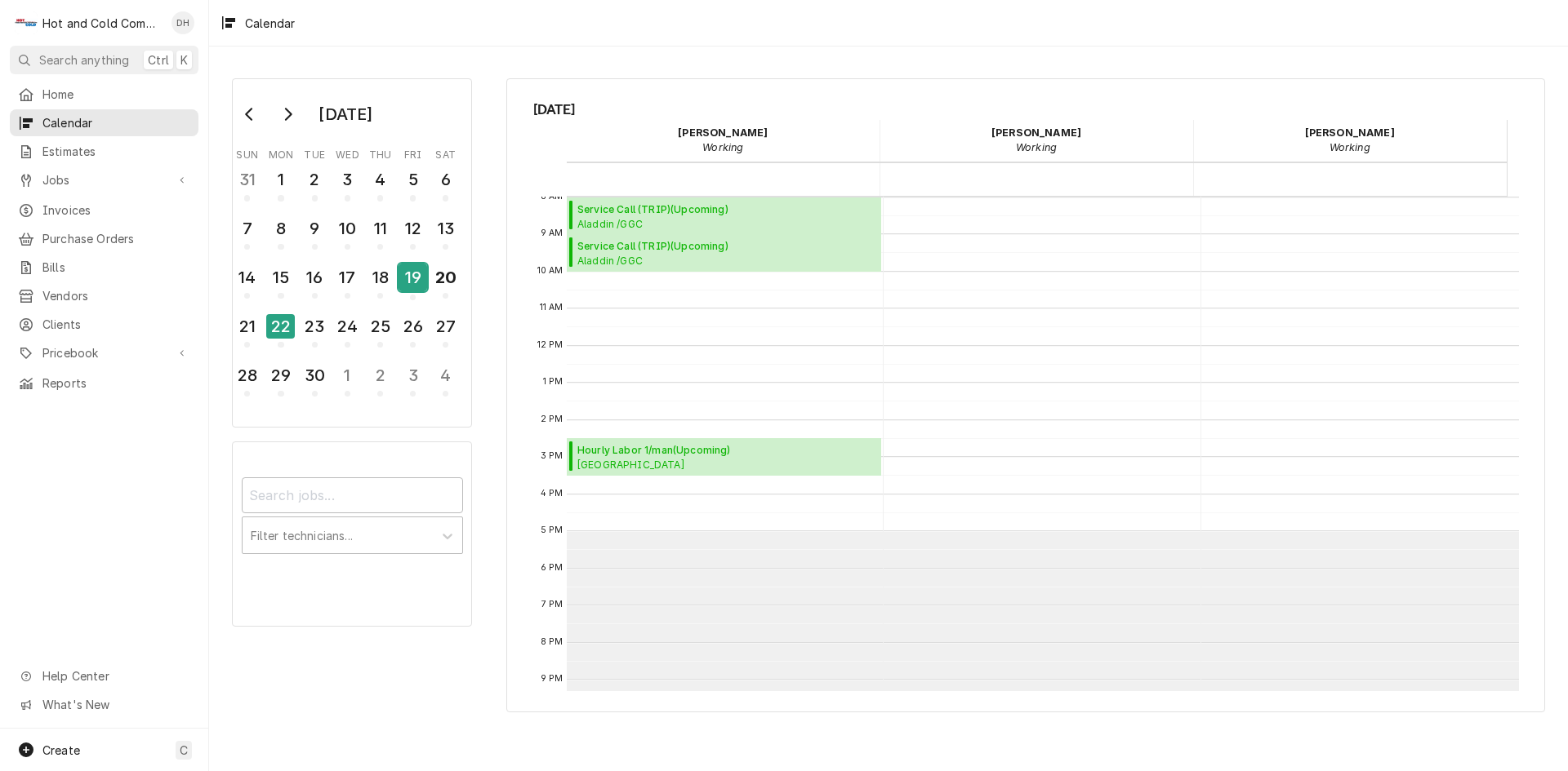
click at [417, 286] on div "19" at bounding box center [413, 277] width 28 height 27
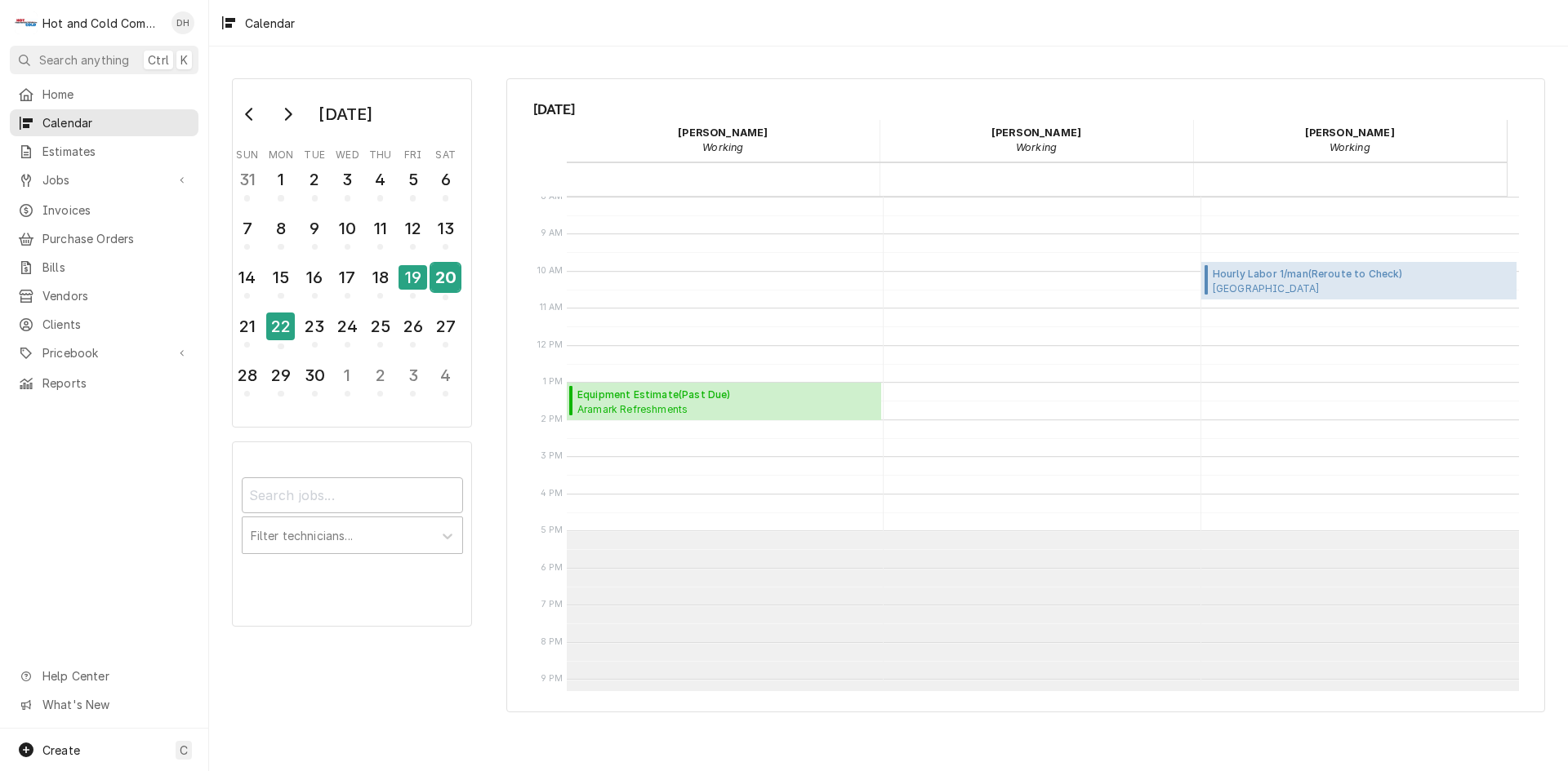
click at [439, 279] on div "20" at bounding box center [445, 277] width 28 height 27
